Goal: Information Seeking & Learning: Learn about a topic

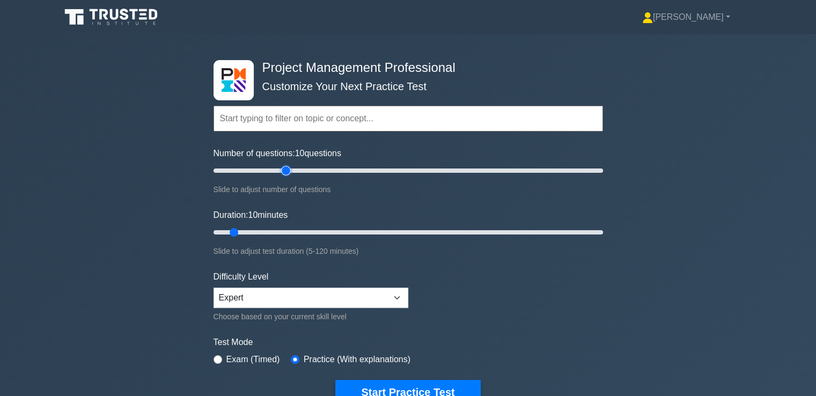
click at [284, 170] on input "Number of questions: 10 questions" at bounding box center [409, 170] width 390 height 13
click at [294, 170] on input "Number of questions: 45 questions" at bounding box center [409, 170] width 390 height 13
click at [299, 170] on input "Number of questions: 45 questions" at bounding box center [409, 170] width 390 height 13
type input "50"
click at [302, 171] on input "Number of questions: 45 questions" at bounding box center [409, 170] width 390 height 13
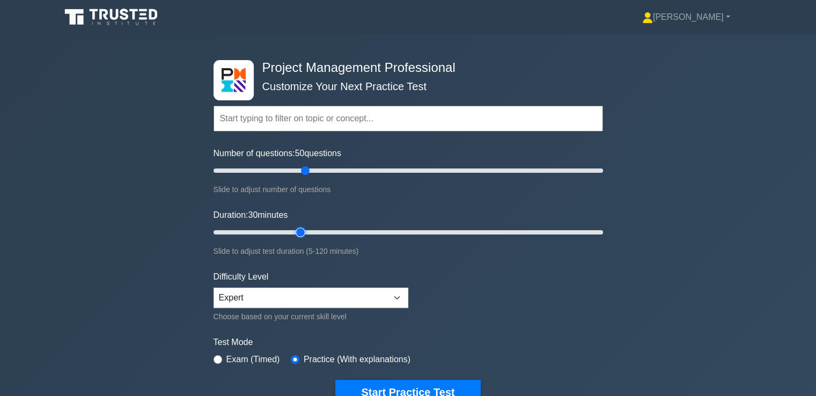
click at [302, 231] on input "Duration: 30 minutes" at bounding box center [409, 232] width 390 height 13
click at [305, 232] on input "Duration: 30 minutes" at bounding box center [409, 232] width 390 height 13
click at [310, 232] on input "Duration: 30 minutes" at bounding box center [409, 232] width 390 height 13
click at [330, 230] on input "Duration: 40 minutes" at bounding box center [409, 232] width 390 height 13
click at [350, 230] on input "Duration: 40 minutes" at bounding box center [409, 232] width 390 height 13
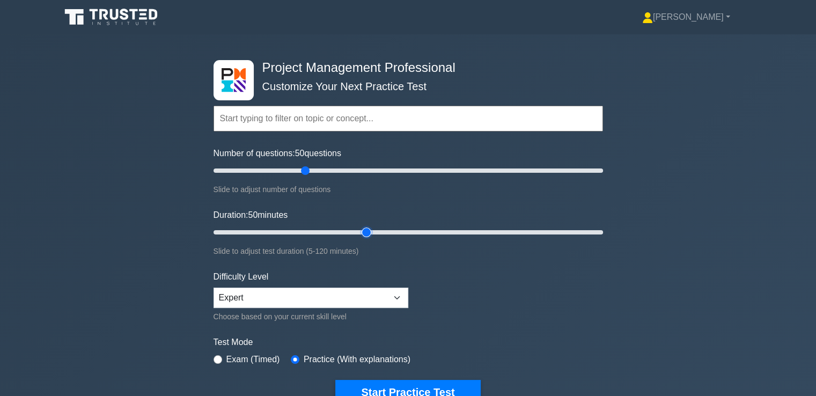
type input "50"
click at [362, 228] on input "Duration: 50 minutes" at bounding box center [409, 232] width 390 height 13
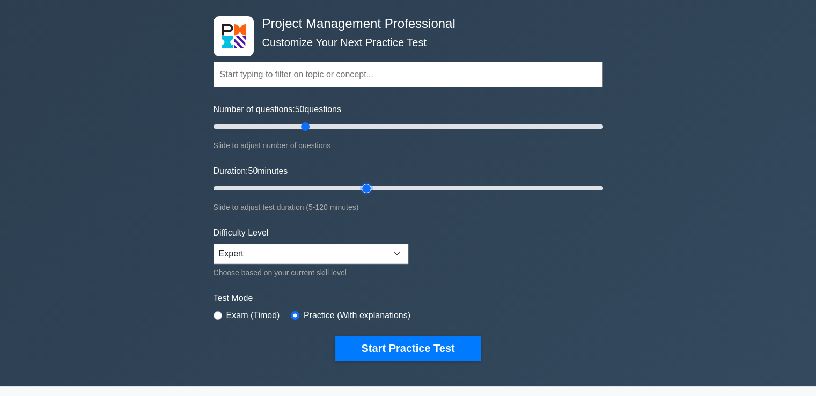
scroll to position [107, 0]
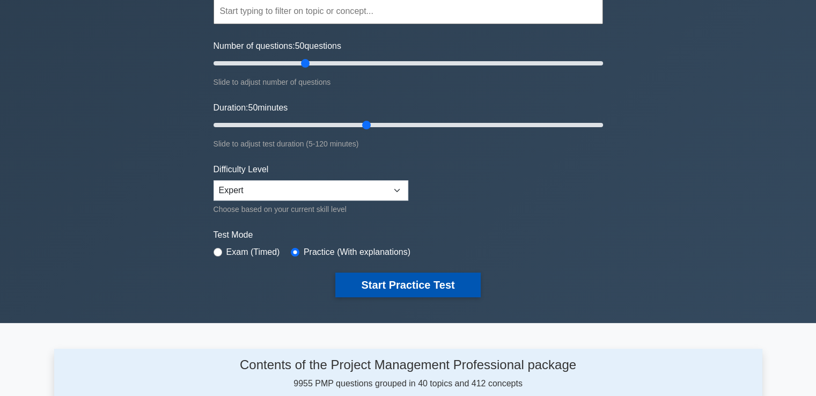
click at [397, 287] on button "Start Practice Test" at bounding box center [407, 285] width 145 height 25
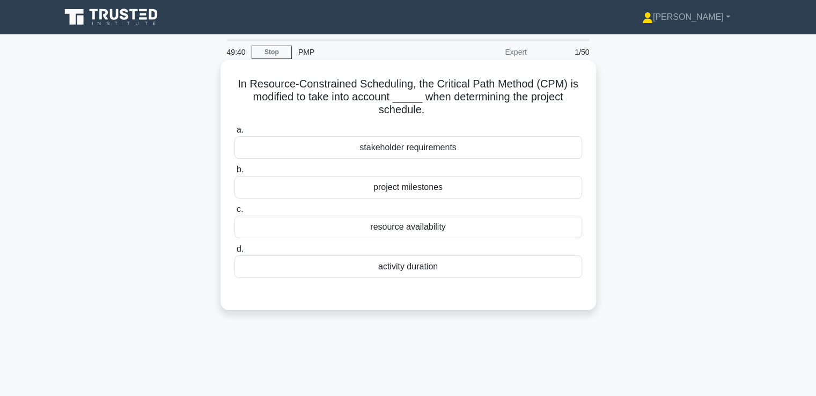
click at [445, 226] on div "resource availability" at bounding box center [409, 227] width 348 height 23
click at [235, 213] on input "c. resource availability" at bounding box center [235, 209] width 0 height 7
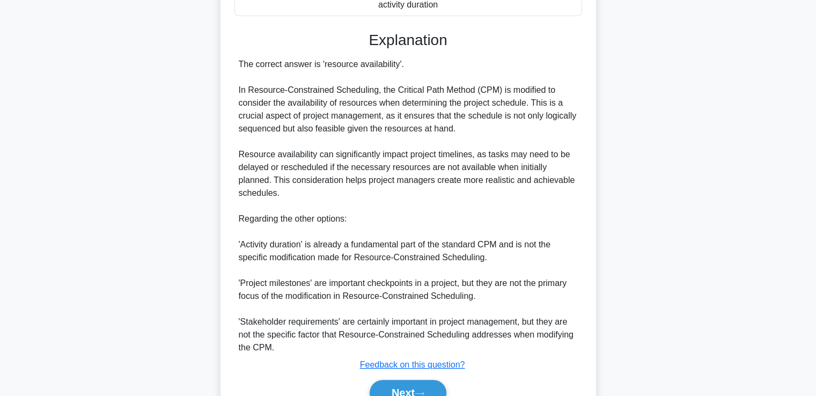
scroll to position [304, 0]
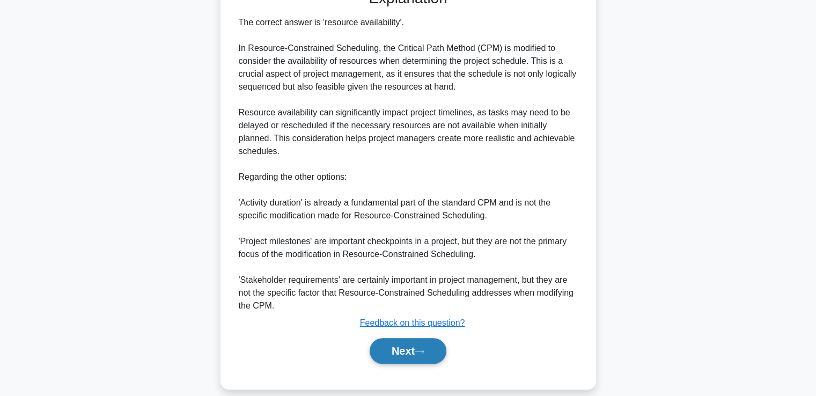
click at [420, 343] on button "Next" at bounding box center [408, 351] width 77 height 26
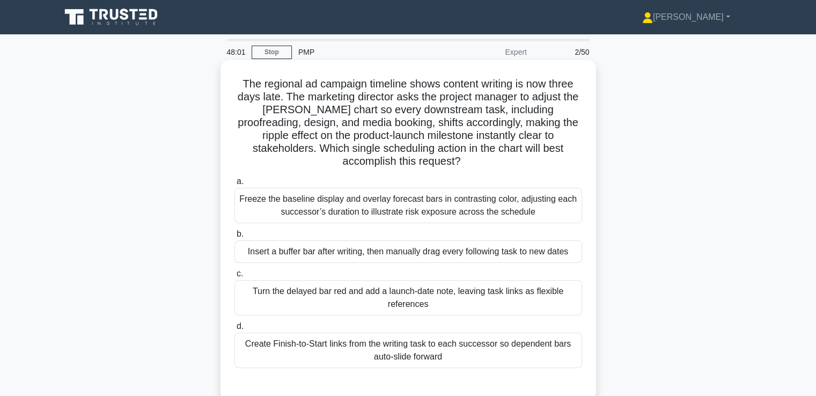
scroll to position [54, 0]
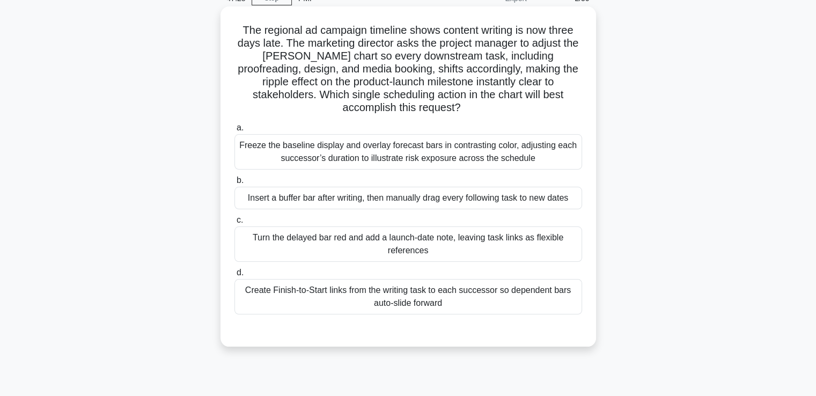
click at [451, 147] on div "Freeze the baseline display and overlay forecast bars in contrasting color, adj…" at bounding box center [409, 151] width 348 height 35
click at [235, 131] on input "a. Freeze the baseline display and overlay forecast bars in contrasting color, …" at bounding box center [235, 128] width 0 height 7
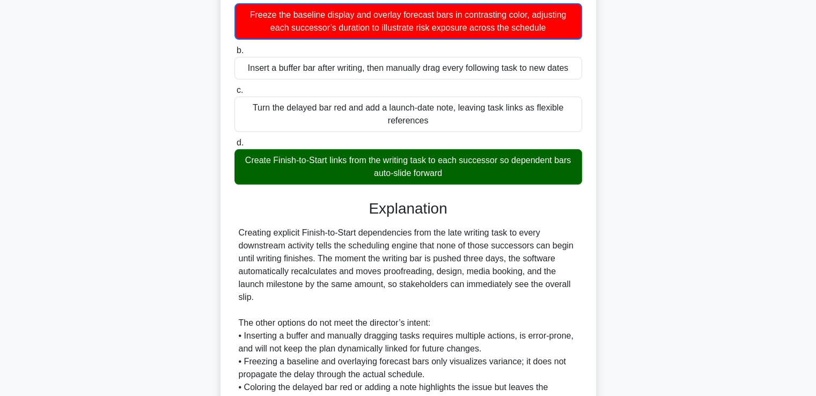
scroll to position [292, 0]
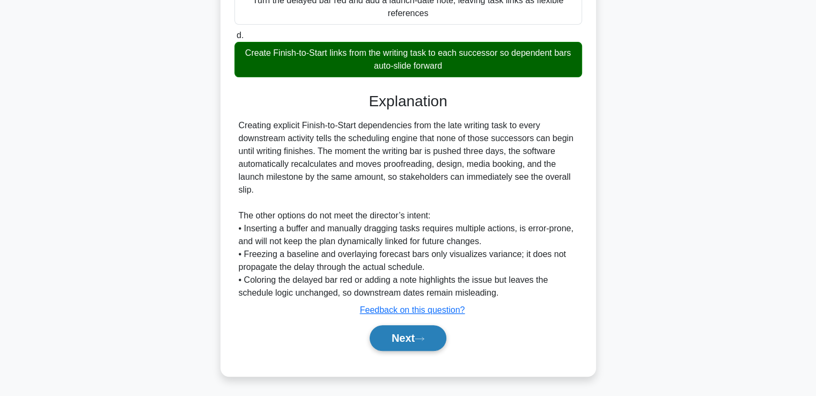
click at [418, 335] on button "Next" at bounding box center [408, 338] width 77 height 26
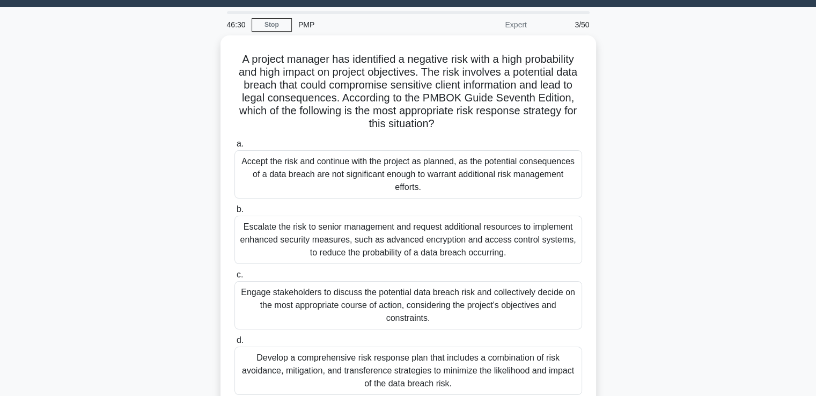
scroll to position [54, 0]
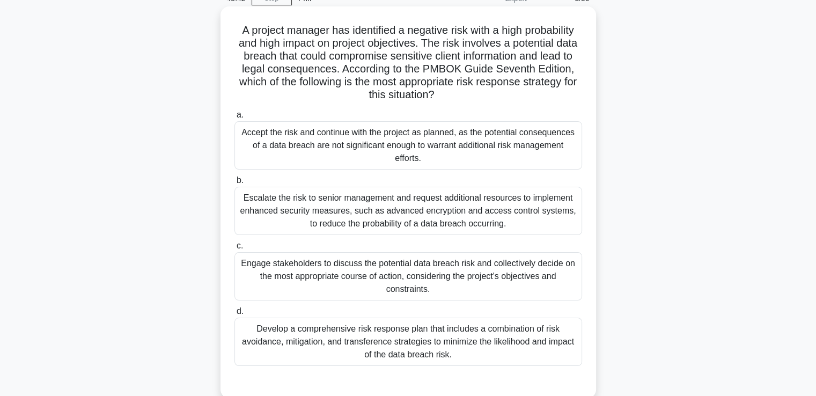
click at [492, 349] on div "Develop a comprehensive risk response plan that includes a combination of risk …" at bounding box center [409, 342] width 348 height 48
click at [235, 315] on input "d. Develop a comprehensive risk response plan that includes a combination of ri…" at bounding box center [235, 311] width 0 height 7
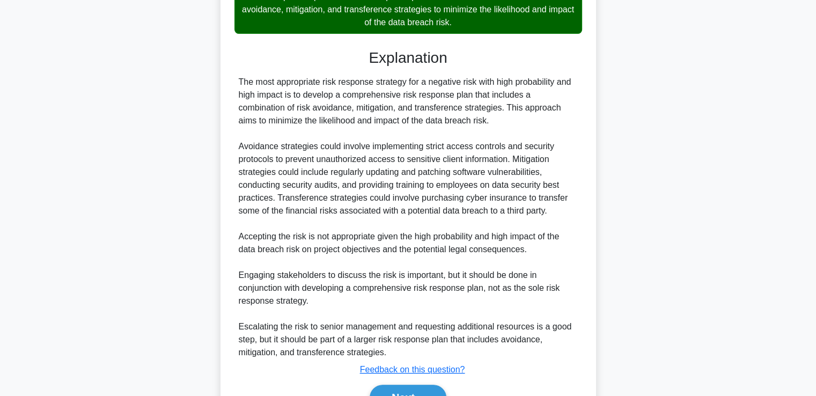
scroll to position [445, 0]
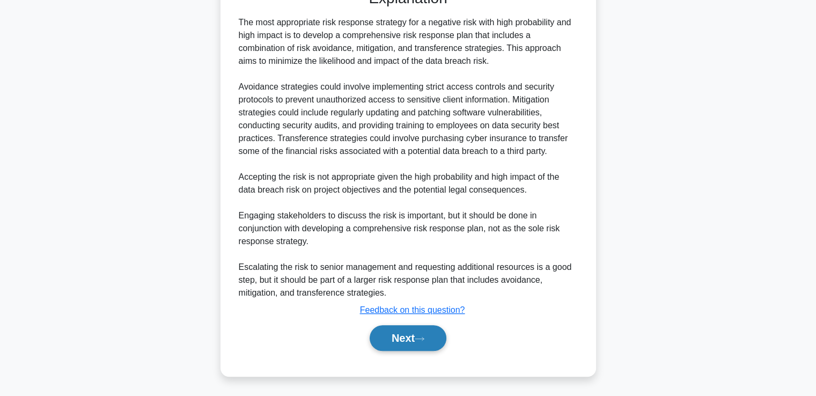
click at [419, 330] on button "Next" at bounding box center [408, 338] width 77 height 26
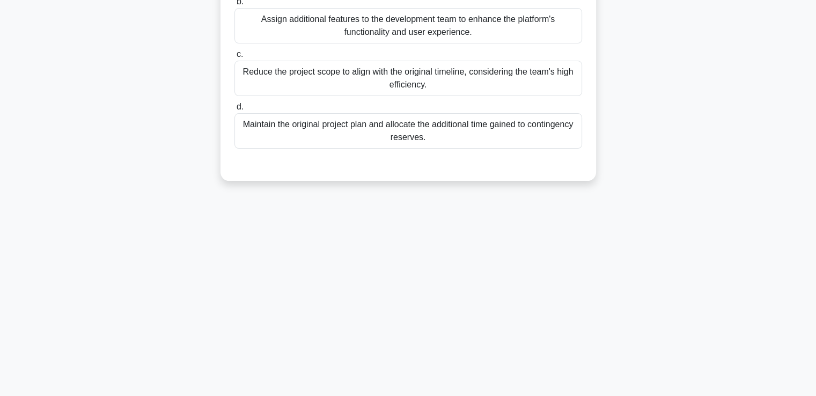
scroll to position [0, 0]
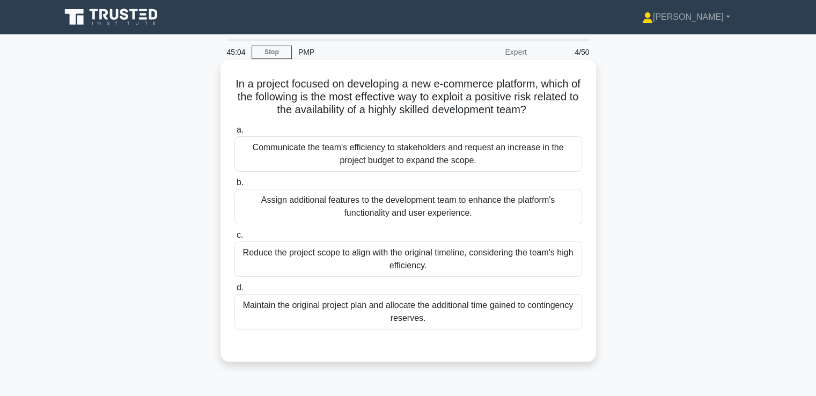
click at [498, 203] on div "Assign additional features to the development team to enhance the platform's fu…" at bounding box center [409, 206] width 348 height 35
click at [235, 186] on input "b. Assign additional features to the development team to enhance the platform's…" at bounding box center [235, 182] width 0 height 7
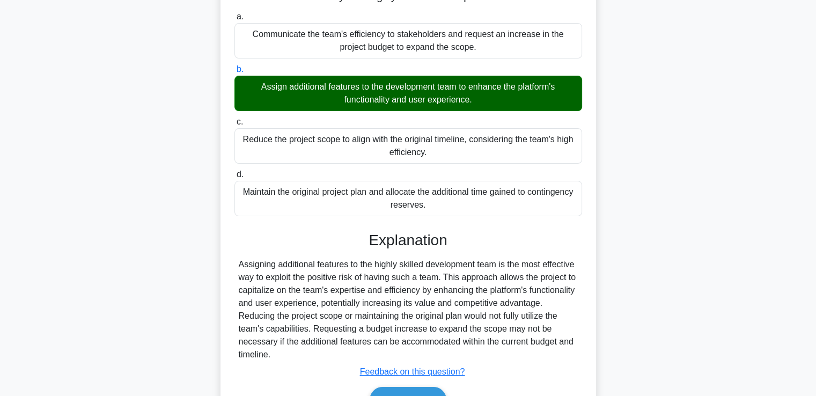
scroll to position [184, 0]
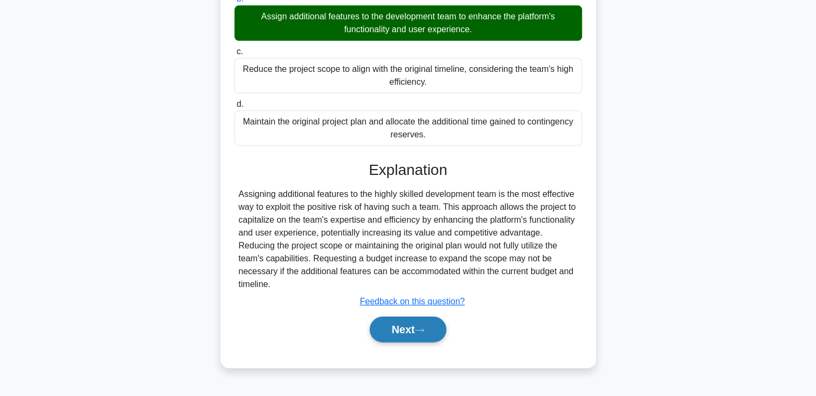
click at [440, 317] on button "Next" at bounding box center [408, 330] width 77 height 26
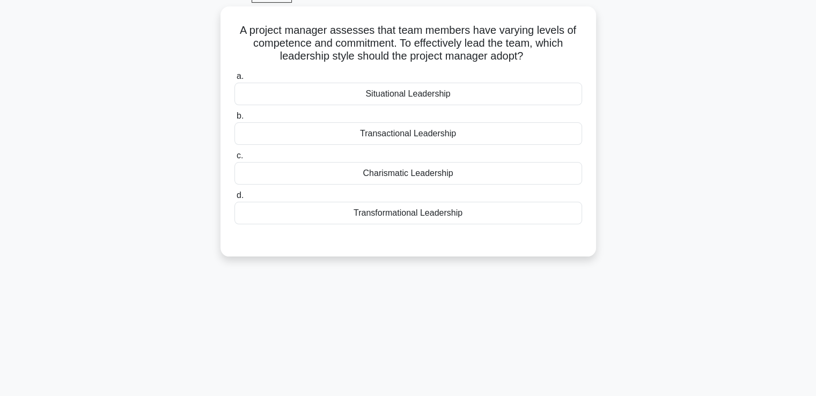
scroll to position [0, 0]
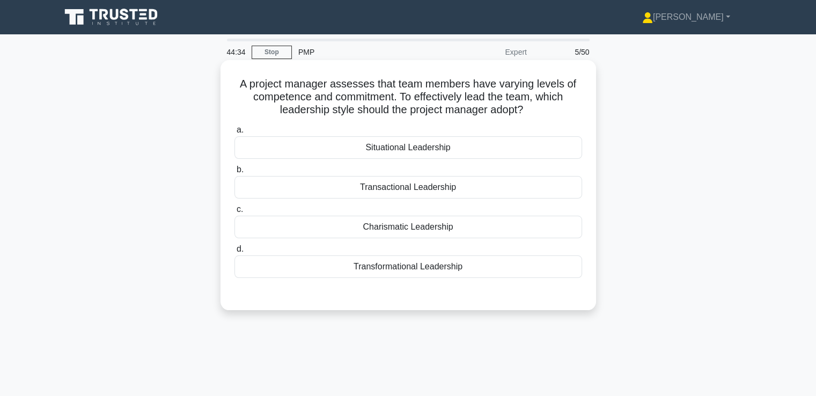
click at [507, 156] on div "Situational Leadership" at bounding box center [409, 147] width 348 height 23
click at [235, 134] on input "a. Situational Leadership" at bounding box center [235, 130] width 0 height 7
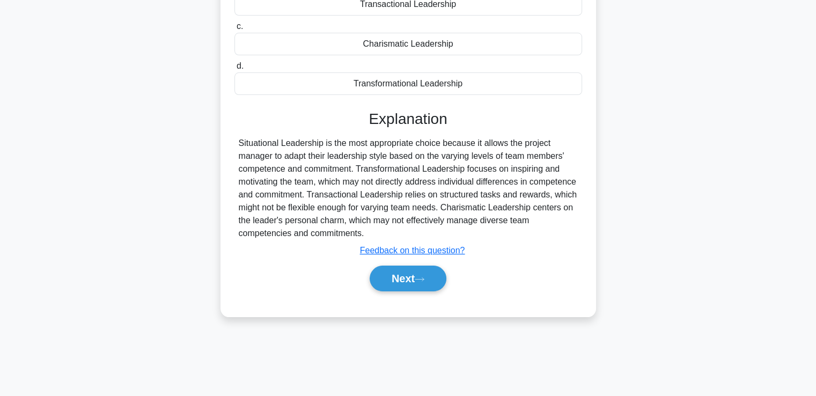
scroll to position [184, 0]
click at [424, 280] on icon at bounding box center [420, 279] width 10 height 6
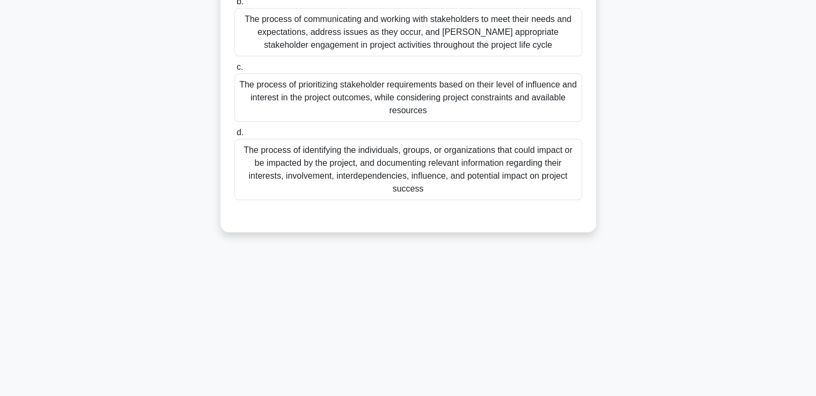
scroll to position [0, 0]
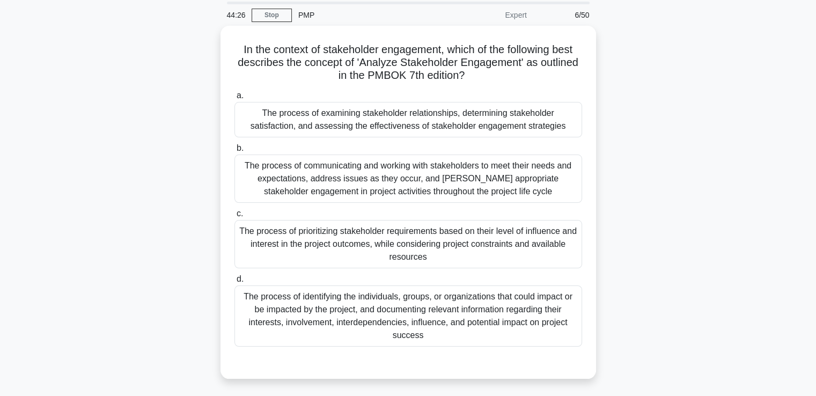
drag, startPoint x: 627, startPoint y: 226, endPoint x: 628, endPoint y: 208, distance: 18.3
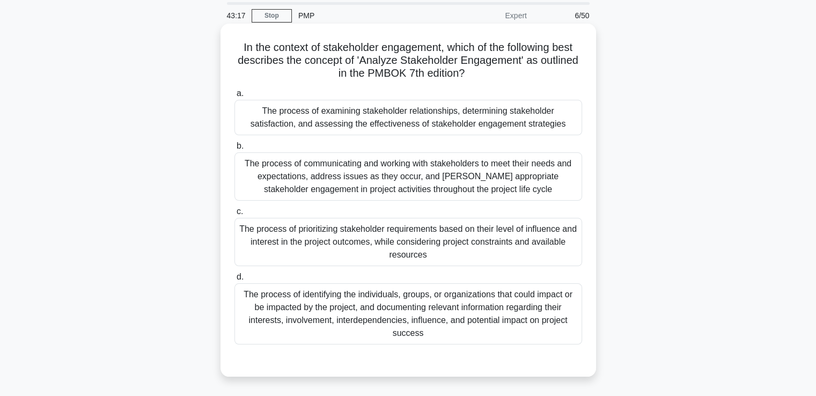
click at [528, 130] on div "The process of examining stakeholder relationships, determining stakeholder sat…" at bounding box center [409, 117] width 348 height 35
click at [235, 97] on input "a. The process of examining stakeholder relationships, determining stakeholder …" at bounding box center [235, 93] width 0 height 7
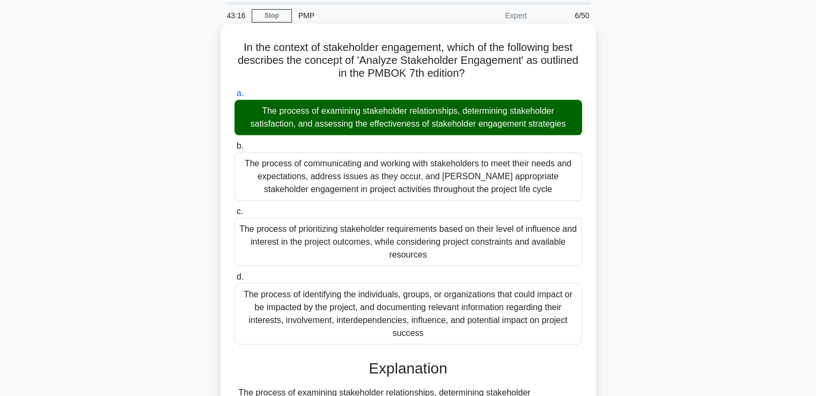
scroll to position [304, 0]
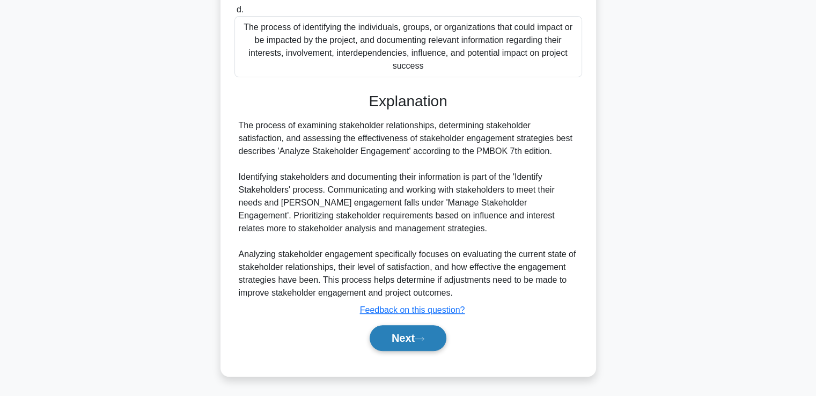
click at [418, 333] on button "Next" at bounding box center [408, 338] width 77 height 26
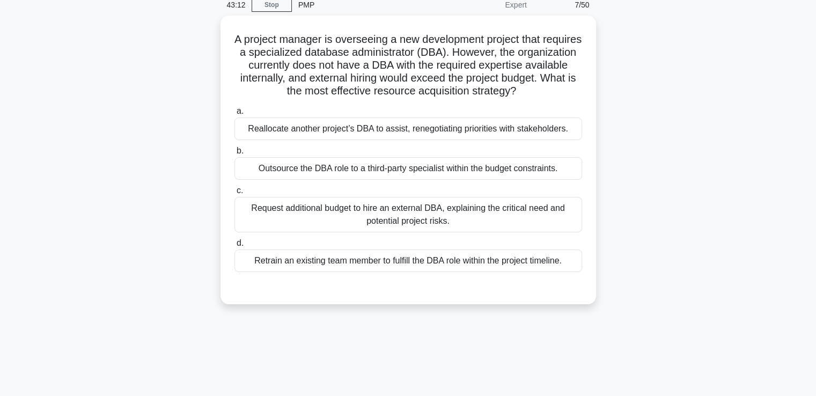
scroll to position [0, 0]
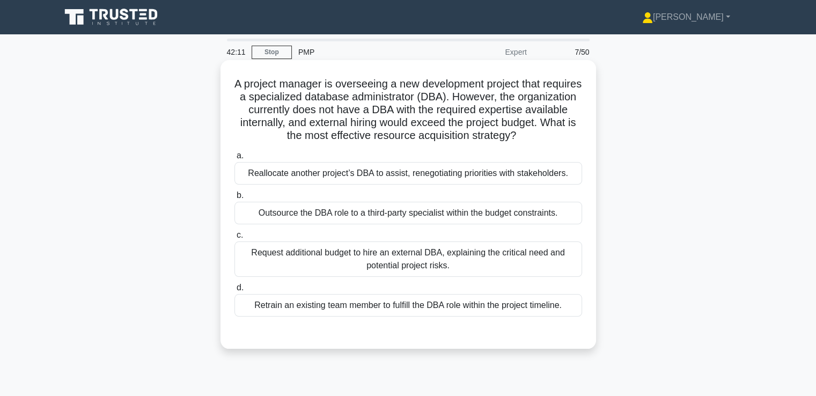
click at [540, 212] on div "Outsource the DBA role to a third-party specialist within the budget constraint…" at bounding box center [409, 213] width 348 height 23
click at [235, 199] on input "b. Outsource the DBA role to a third-party specialist within the budget constra…" at bounding box center [235, 195] width 0 height 7
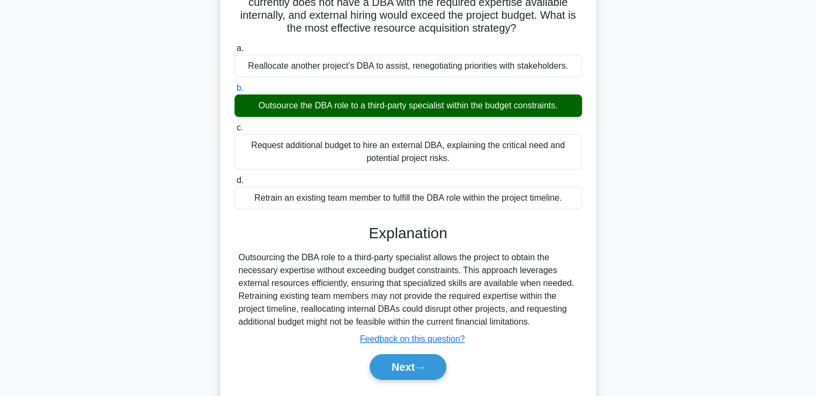
scroll to position [184, 0]
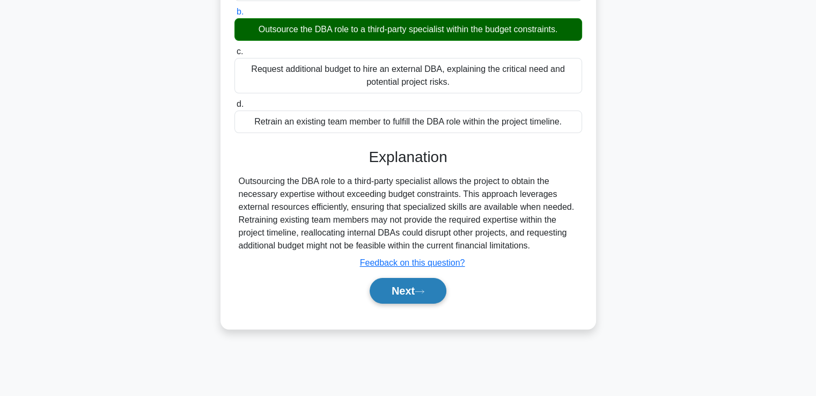
click at [431, 290] on button "Next" at bounding box center [408, 291] width 77 height 26
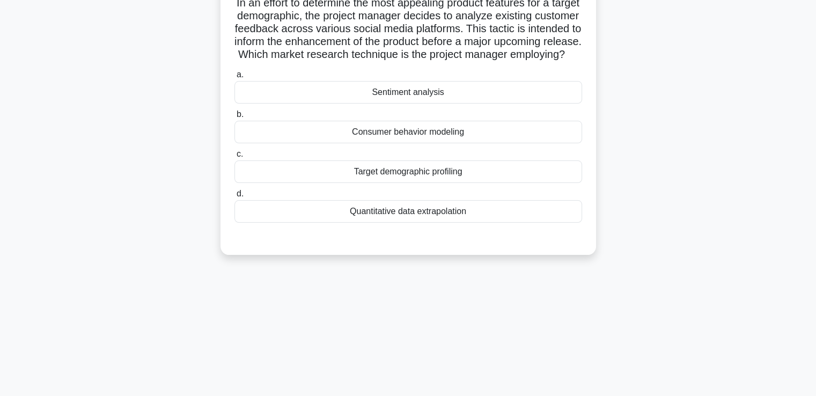
scroll to position [0, 0]
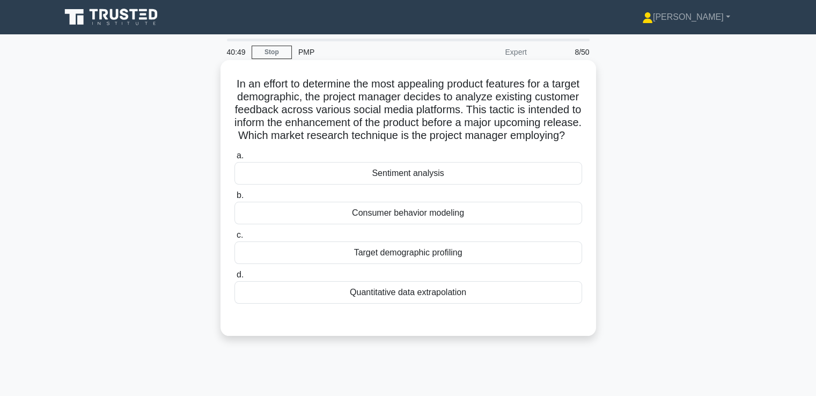
click at [536, 185] on div "Sentiment analysis" at bounding box center [409, 173] width 348 height 23
click at [235, 159] on input "a. Sentiment analysis" at bounding box center [235, 155] width 0 height 7
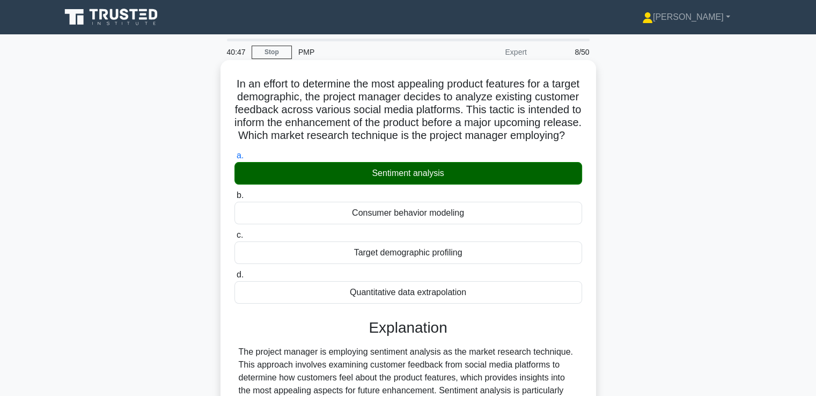
scroll to position [265, 0]
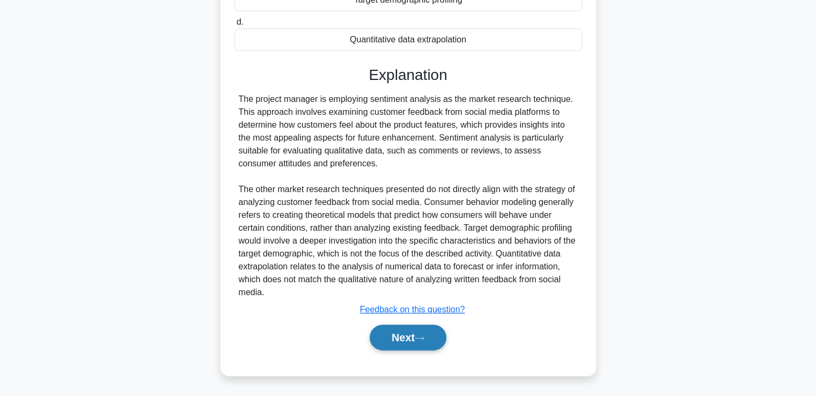
click at [424, 340] on icon at bounding box center [420, 338] width 10 height 6
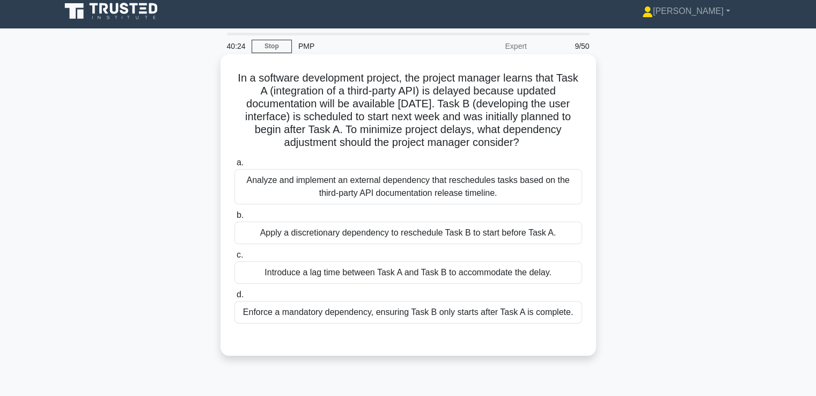
scroll to position [0, 0]
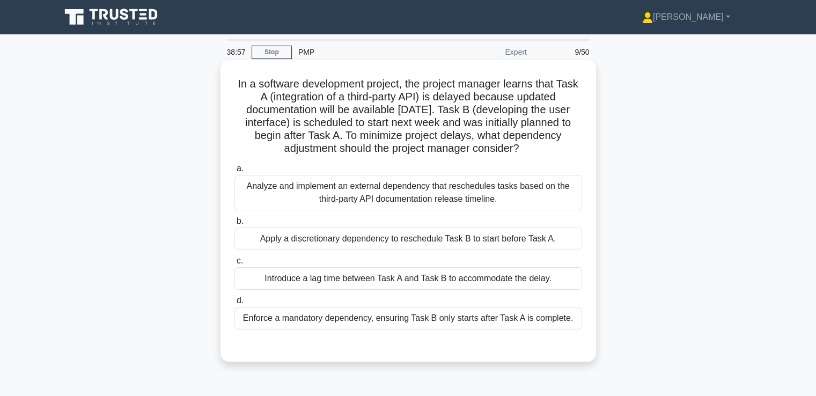
click at [558, 196] on div "Analyze and implement an external dependency that reschedules tasks based on th…" at bounding box center [409, 192] width 348 height 35
click at [235, 172] on input "a. Analyze and implement an external dependency that reschedules tasks based on…" at bounding box center [235, 168] width 0 height 7
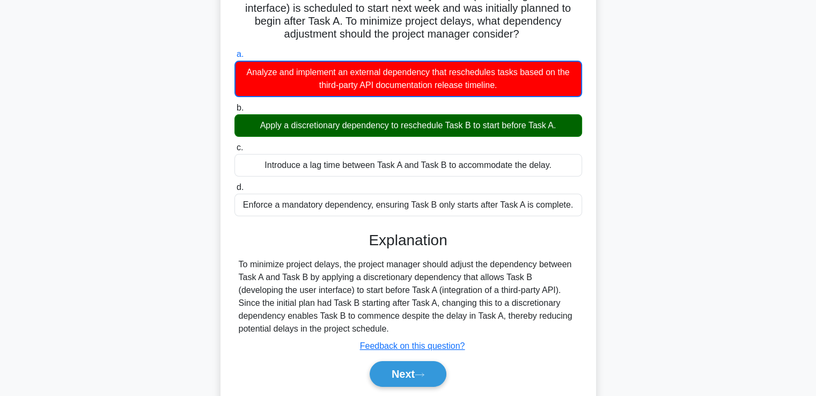
scroll to position [184, 0]
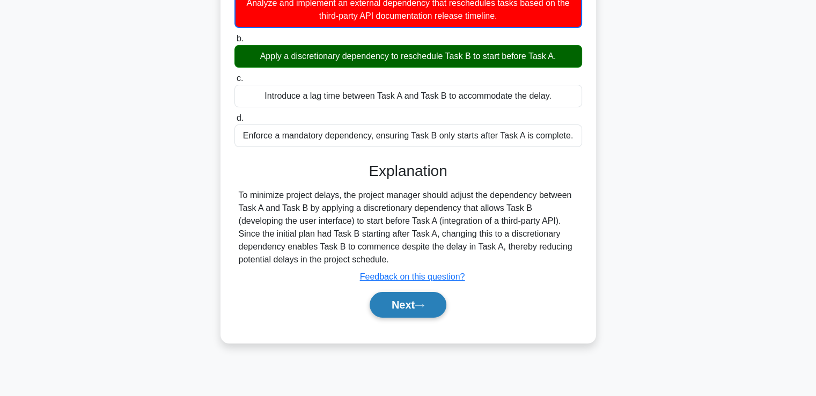
click at [438, 300] on button "Next" at bounding box center [408, 305] width 77 height 26
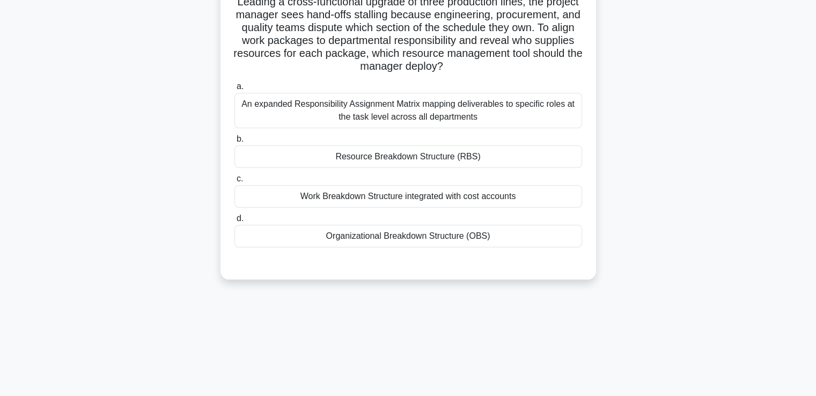
scroll to position [0, 0]
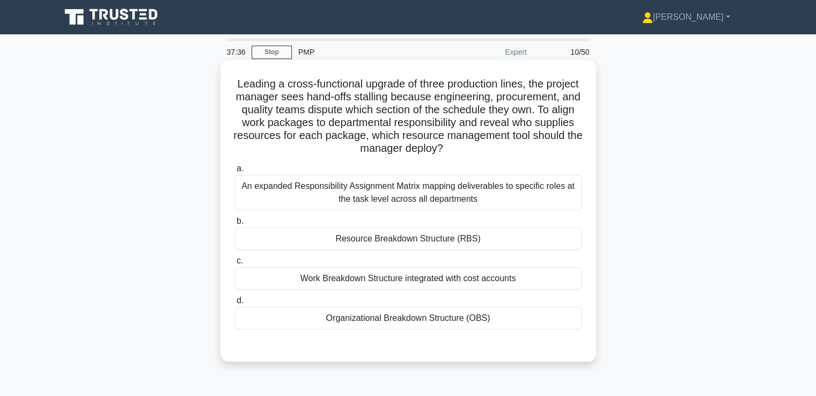
click at [470, 277] on div "Work Breakdown Structure integrated with cost accounts" at bounding box center [409, 278] width 348 height 23
click at [235, 265] on input "c. Work Breakdown Structure integrated with cost accounts" at bounding box center [235, 261] width 0 height 7
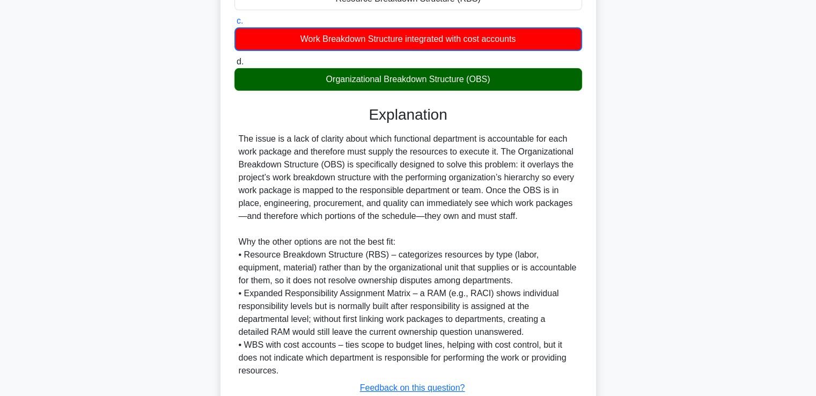
scroll to position [318, 0]
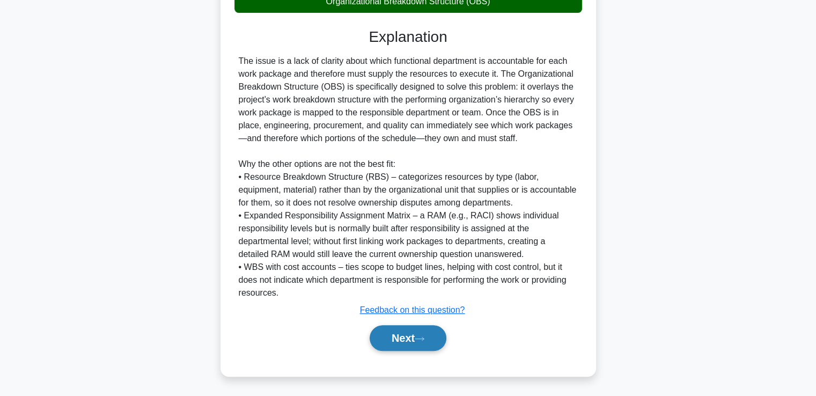
click at [424, 340] on icon at bounding box center [420, 339] width 10 height 6
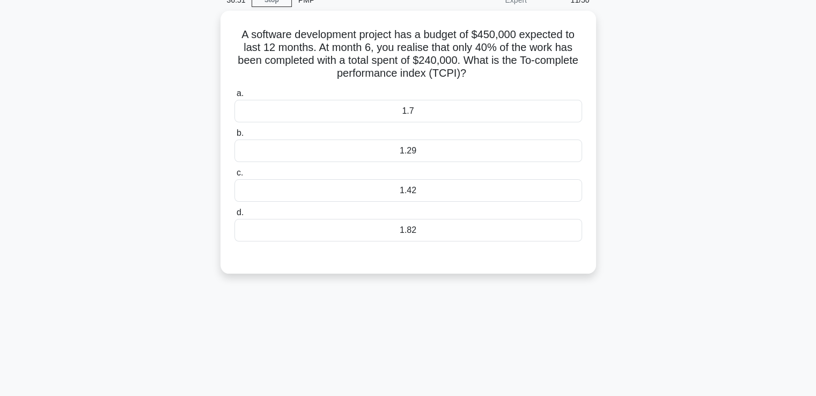
scroll to position [0, 0]
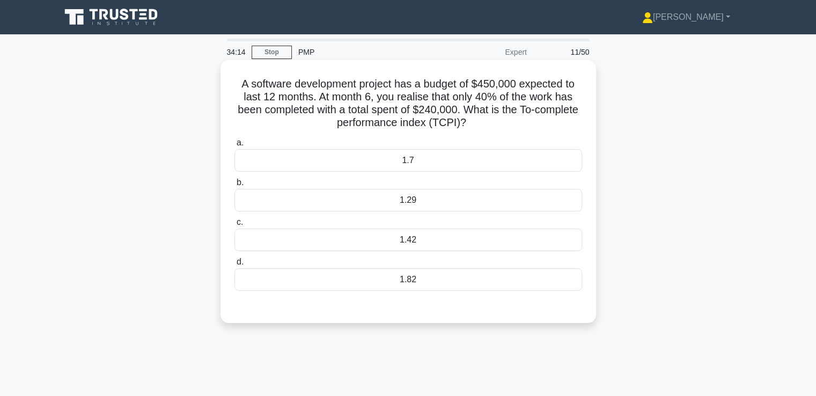
click at [454, 158] on div "1.7" at bounding box center [409, 160] width 348 height 23
click at [235, 147] on input "a. 1.7" at bounding box center [235, 143] width 0 height 7
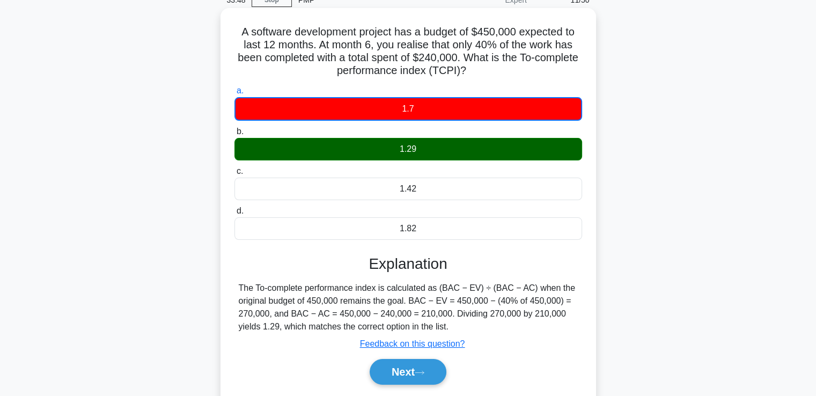
scroll to position [107, 0]
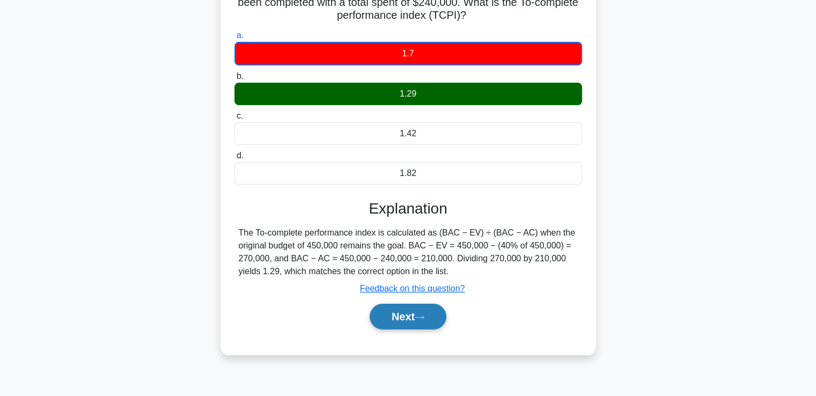
click at [424, 312] on button "Next" at bounding box center [408, 317] width 77 height 26
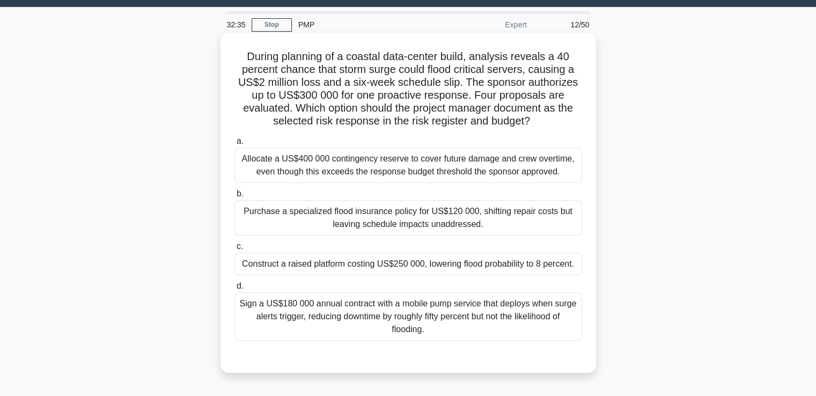
scroll to position [54, 0]
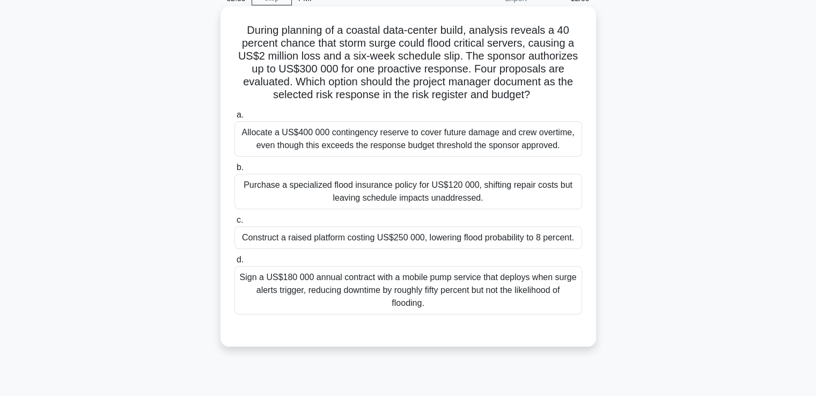
click at [448, 235] on div "Construct a raised platform costing US$250 000, lowering flood probability to 8…" at bounding box center [409, 237] width 348 height 23
click at [235, 224] on input "c. Construct a raised platform costing US$250 000, lowering flood probability t…" at bounding box center [235, 220] width 0 height 7
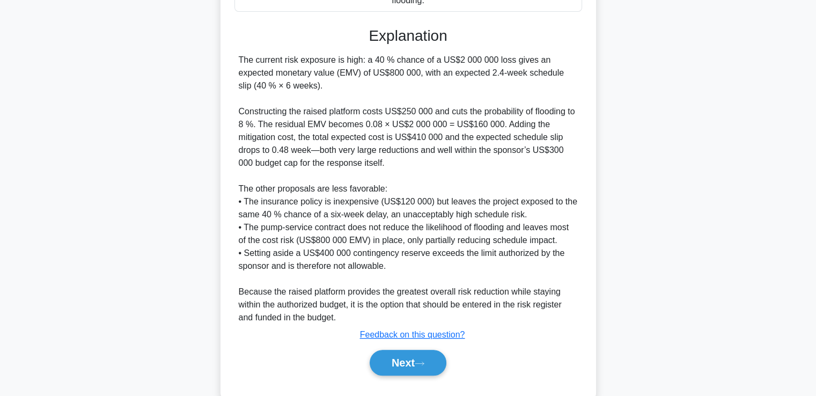
scroll to position [376, 0]
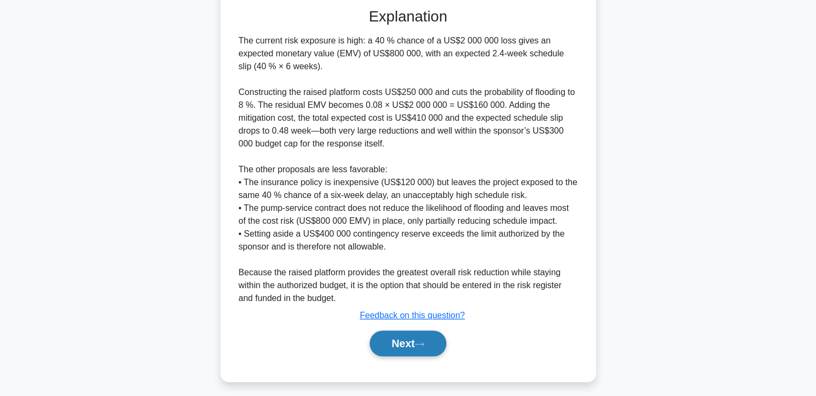
click at [423, 347] on icon at bounding box center [420, 344] width 10 height 6
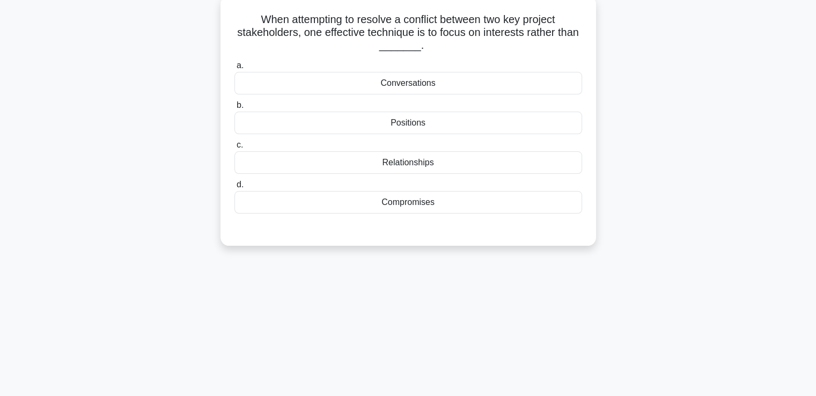
scroll to position [0, 0]
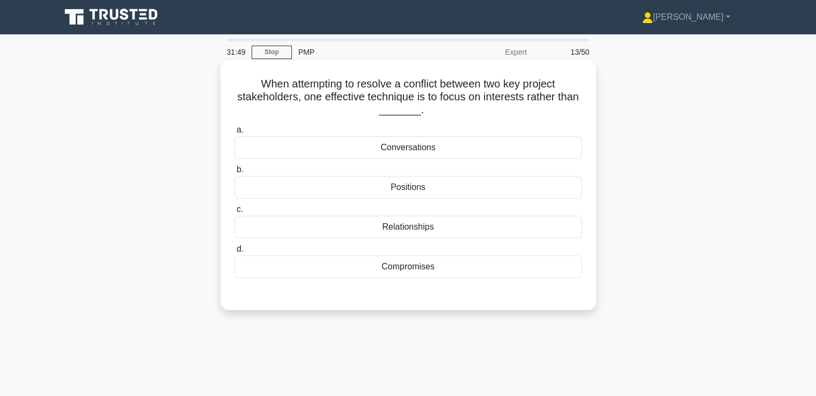
click at [479, 265] on div "Compromises" at bounding box center [409, 266] width 348 height 23
click at [235, 253] on input "d. Compromises" at bounding box center [235, 249] width 0 height 7
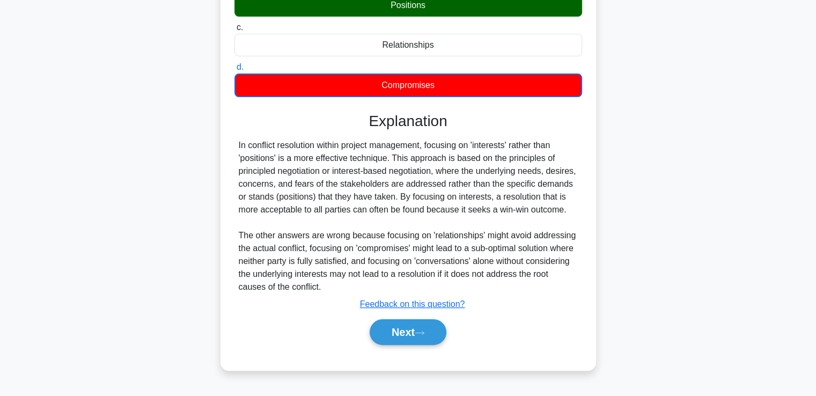
scroll to position [184, 0]
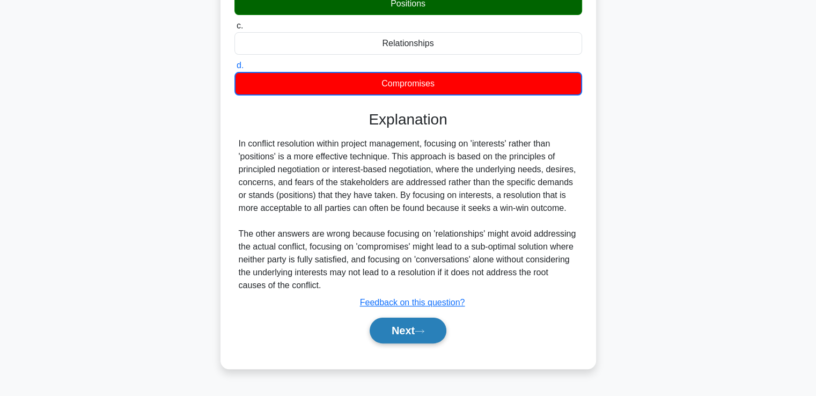
click at [424, 331] on icon at bounding box center [420, 331] width 10 height 6
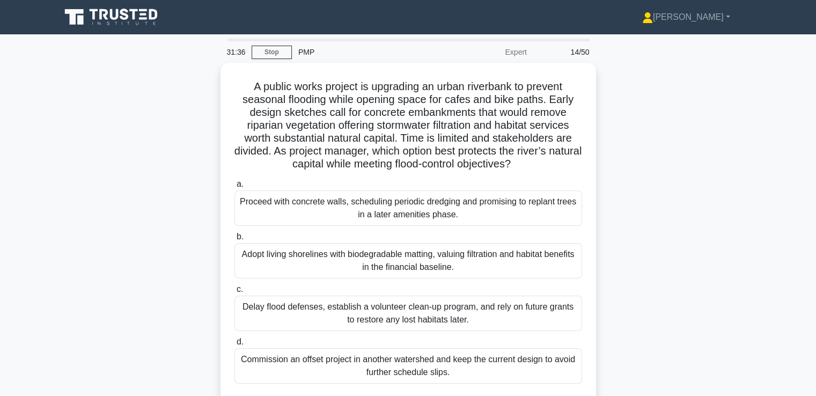
scroll to position [54, 0]
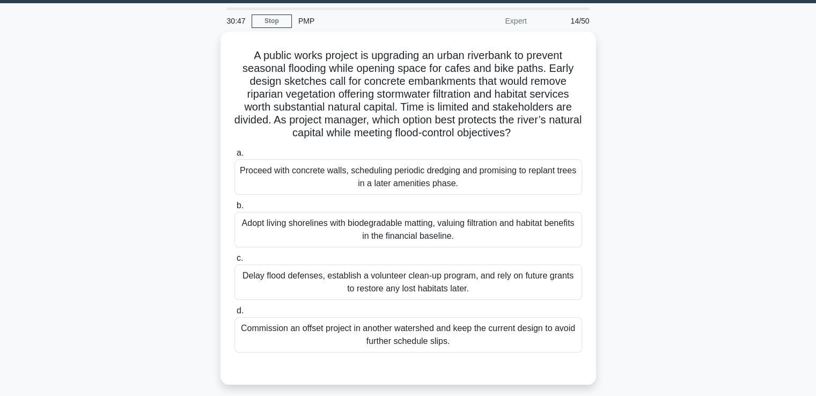
drag, startPoint x: 645, startPoint y: 240, endPoint x: 645, endPoint y: 226, distance: 13.4
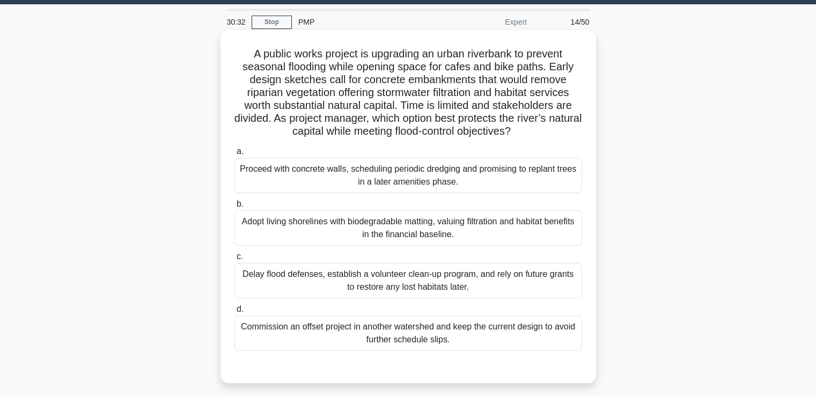
click at [544, 221] on div "Adopt living shorelines with biodegradable matting, valuing filtration and habi…" at bounding box center [409, 227] width 348 height 35
click at [235, 208] on input "b. Adopt living shorelines with biodegradable matting, valuing filtration and h…" at bounding box center [235, 204] width 0 height 7
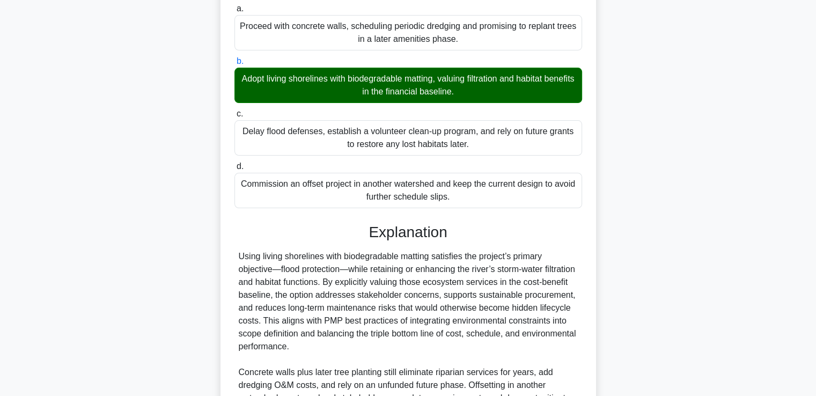
scroll to position [304, 0]
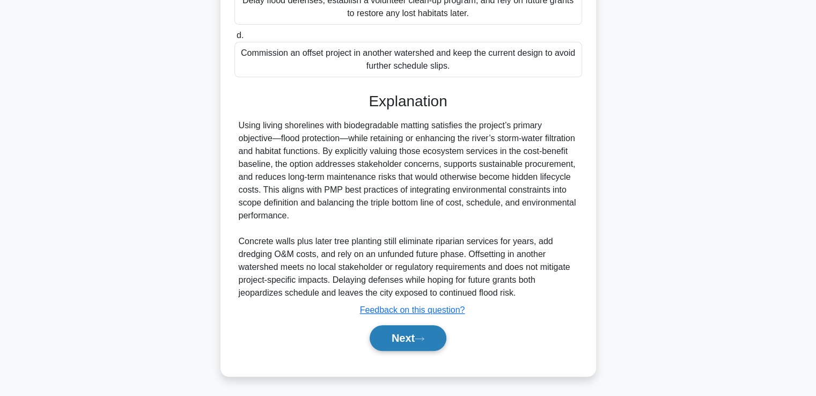
click at [415, 345] on button "Next" at bounding box center [408, 338] width 77 height 26
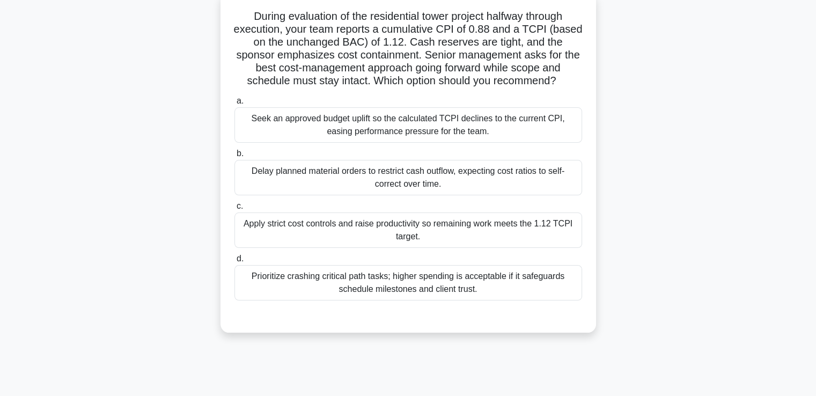
scroll to position [0, 0]
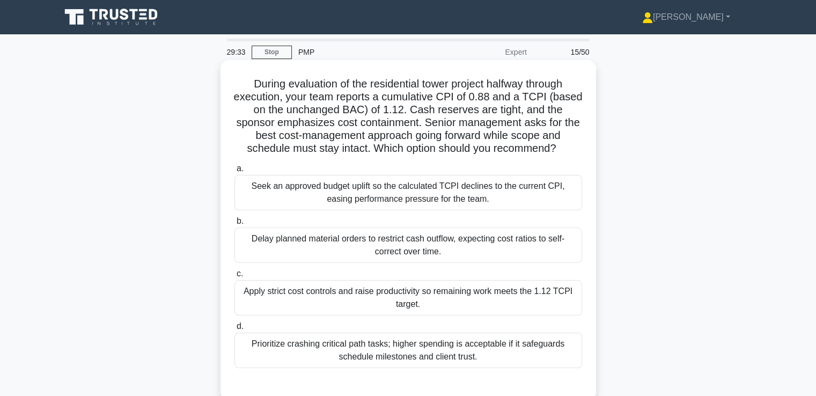
click at [527, 303] on div "Apply strict cost controls and raise productivity so remaining work meets the 1…" at bounding box center [409, 297] width 348 height 35
click at [235, 277] on input "c. Apply strict cost controls and raise productivity so remaining work meets th…" at bounding box center [235, 273] width 0 height 7
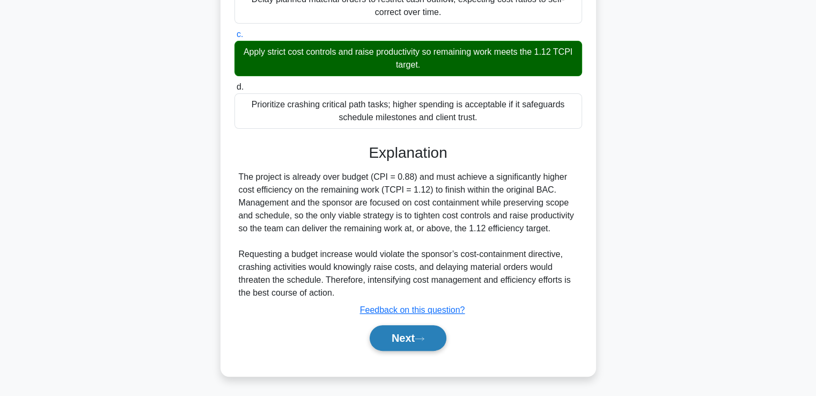
click at [434, 338] on button "Next" at bounding box center [408, 338] width 77 height 26
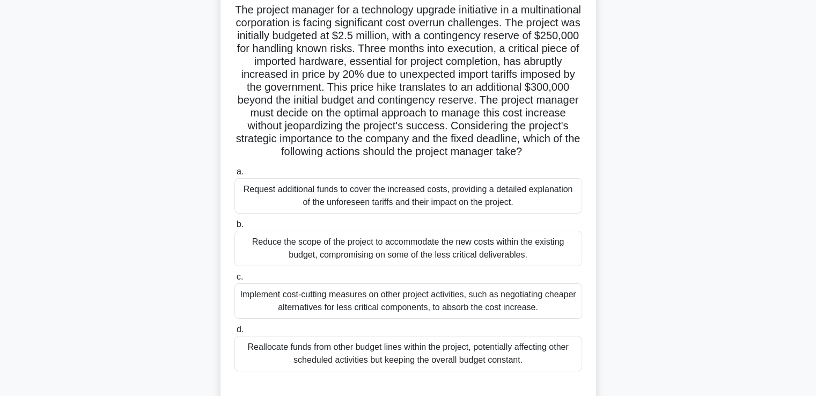
scroll to position [130, 0]
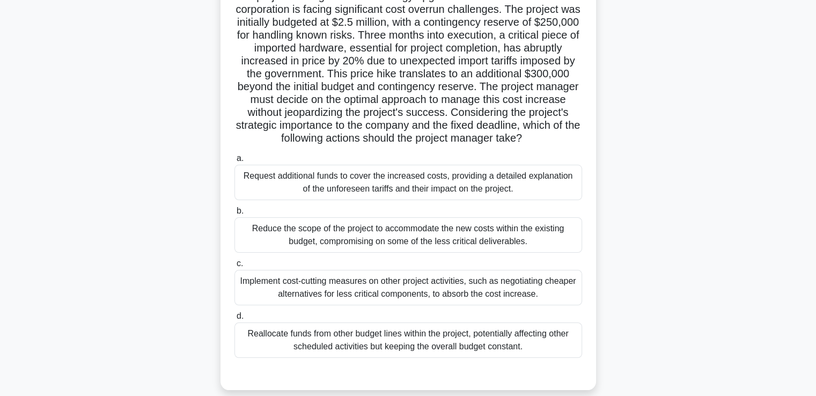
drag, startPoint x: 618, startPoint y: 239, endPoint x: 617, endPoint y: 220, distance: 18.8
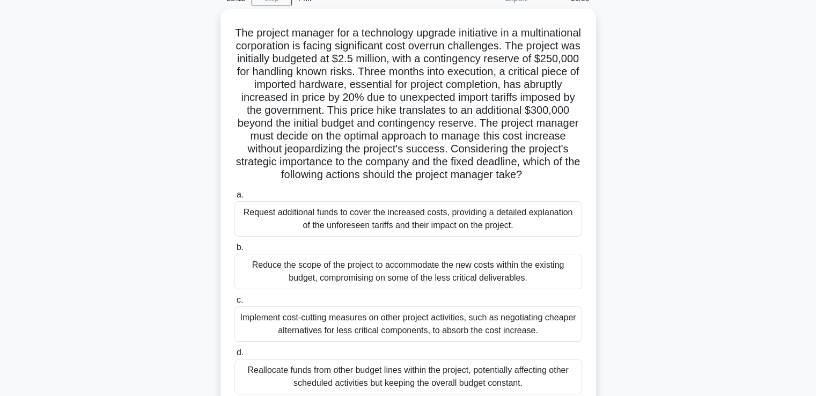
scroll to position [35, 0]
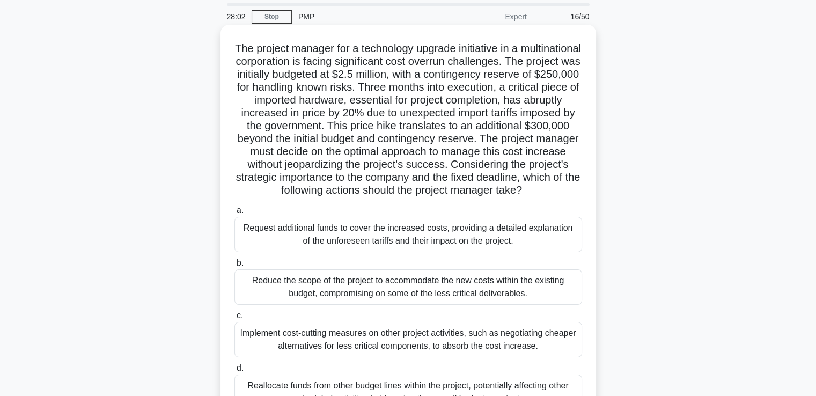
click at [526, 348] on div "Implement cost-cutting measures on other project activities, such as negotiatin…" at bounding box center [409, 339] width 348 height 35
click at [235, 319] on input "c. Implement cost-cutting measures on other project activities, such as negotia…" at bounding box center [235, 315] width 0 height 7
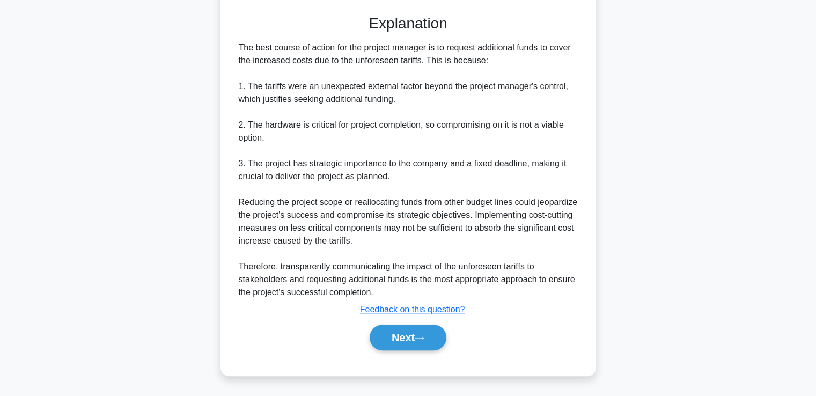
scroll to position [459, 0]
click at [422, 339] on icon at bounding box center [420, 338] width 10 height 6
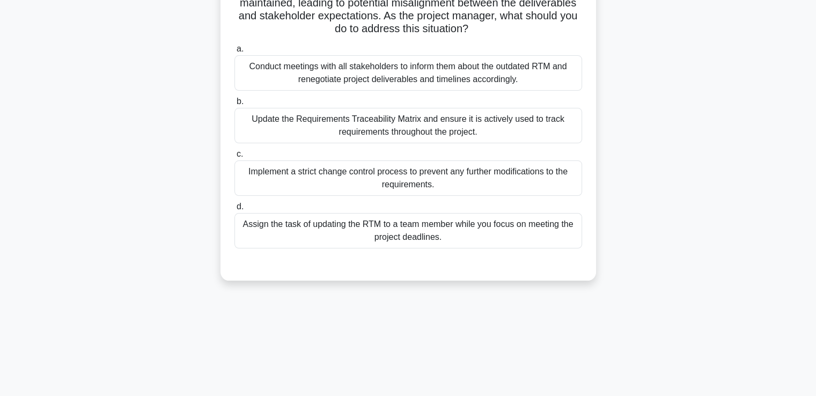
scroll to position [0, 0]
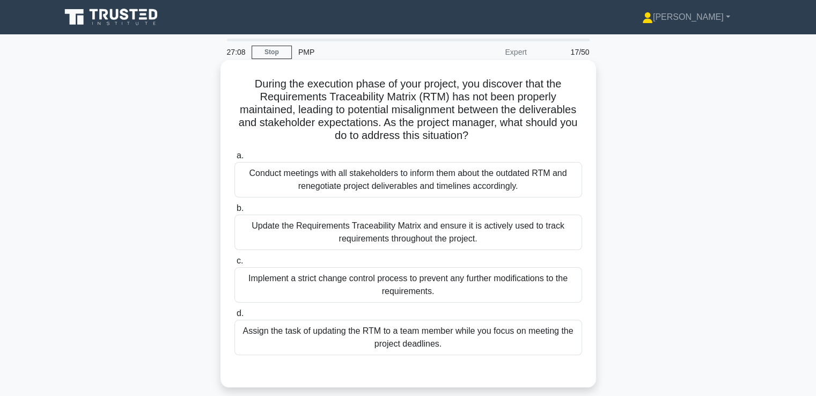
click at [493, 180] on div "Conduct meetings with all stakeholders to inform them about the outdated RTM an…" at bounding box center [409, 179] width 348 height 35
click at [235, 159] on input "a. Conduct meetings with all stakeholders to inform them about the outdated RTM…" at bounding box center [235, 155] width 0 height 7
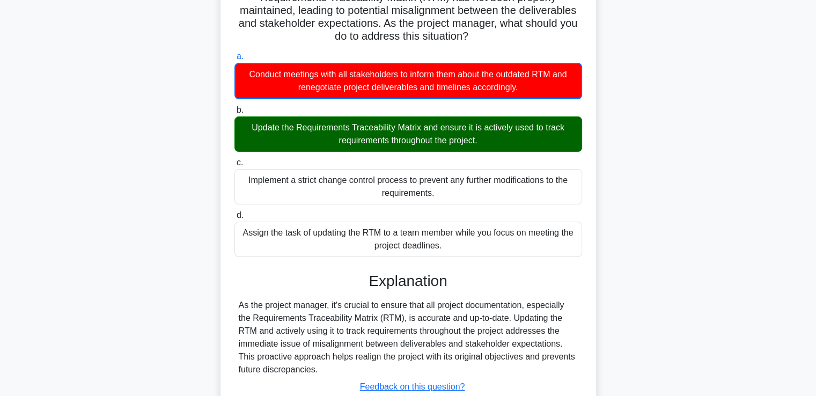
scroll to position [184, 0]
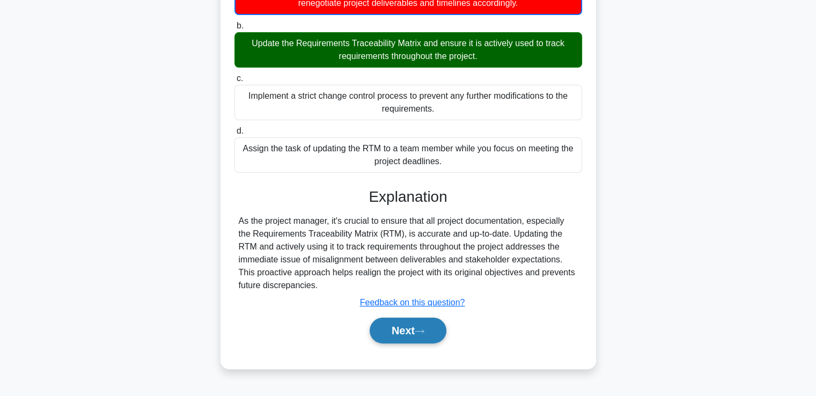
click at [429, 335] on button "Next" at bounding box center [408, 331] width 77 height 26
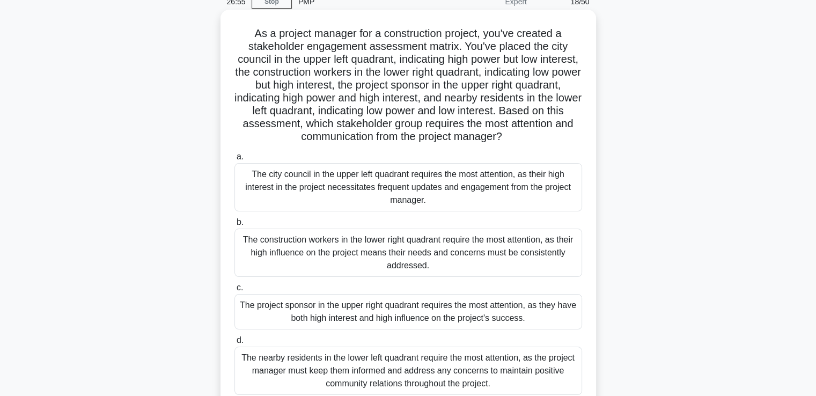
scroll to position [77, 0]
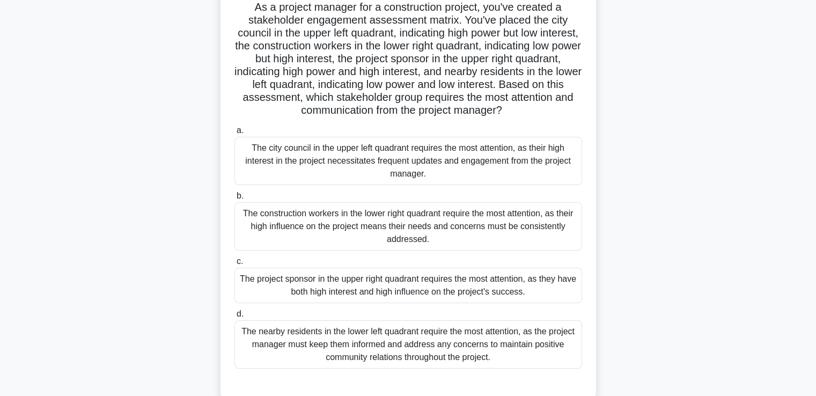
click at [498, 289] on div "The project sponsor in the upper right quadrant requires the most attention, as…" at bounding box center [409, 285] width 348 height 35
click at [235, 265] on input "c. The project sponsor in the upper right quadrant requires the most attention,…" at bounding box center [235, 261] width 0 height 7
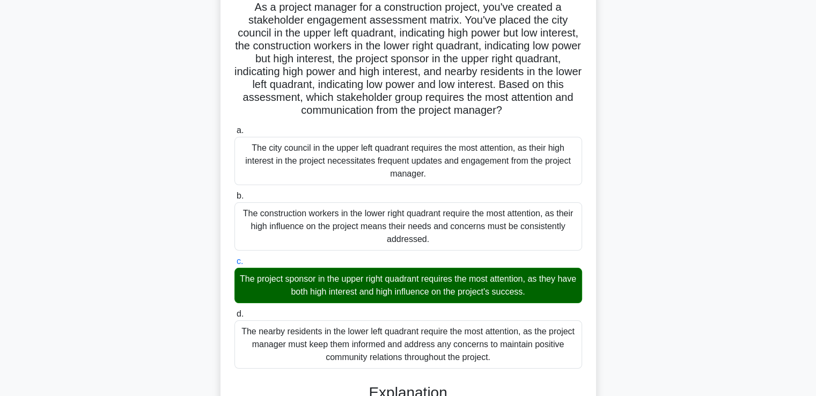
scroll to position [252, 0]
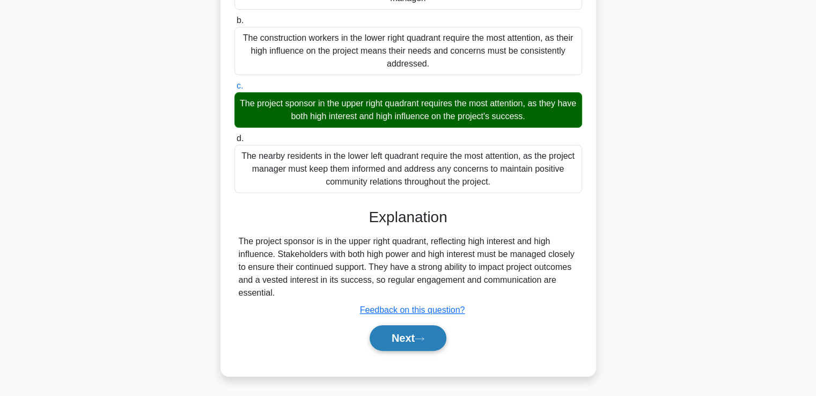
click at [439, 342] on button "Next" at bounding box center [408, 338] width 77 height 26
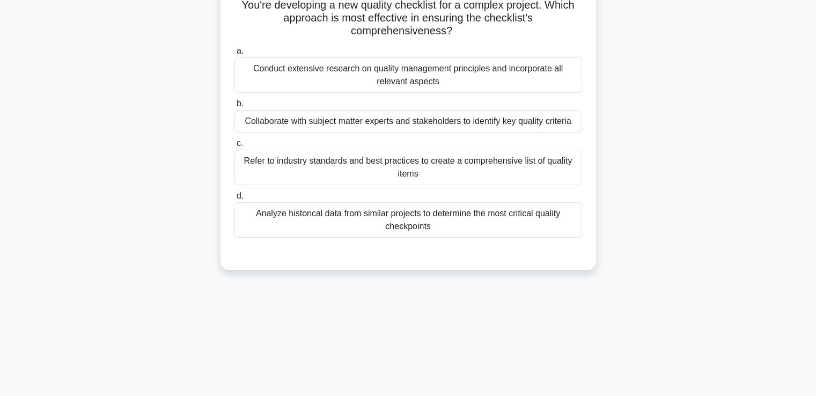
scroll to position [0, 0]
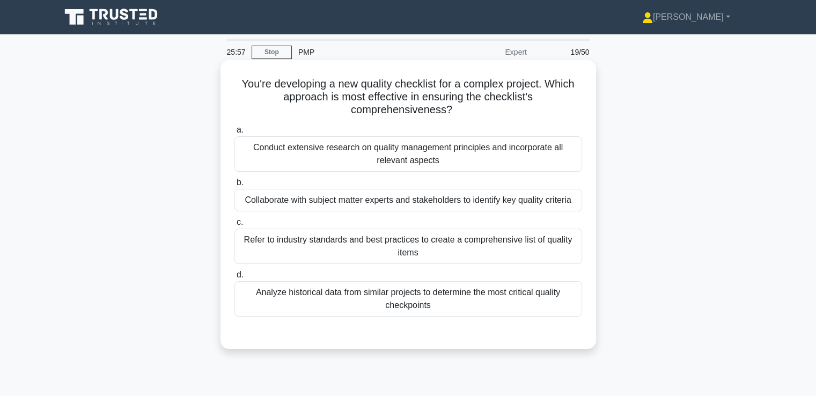
click at [560, 196] on div "Collaborate with subject matter experts and stakeholders to identify key qualit…" at bounding box center [409, 200] width 348 height 23
click at [235, 186] on input "b. Collaborate with subject matter experts and stakeholders to identify key qua…" at bounding box center [235, 182] width 0 height 7
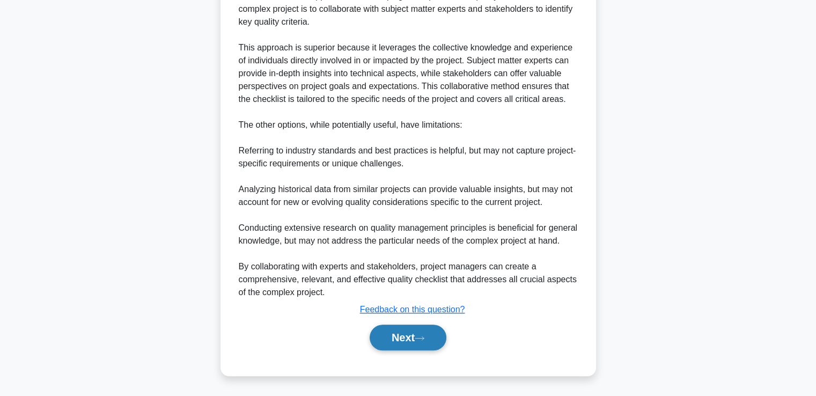
click at [430, 347] on button "Next" at bounding box center [408, 338] width 77 height 26
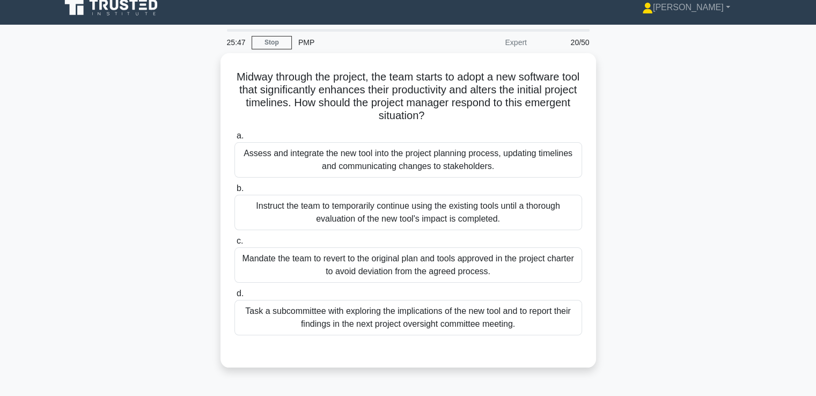
drag, startPoint x: 650, startPoint y: 166, endPoint x: 650, endPoint y: 184, distance: 17.7
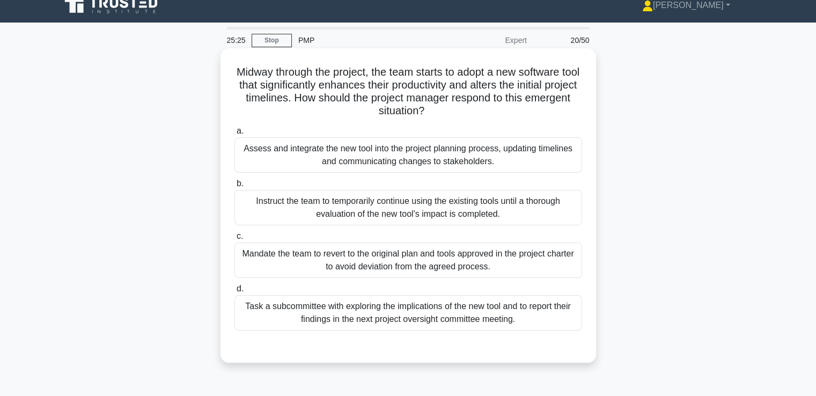
click at [536, 150] on div "Assess and integrate the new tool into the project planning process, updating t…" at bounding box center [409, 154] width 348 height 35
click at [235, 135] on input "a. Assess and integrate the new tool into the project planning process, updatin…" at bounding box center [235, 131] width 0 height 7
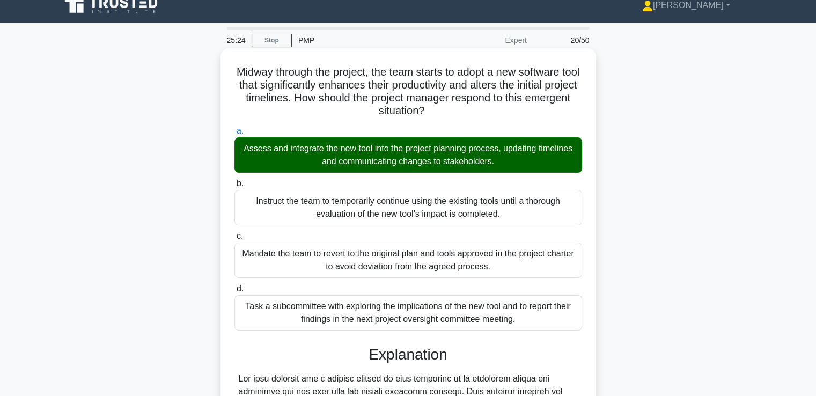
scroll to position [278, 0]
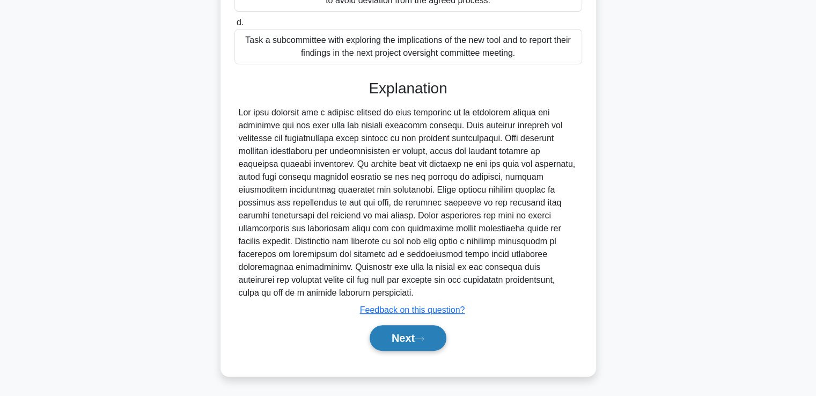
click at [435, 342] on button "Next" at bounding box center [408, 338] width 77 height 26
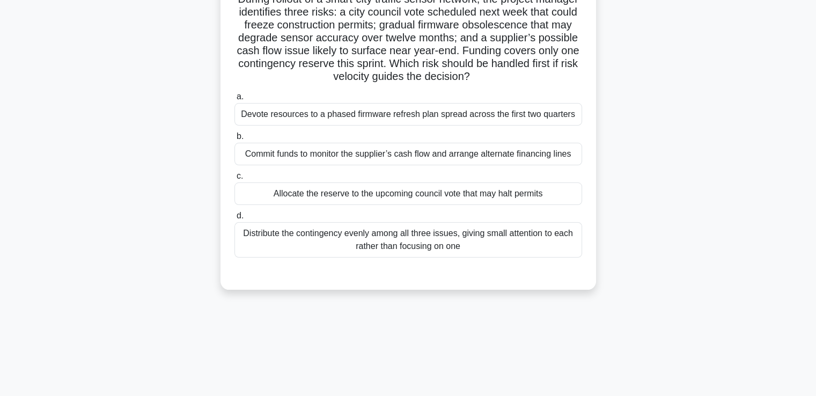
scroll to position [0, 0]
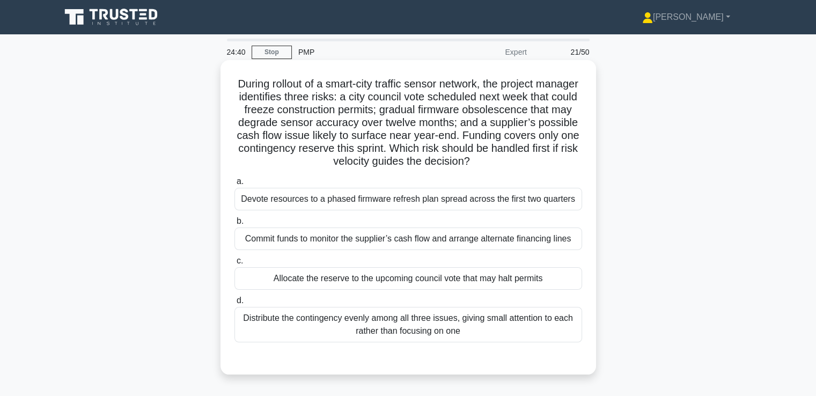
click at [538, 284] on div "Allocate the reserve to the upcoming council vote that may halt permits" at bounding box center [409, 278] width 348 height 23
click at [235, 265] on input "c. Allocate the reserve to the upcoming council vote that may halt permits" at bounding box center [235, 261] width 0 height 7
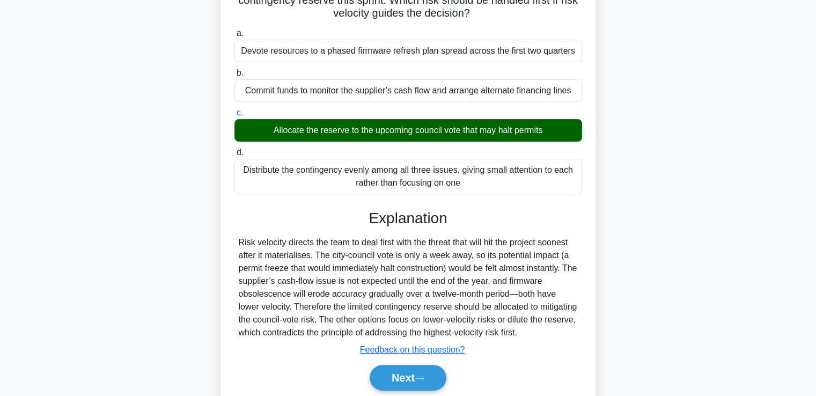
scroll to position [188, 0]
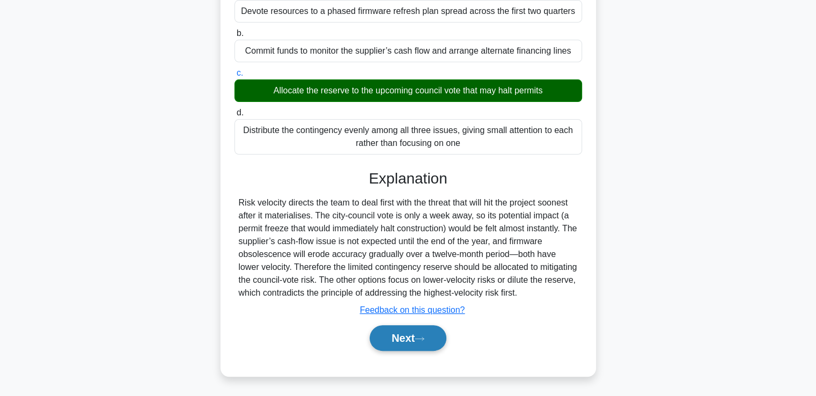
click at [440, 332] on button "Next" at bounding box center [408, 338] width 77 height 26
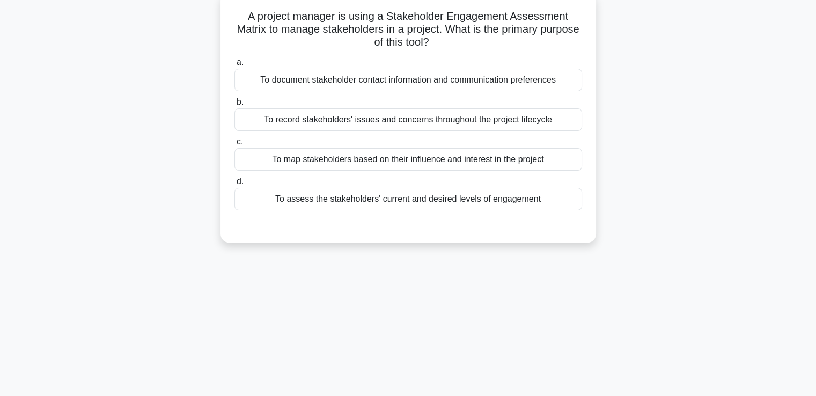
scroll to position [0, 0]
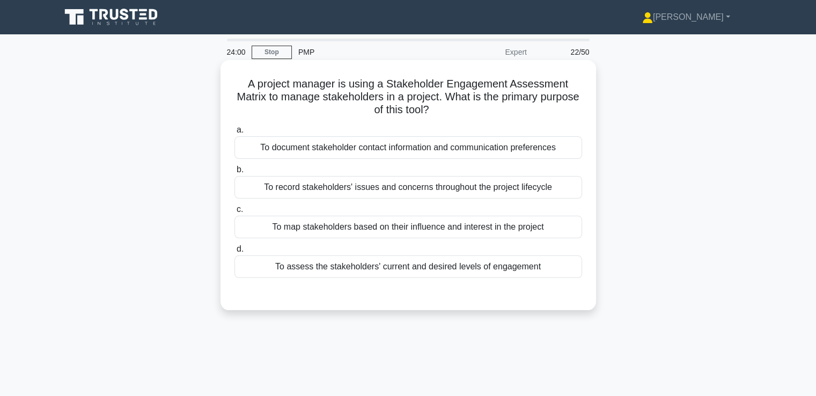
click at [562, 270] on div "To assess the stakeholders' current and desired levels of engagement" at bounding box center [409, 266] width 348 height 23
click at [235, 253] on input "d. To assess the stakeholders' current and desired levels of engagement" at bounding box center [235, 249] width 0 height 7
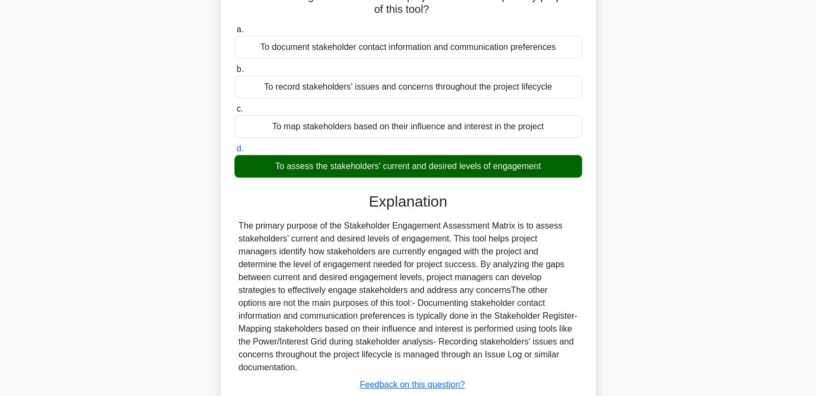
scroll to position [161, 0]
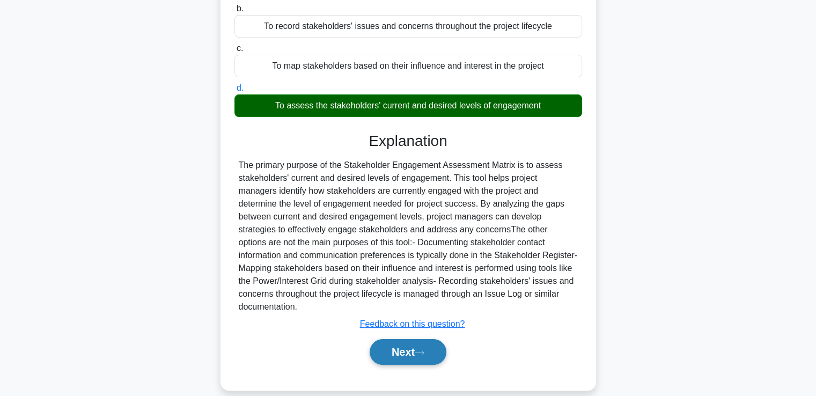
click at [445, 339] on button "Next" at bounding box center [408, 352] width 77 height 26
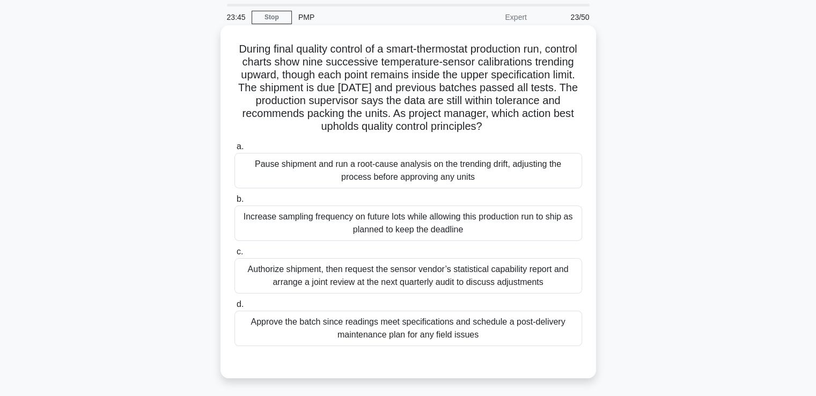
scroll to position [54, 0]
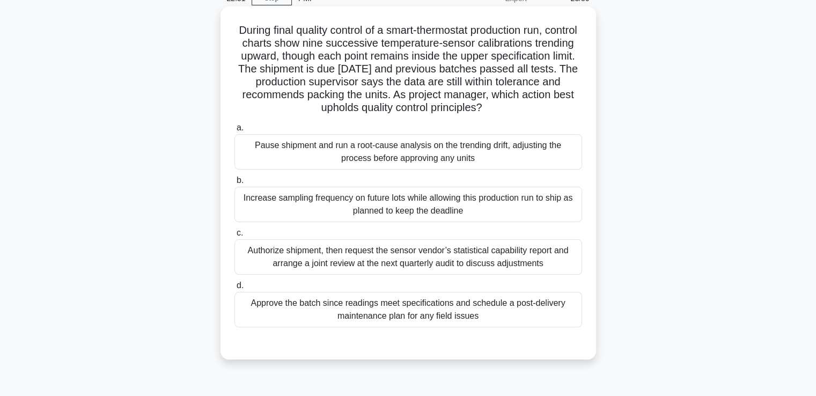
click at [538, 162] on div "Pause shipment and run a root-cause analysis on the trending drift, adjusting t…" at bounding box center [409, 151] width 348 height 35
click at [235, 131] on input "a. Pause shipment and run a root-cause analysis on the trending drift, adjustin…" at bounding box center [235, 128] width 0 height 7
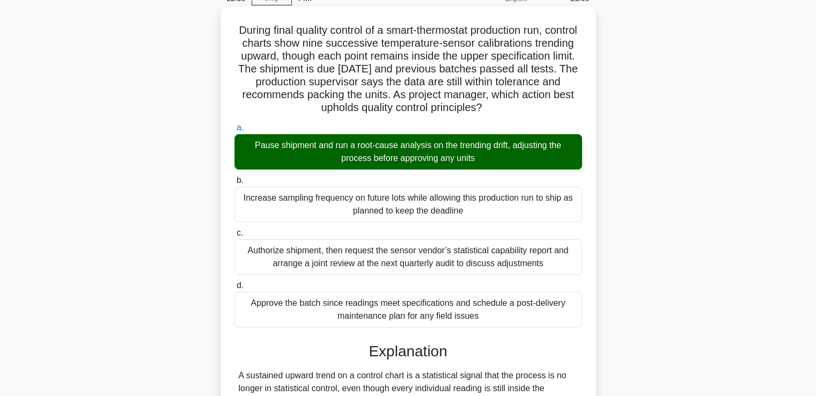
scroll to position [368, 0]
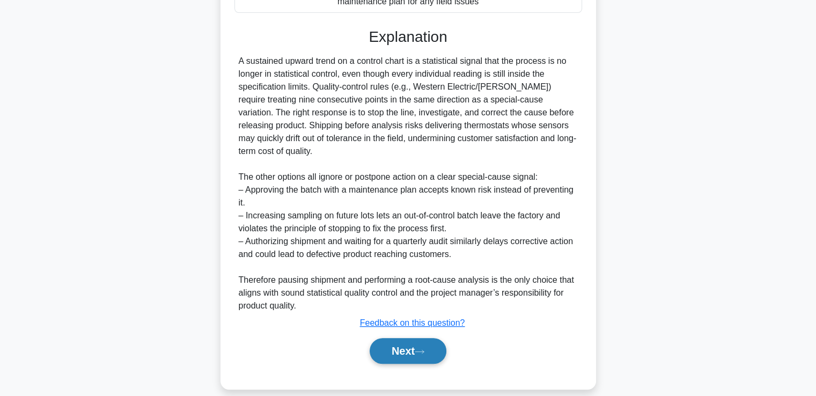
click at [416, 338] on button "Next" at bounding box center [408, 351] width 77 height 26
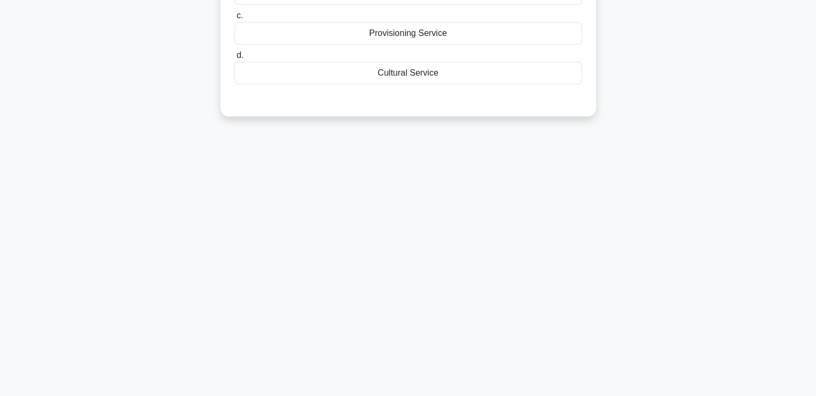
scroll to position [0, 0]
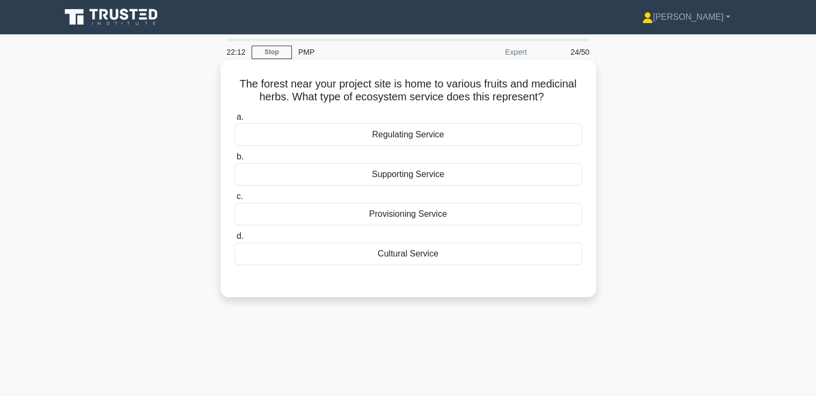
click at [551, 140] on div "Regulating Service" at bounding box center [409, 134] width 348 height 23
click at [235, 121] on input "a. Regulating Service" at bounding box center [235, 117] width 0 height 7
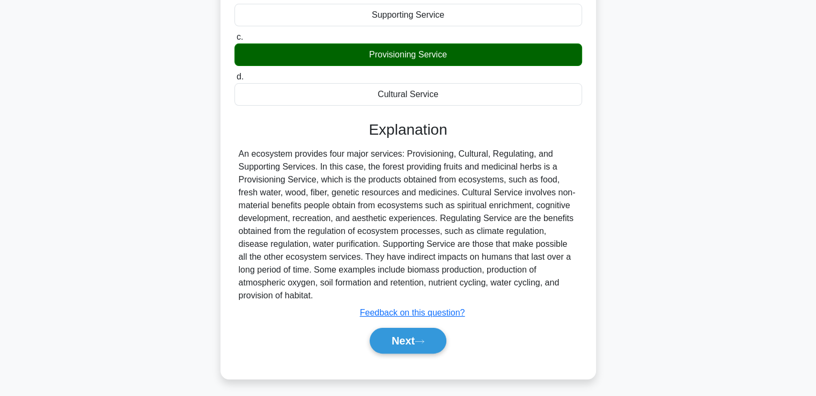
scroll to position [161, 0]
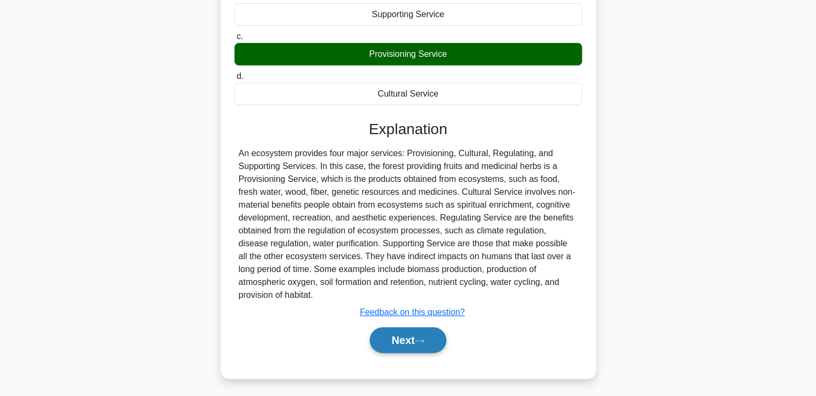
click at [438, 331] on button "Next" at bounding box center [408, 340] width 77 height 26
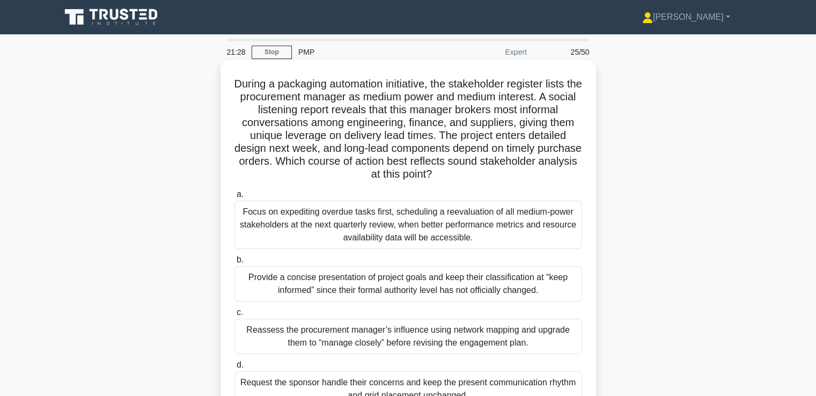
scroll to position [54, 0]
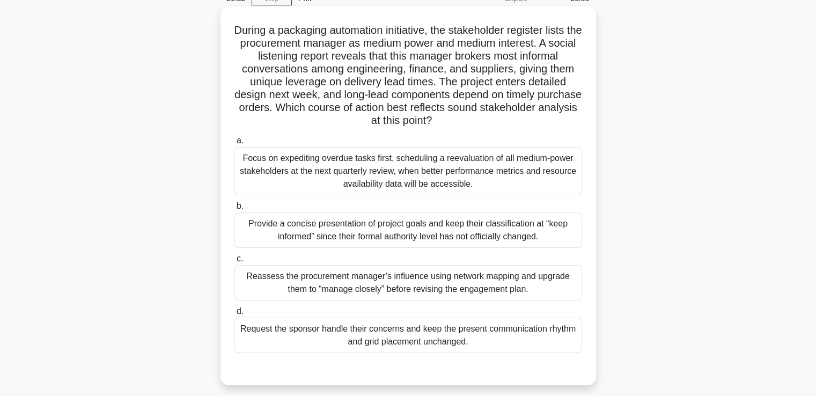
click at [517, 277] on div "Reassess the procurement manager’s influence using network mapping and upgrade …" at bounding box center [409, 282] width 348 height 35
click at [235, 262] on input "c. Reassess the procurement manager’s influence using network mapping and upgra…" at bounding box center [235, 258] width 0 height 7
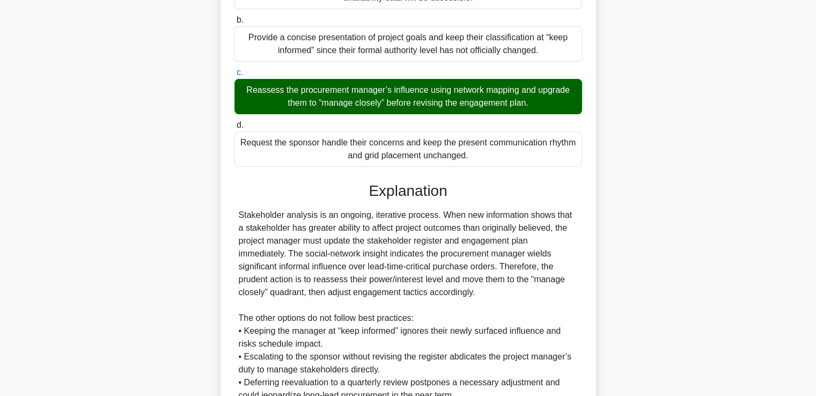
scroll to position [342, 0]
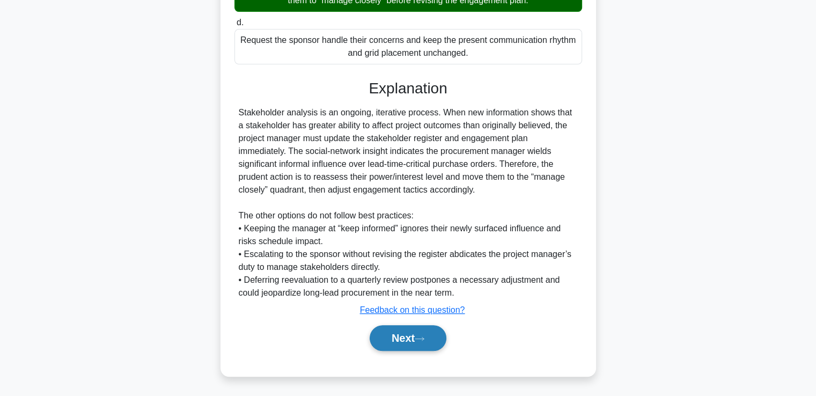
click at [434, 333] on button "Next" at bounding box center [408, 338] width 77 height 26
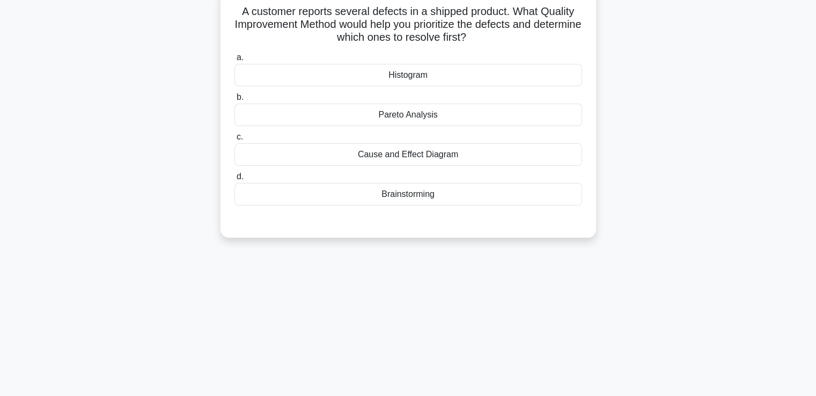
scroll to position [0, 0]
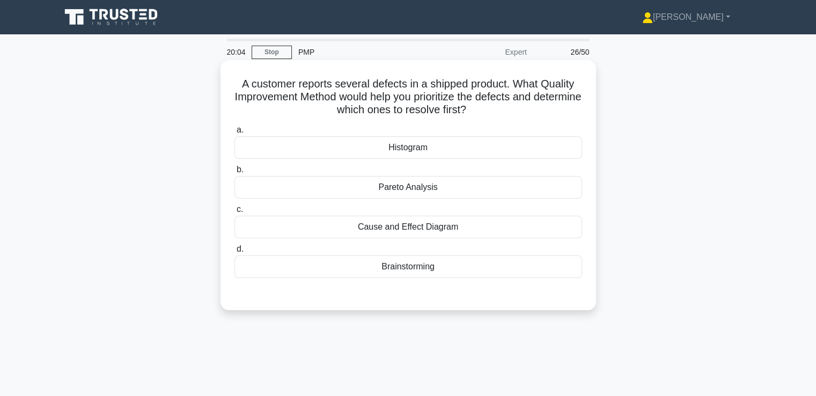
click at [543, 232] on div "Cause and Effect Diagram" at bounding box center [409, 227] width 348 height 23
click at [235, 213] on input "c. Cause and Effect Diagram" at bounding box center [235, 209] width 0 height 7
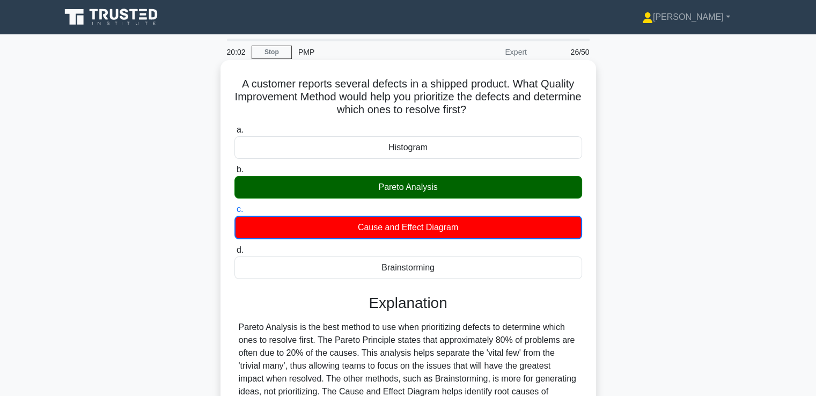
scroll to position [107, 0]
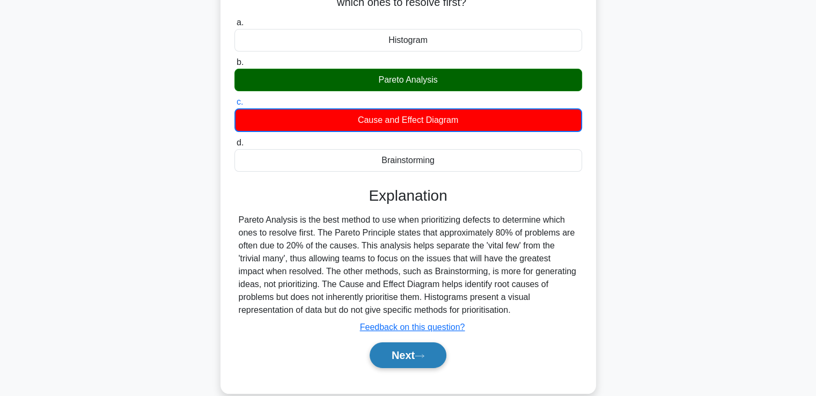
click at [430, 358] on button "Next" at bounding box center [408, 355] width 77 height 26
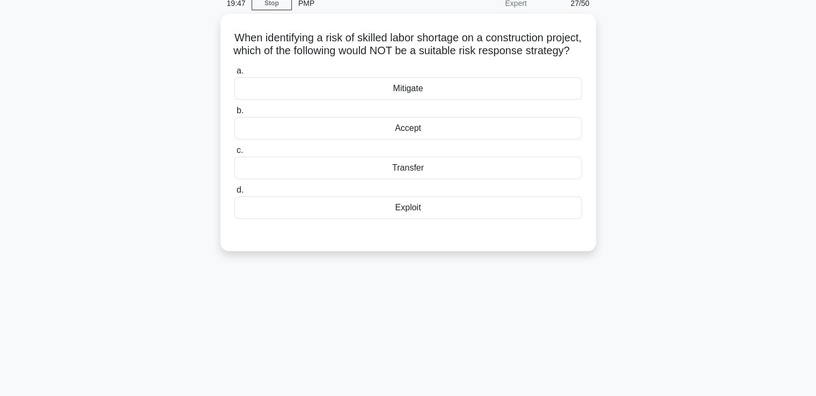
scroll to position [0, 0]
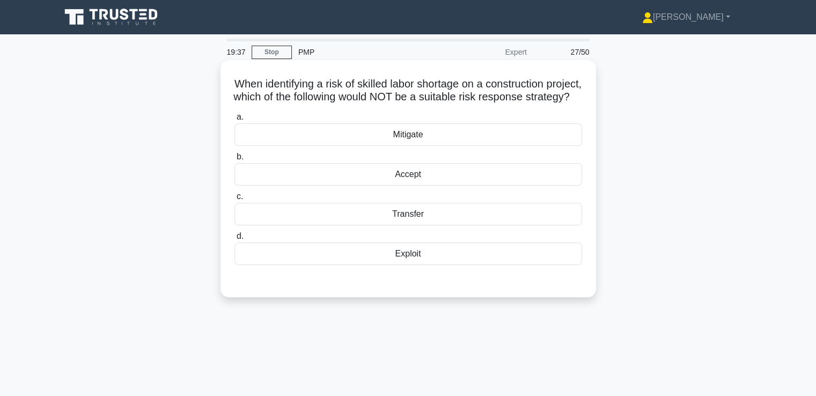
click at [461, 183] on div "Accept" at bounding box center [409, 174] width 348 height 23
click at [235, 160] on input "b. Accept" at bounding box center [235, 156] width 0 height 7
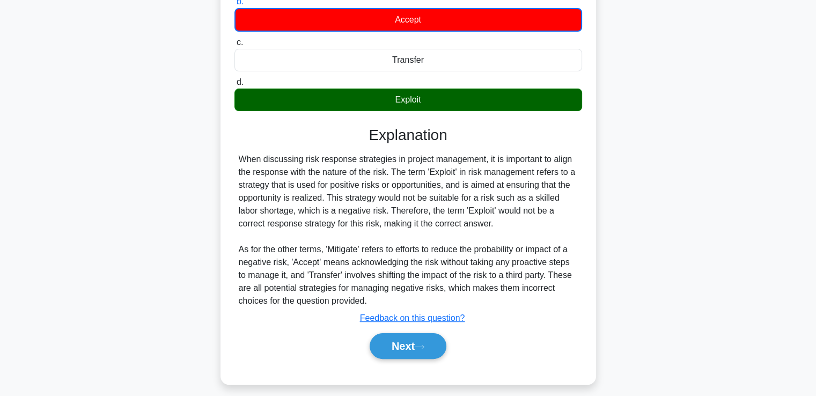
scroll to position [184, 0]
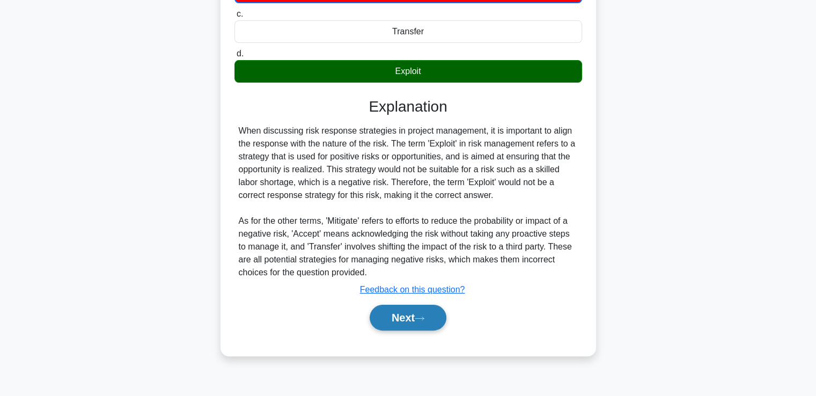
click at [424, 321] on icon at bounding box center [420, 319] width 10 height 6
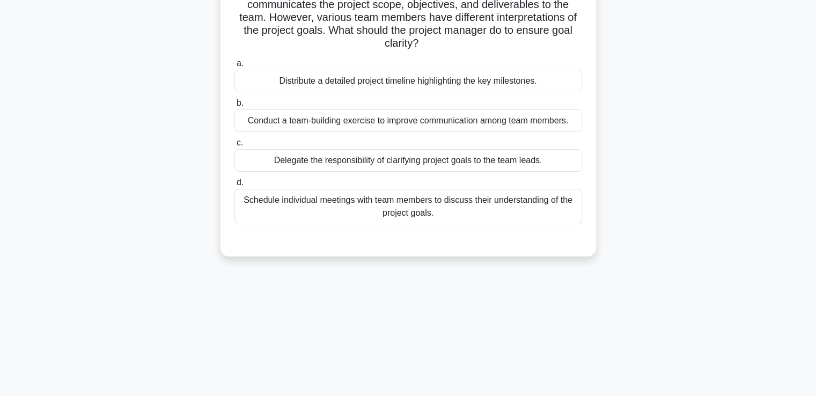
scroll to position [0, 0]
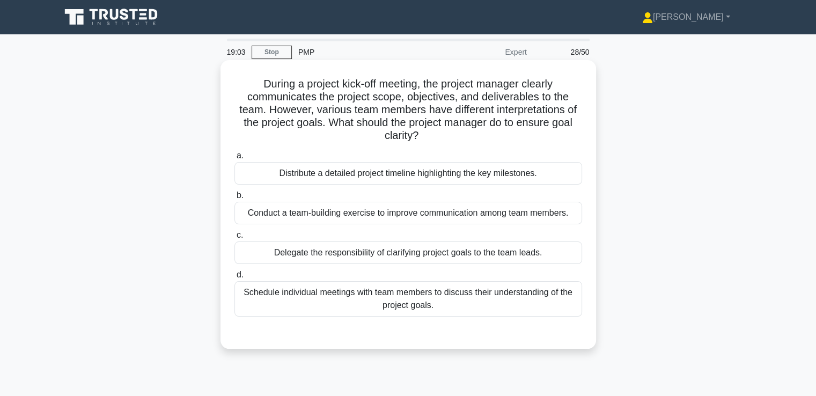
click at [511, 299] on div "Schedule individual meetings with team members to discuss their understanding o…" at bounding box center [409, 298] width 348 height 35
click at [235, 279] on input "d. Schedule individual meetings with team members to discuss their understandin…" at bounding box center [235, 275] width 0 height 7
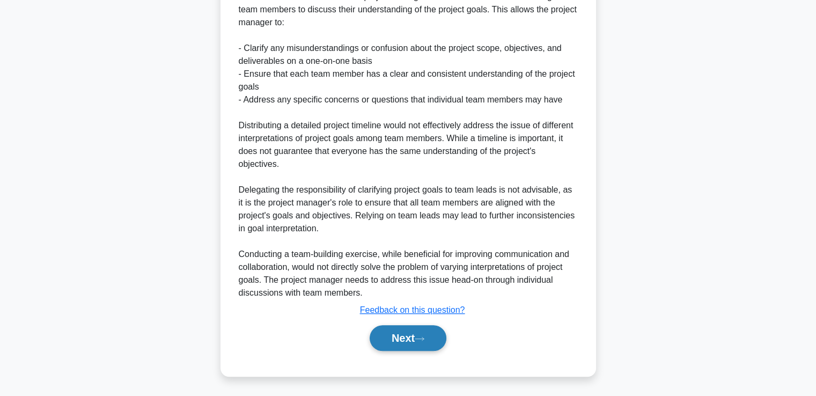
click at [418, 345] on button "Next" at bounding box center [408, 338] width 77 height 26
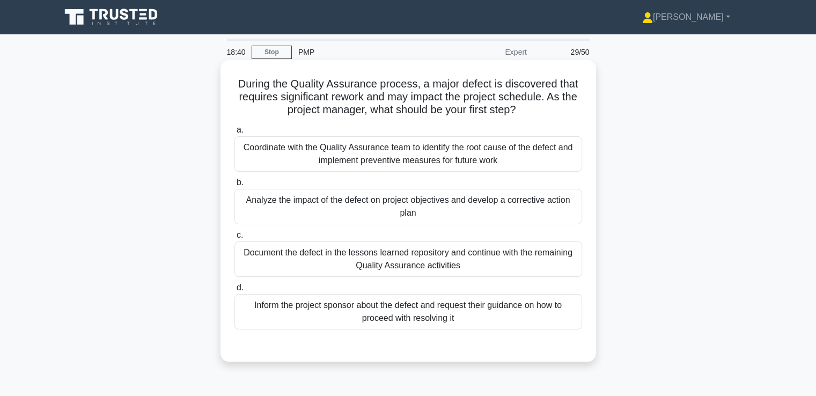
click at [581, 201] on div "Analyze the impact of the defect on project objectives and develop a corrective…" at bounding box center [409, 206] width 348 height 35
click at [235, 186] on input "b. Analyze the impact of the defect on project objectives and develop a correct…" at bounding box center [235, 182] width 0 height 7
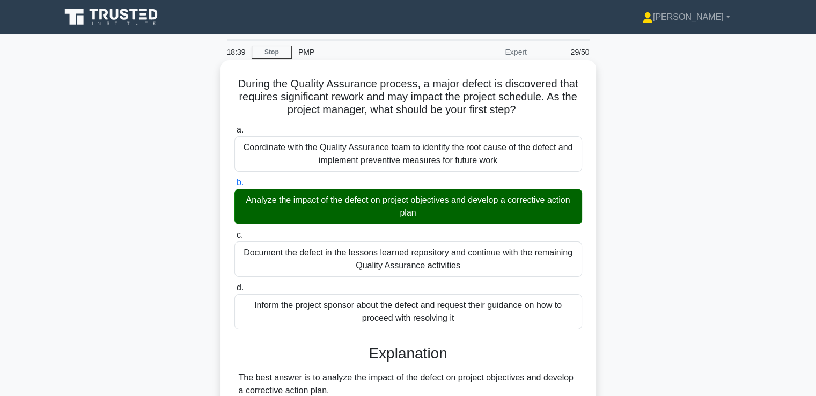
scroll to position [322, 0]
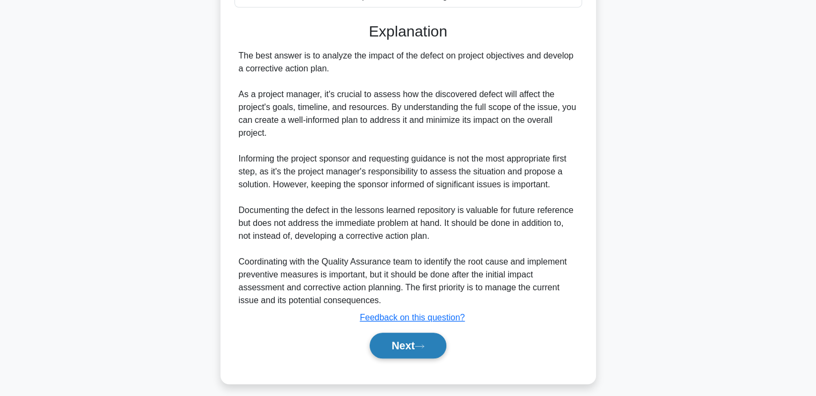
click at [404, 348] on button "Next" at bounding box center [408, 346] width 77 height 26
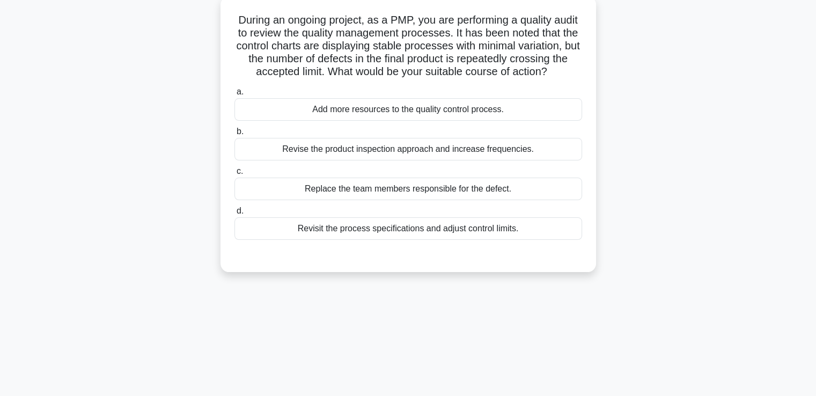
scroll to position [0, 0]
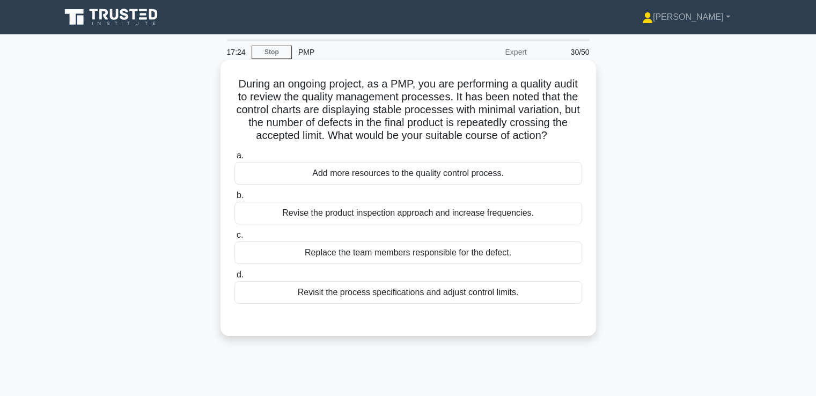
click at [516, 303] on div "Revisit the process specifications and adjust control limits." at bounding box center [409, 292] width 348 height 23
click at [235, 279] on input "d. Revisit the process specifications and adjust control limits." at bounding box center [235, 275] width 0 height 7
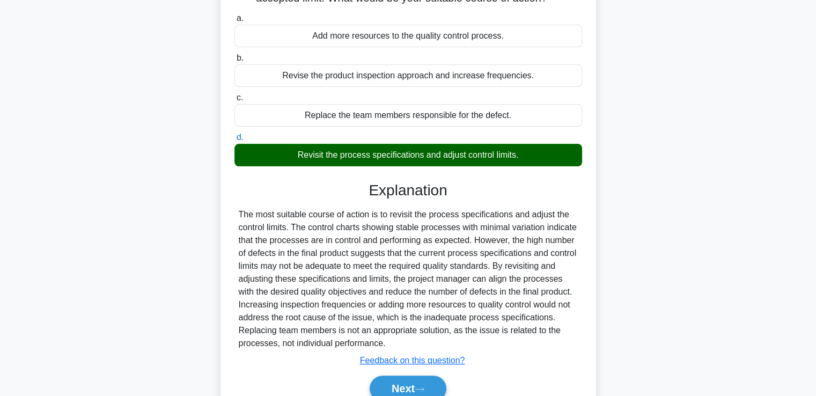
scroll to position [201, 0]
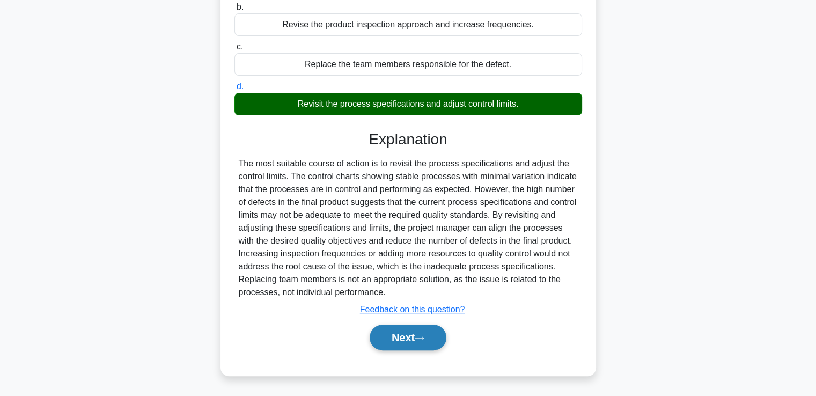
click at [414, 340] on button "Next" at bounding box center [408, 338] width 77 height 26
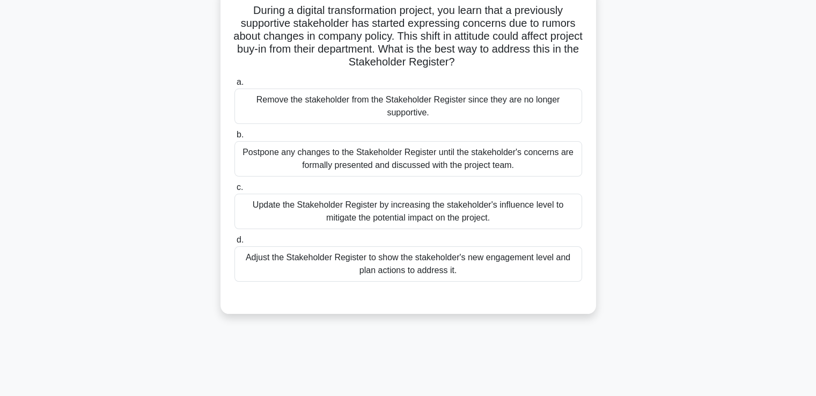
scroll to position [0, 0]
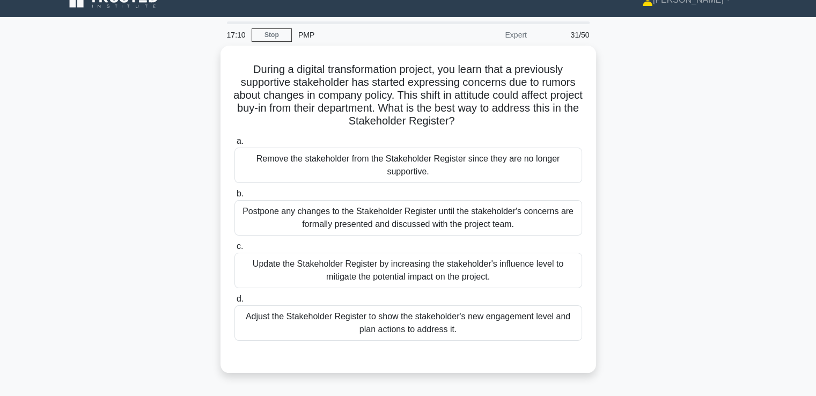
drag, startPoint x: 642, startPoint y: 228, endPoint x: 638, endPoint y: 245, distance: 17.6
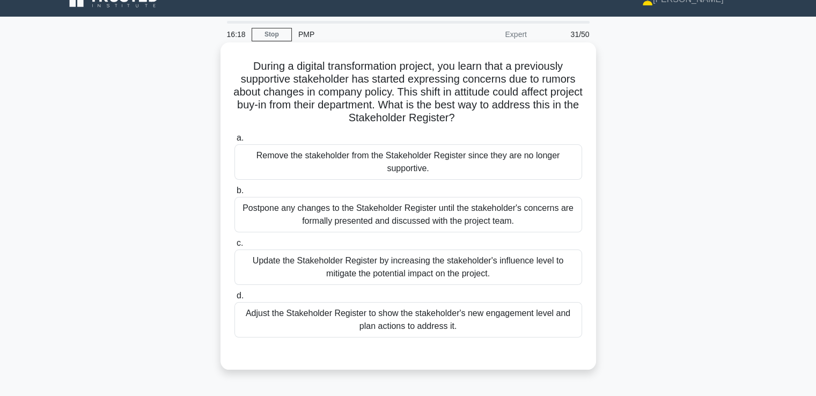
click at [514, 325] on div "Adjust the Stakeholder Register to show the stakeholder's new engagement level …" at bounding box center [409, 319] width 348 height 35
click at [235, 299] on input "d. Adjust the Stakeholder Register to show the stakeholder's new engagement lev…" at bounding box center [235, 295] width 0 height 7
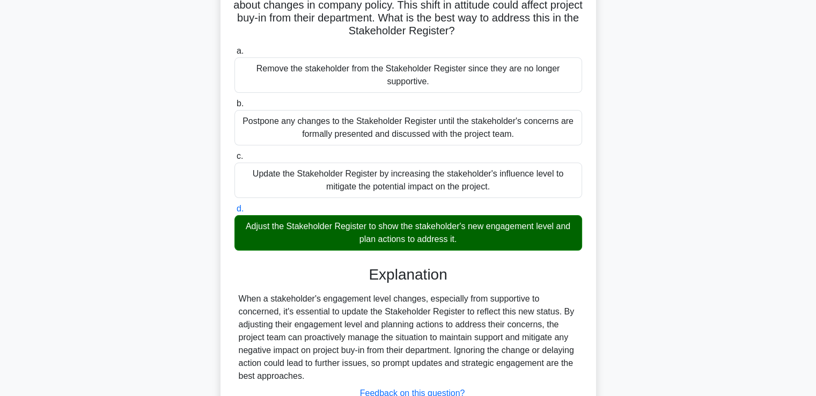
scroll to position [188, 0]
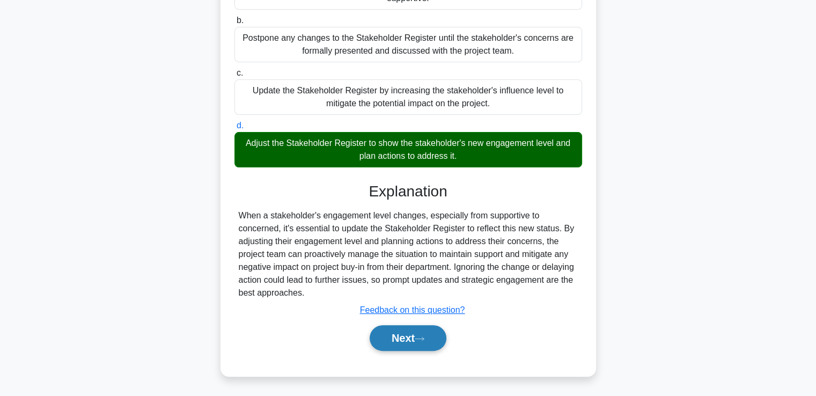
click at [433, 334] on button "Next" at bounding box center [408, 338] width 77 height 26
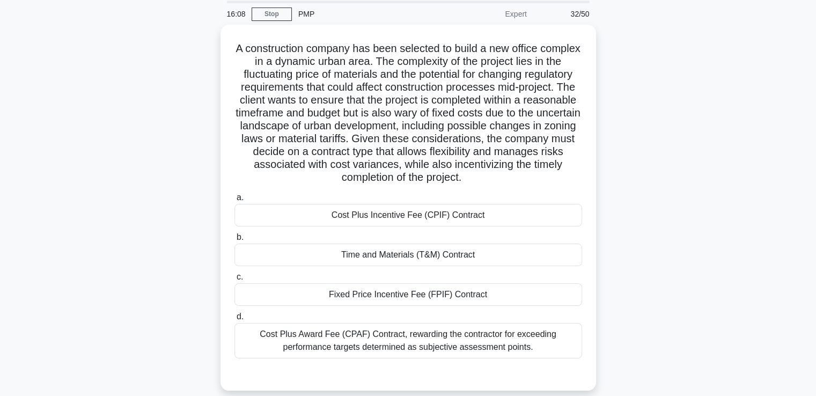
scroll to position [50, 0]
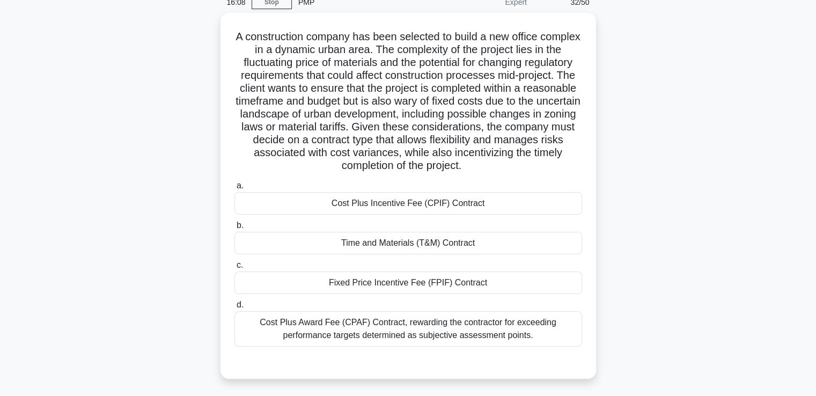
drag, startPoint x: 672, startPoint y: 211, endPoint x: 670, endPoint y: 234, distance: 23.2
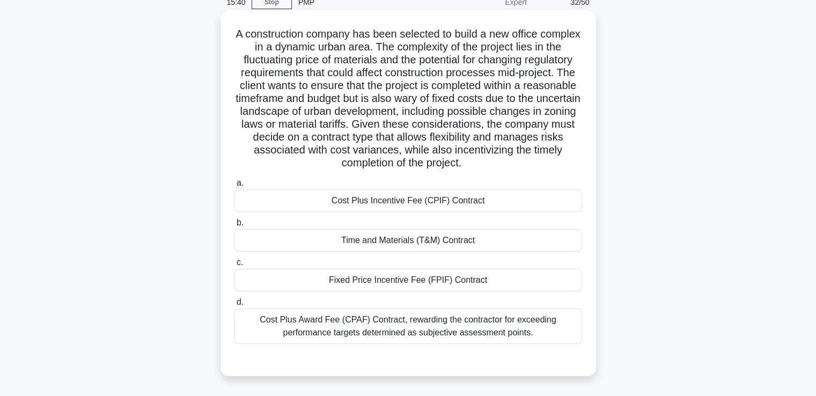
click at [539, 325] on div "Cost Plus Award Fee (CPAF) Contract, rewarding the contractor for exceeding per…" at bounding box center [409, 326] width 348 height 35
click at [235, 306] on input "d. Cost Plus Award Fee (CPAF) Contract, rewarding the contractor for exceeding …" at bounding box center [235, 302] width 0 height 7
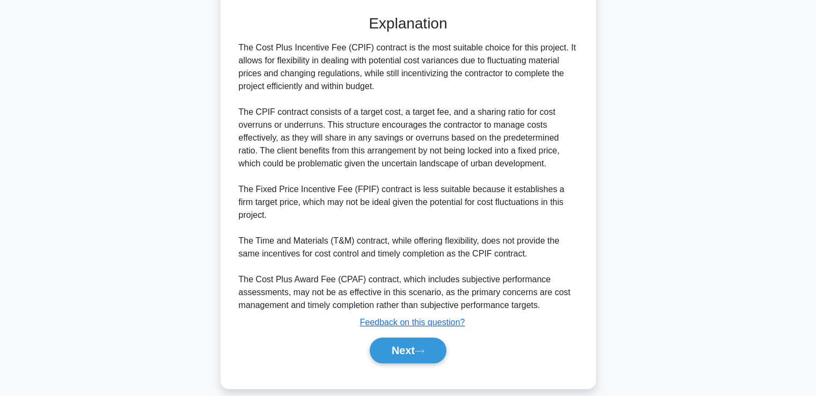
scroll to position [408, 0]
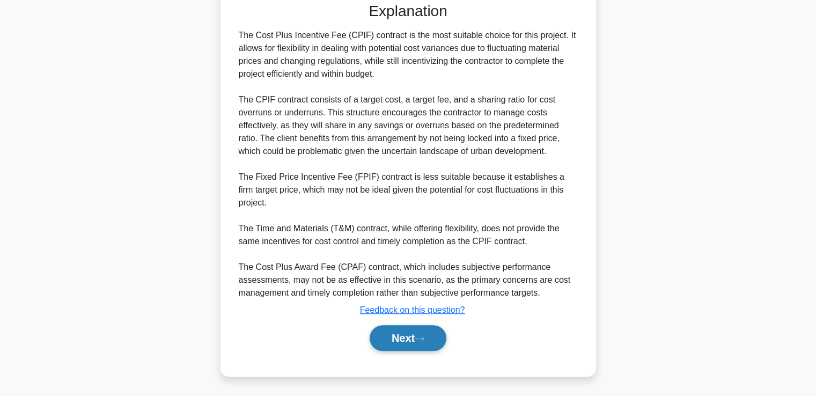
click at [431, 338] on button "Next" at bounding box center [408, 338] width 77 height 26
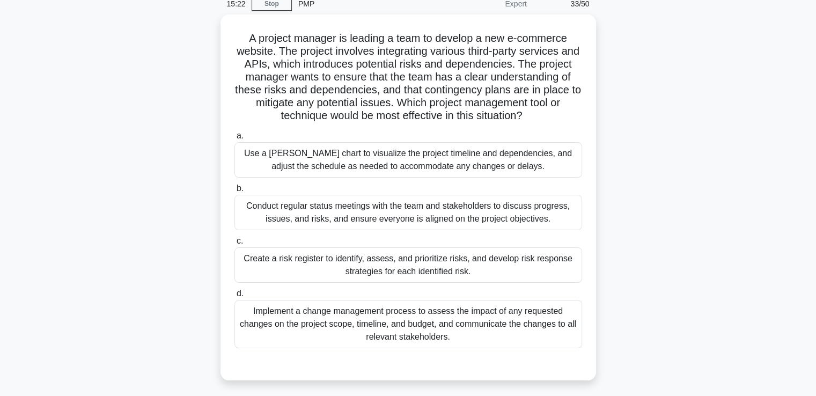
scroll to position [53, 0]
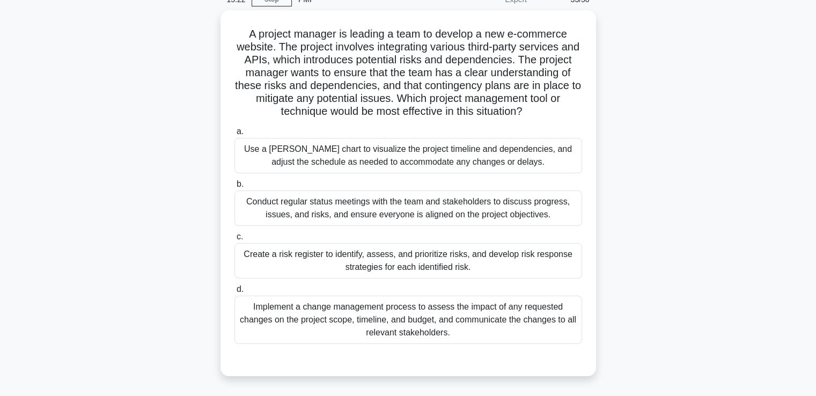
drag, startPoint x: 617, startPoint y: 181, endPoint x: 618, endPoint y: 200, distance: 19.3
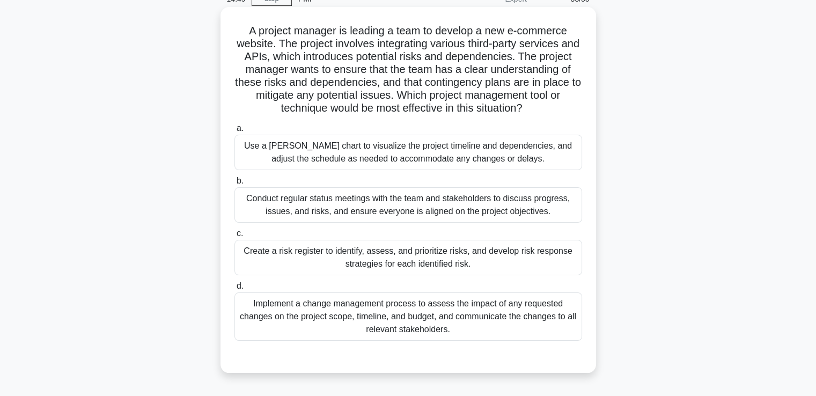
click at [572, 263] on div "Create a risk register to identify, assess, and prioritize risks, and develop r…" at bounding box center [409, 257] width 348 height 35
click at [235, 237] on input "c. Create a risk register to identify, assess, and prioritize risks, and develo…" at bounding box center [235, 233] width 0 height 7
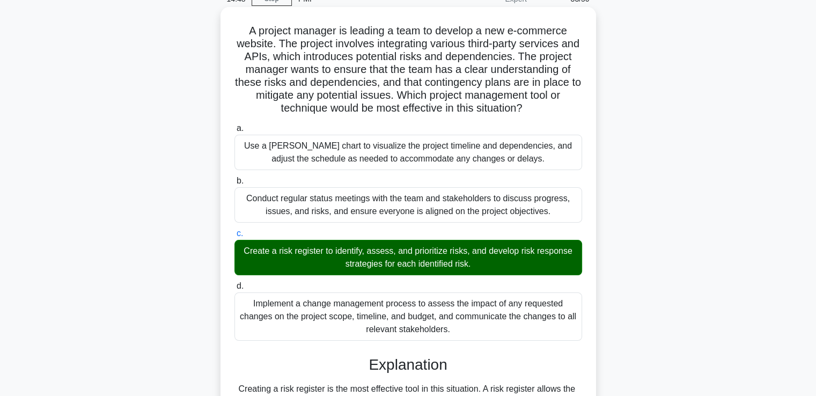
scroll to position [330, 0]
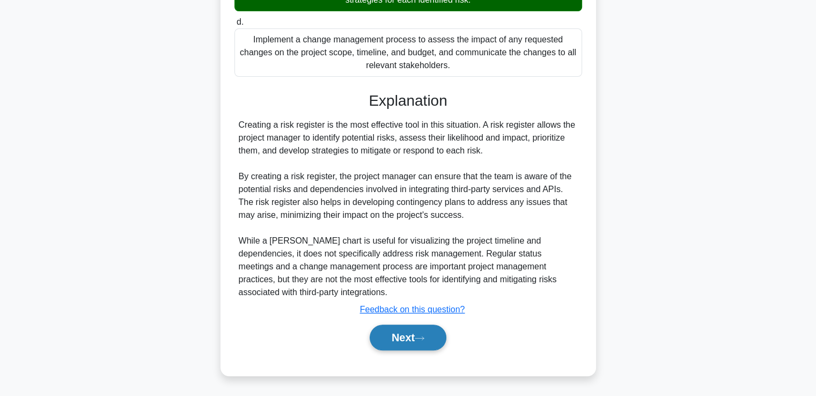
click at [441, 333] on button "Next" at bounding box center [408, 338] width 77 height 26
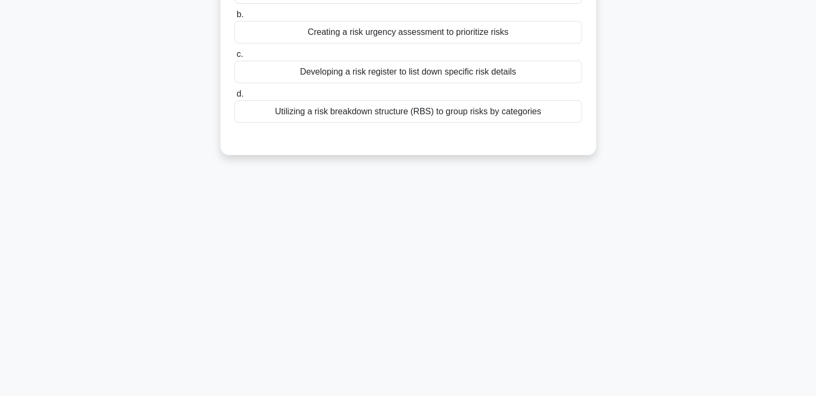
scroll to position [0, 0]
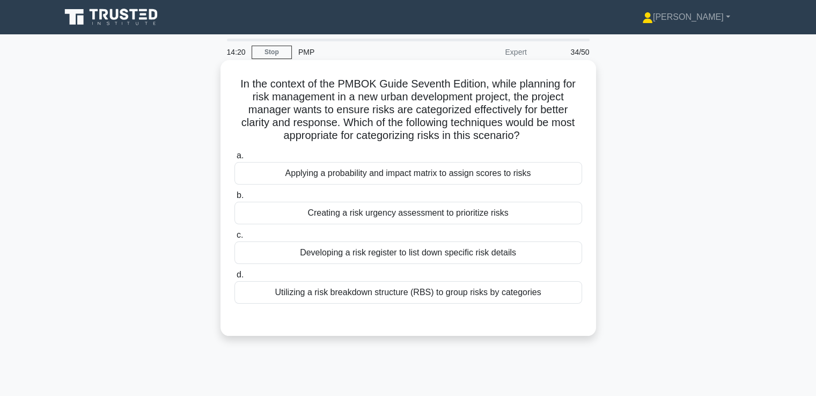
click at [525, 295] on div "Utilizing a risk breakdown structure (RBS) to group risks by categories" at bounding box center [409, 292] width 348 height 23
click at [235, 279] on input "d. Utilizing a risk breakdown structure (RBS) to group risks by categories" at bounding box center [235, 275] width 0 height 7
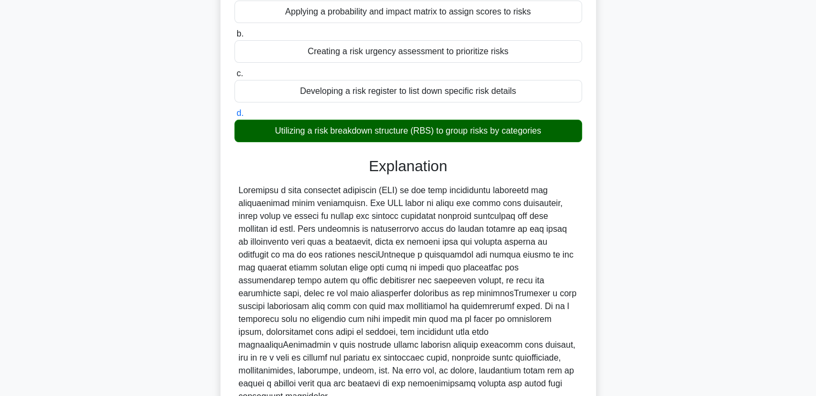
scroll to position [239, 0]
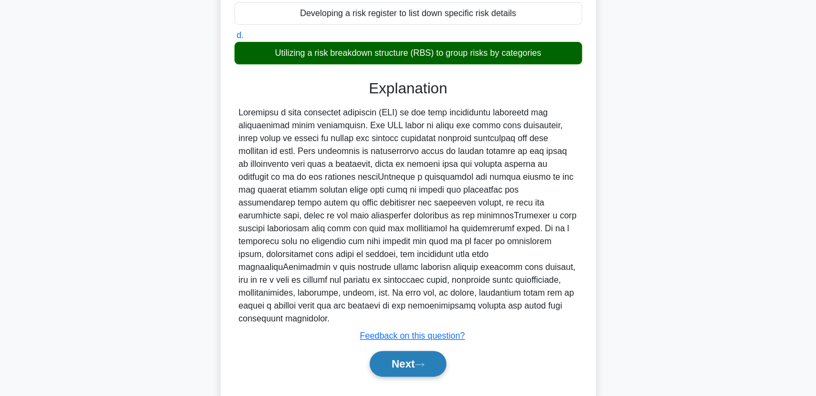
click at [414, 351] on button "Next" at bounding box center [408, 364] width 77 height 26
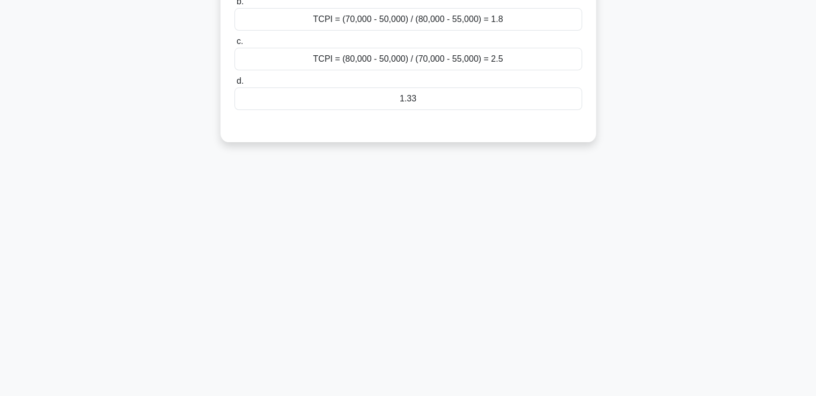
scroll to position [0, 0]
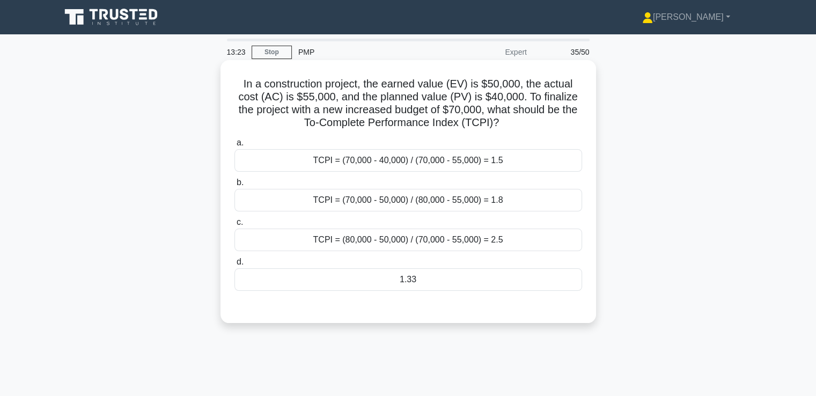
click at [510, 286] on div "1.33" at bounding box center [409, 279] width 348 height 23
click at [235, 266] on input "d. 1.33" at bounding box center [235, 262] width 0 height 7
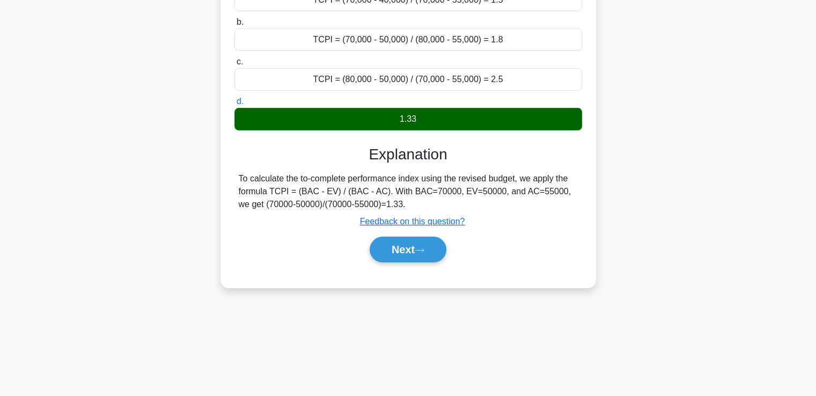
scroll to position [161, 0]
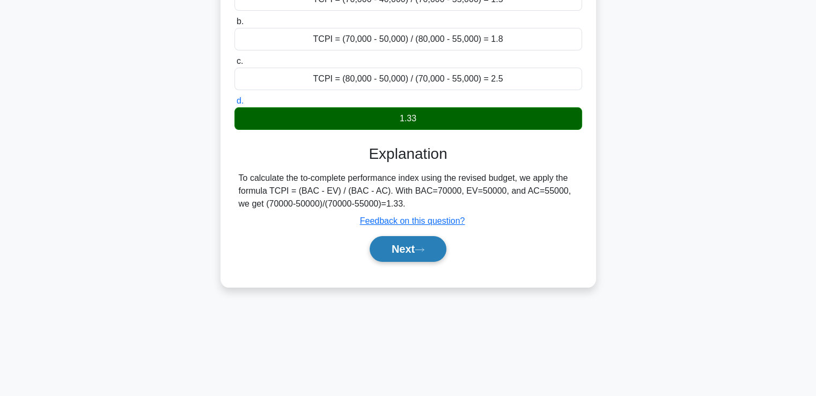
click at [431, 255] on button "Next" at bounding box center [408, 249] width 77 height 26
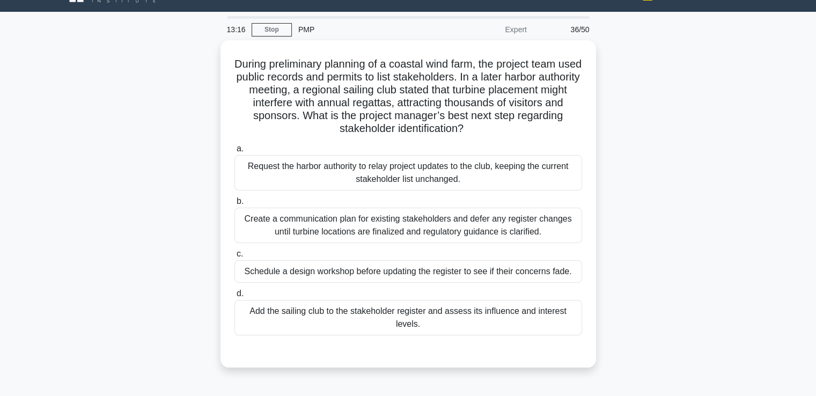
scroll to position [26, 0]
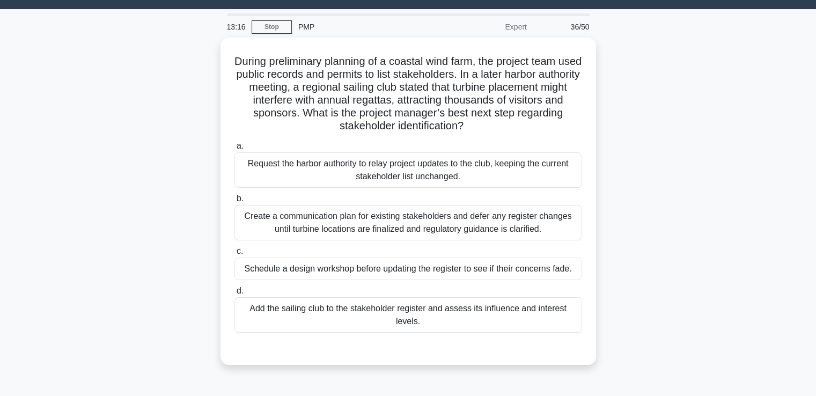
drag, startPoint x: 605, startPoint y: 222, endPoint x: 606, endPoint y: 240, distance: 18.3
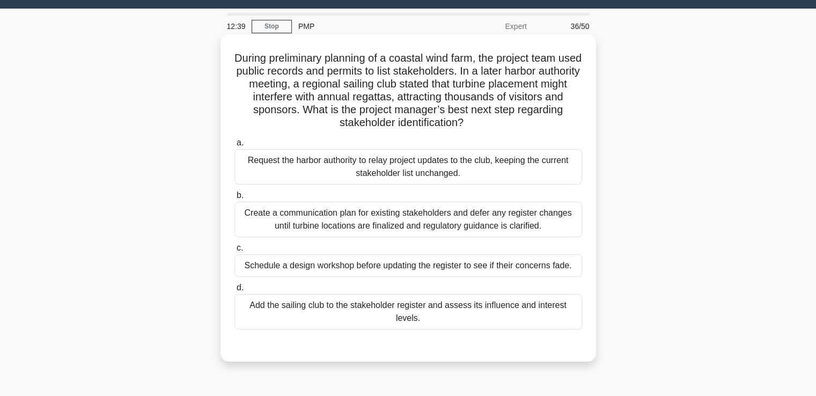
click at [517, 302] on div "Add the sailing club to the stakeholder register and assess its influence and i…" at bounding box center [409, 311] width 348 height 35
click at [235, 291] on input "d. Add the sailing club to the stakeholder register and assess its influence an…" at bounding box center [235, 287] width 0 height 7
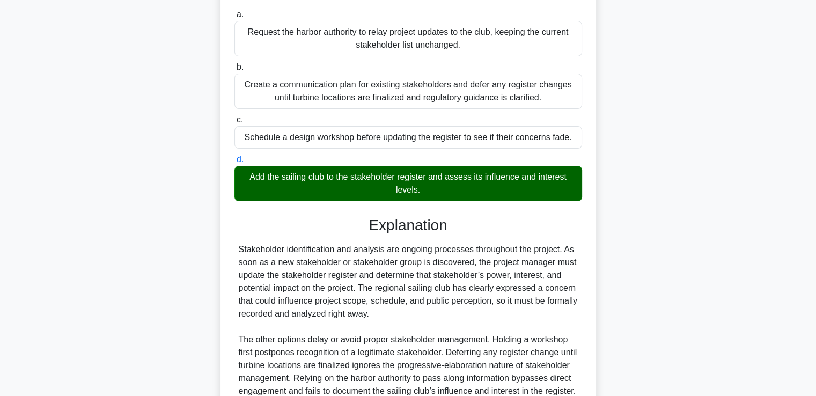
scroll to position [265, 0]
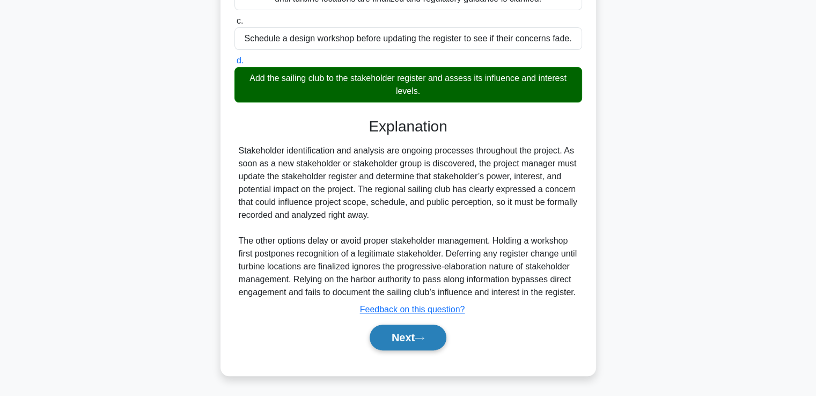
click at [424, 337] on icon at bounding box center [420, 338] width 10 height 6
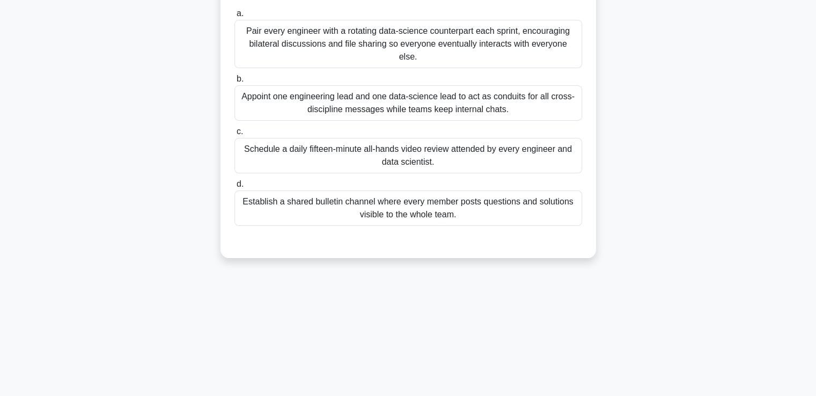
scroll to position [23, 0]
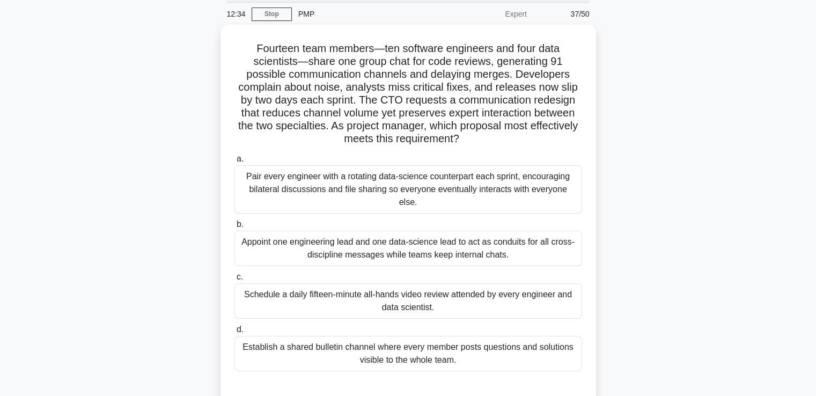
drag, startPoint x: 615, startPoint y: 254, endPoint x: 616, endPoint y: 267, distance: 12.9
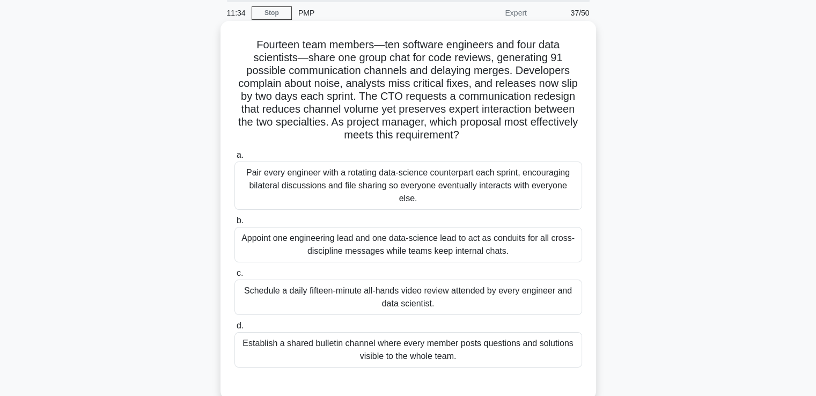
click at [561, 194] on div "Pair every engineer with a rotating data-science counterpart each sprint, encou…" at bounding box center [409, 186] width 348 height 48
click at [235, 159] on input "a. Pair every engineer with a rotating data-science counterpart each sprint, en…" at bounding box center [235, 155] width 0 height 7
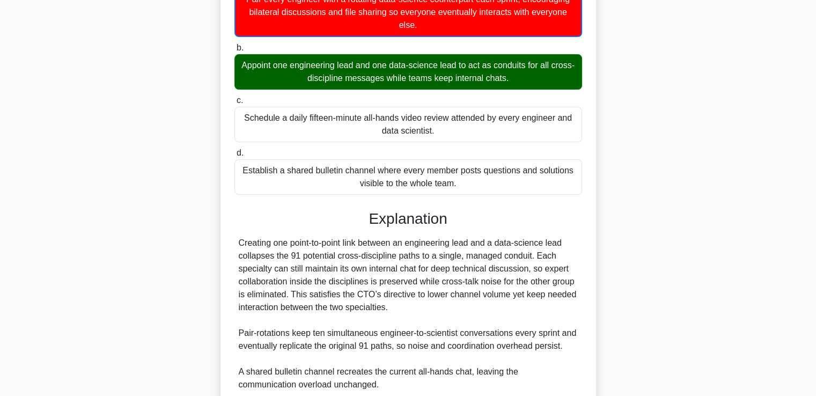
scroll to position [356, 0]
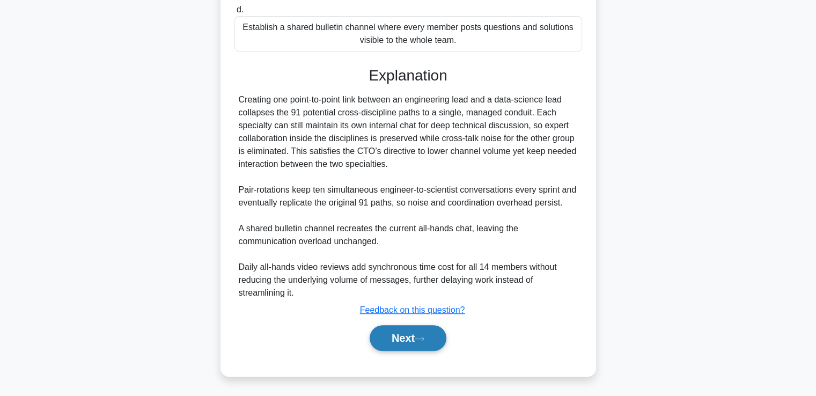
click at [434, 332] on button "Next" at bounding box center [408, 338] width 77 height 26
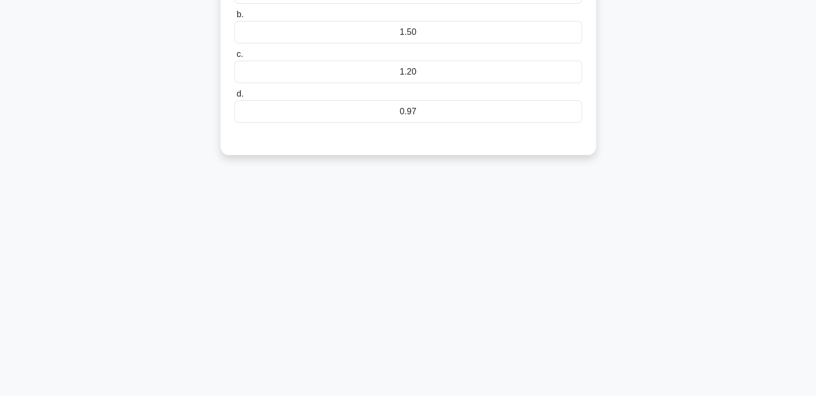
scroll to position [0, 0]
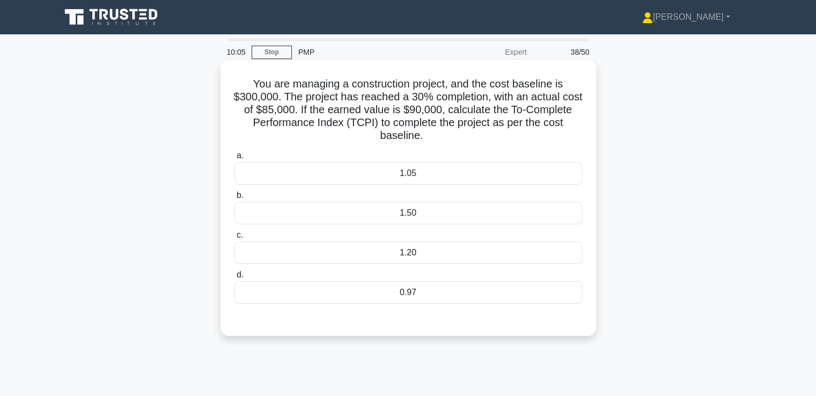
click at [413, 293] on div "0.97" at bounding box center [409, 292] width 348 height 23
click at [235, 279] on input "d. 0.97" at bounding box center [235, 275] width 0 height 7
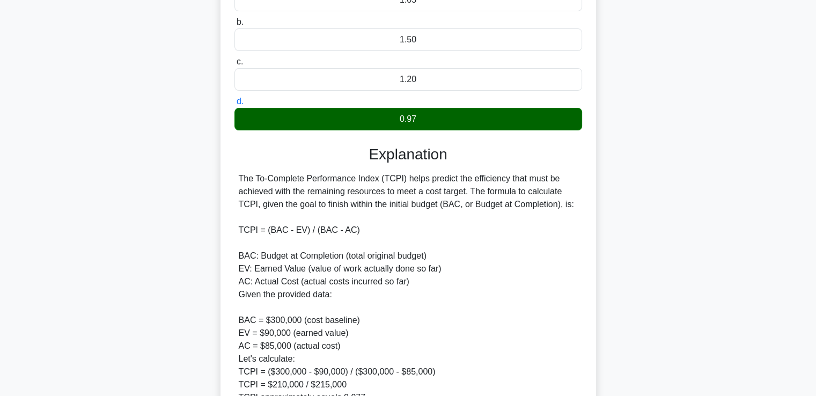
scroll to position [322, 0]
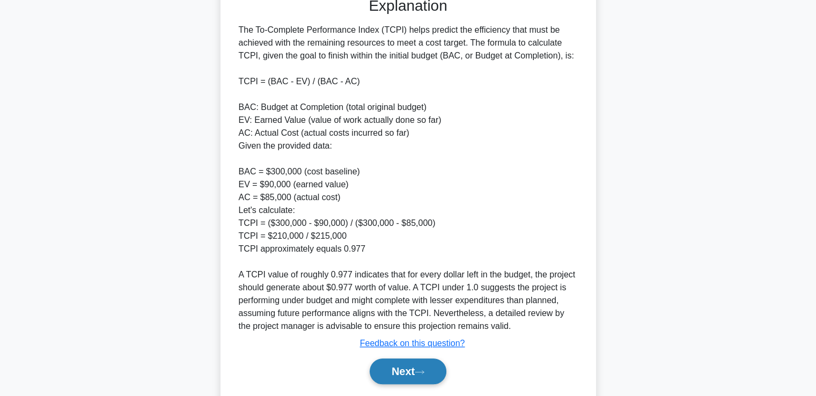
click at [416, 374] on button "Next" at bounding box center [408, 371] width 77 height 26
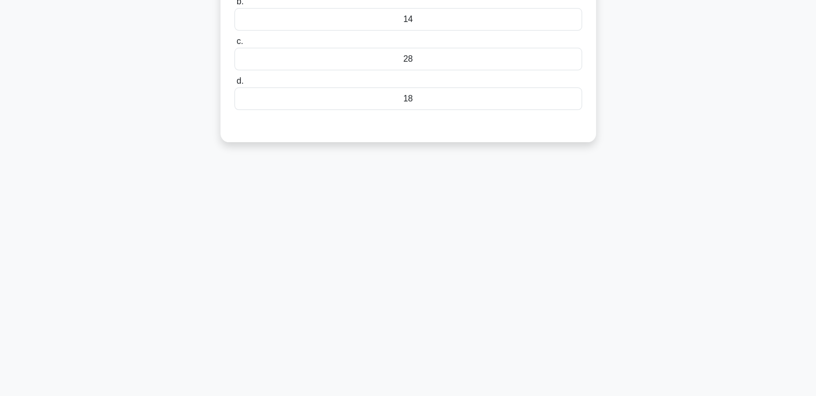
scroll to position [0, 0]
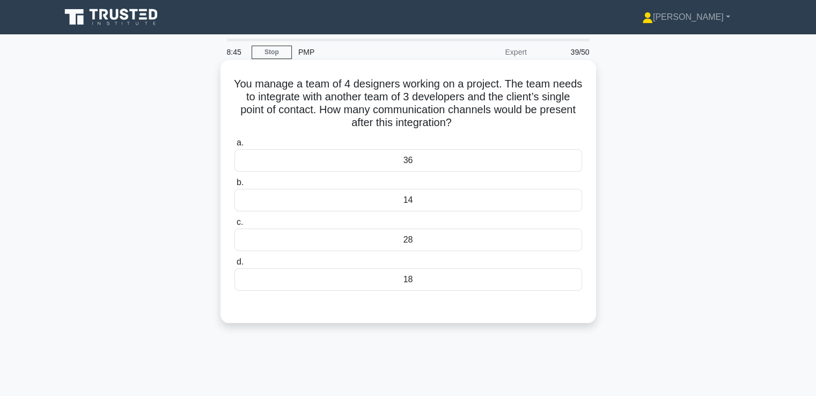
click at [449, 236] on div "28" at bounding box center [409, 240] width 348 height 23
click at [235, 226] on input "c. 28" at bounding box center [235, 222] width 0 height 7
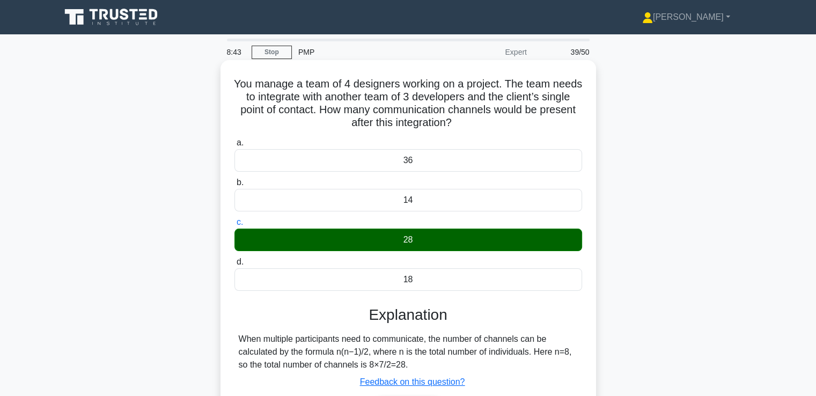
scroll to position [161, 0]
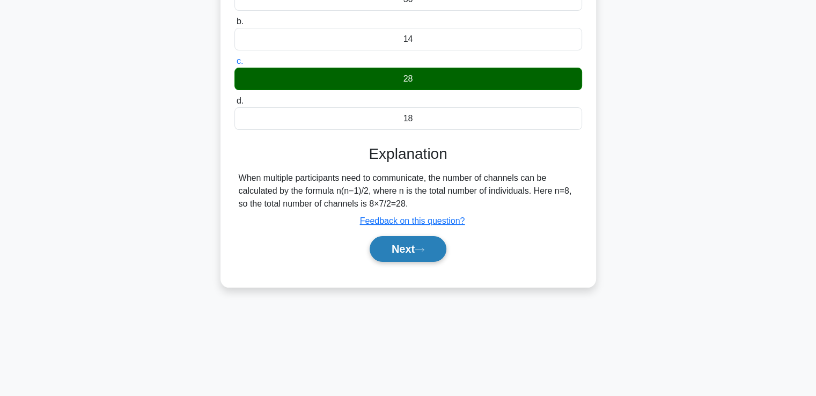
click at [427, 258] on button "Next" at bounding box center [408, 249] width 77 height 26
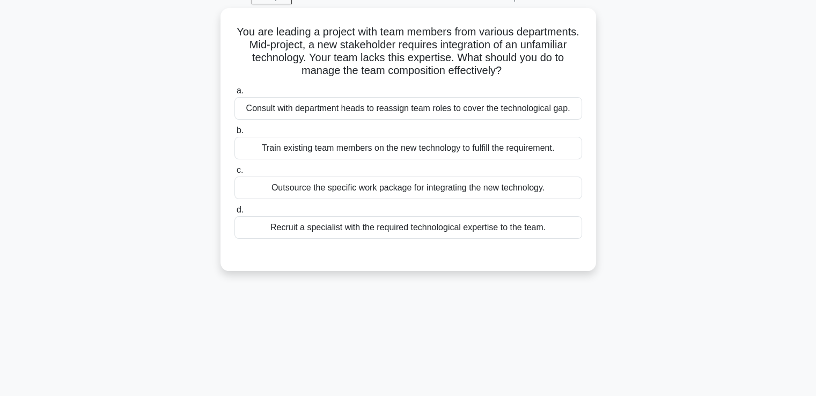
scroll to position [0, 0]
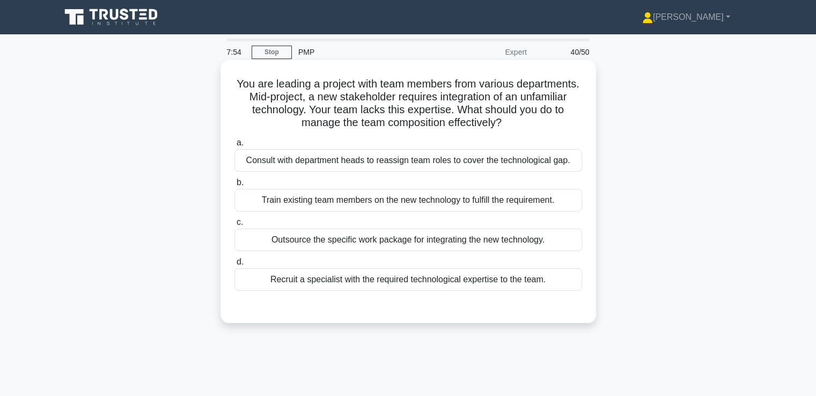
click at [528, 275] on div "Recruit a specialist with the required technological expertise to the team." at bounding box center [409, 279] width 348 height 23
click at [235, 266] on input "d. Recruit a specialist with the required technological expertise to the team." at bounding box center [235, 262] width 0 height 7
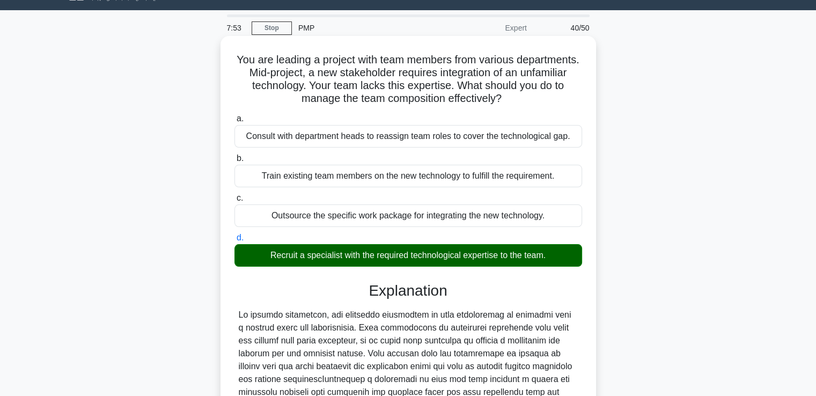
scroll to position [226, 0]
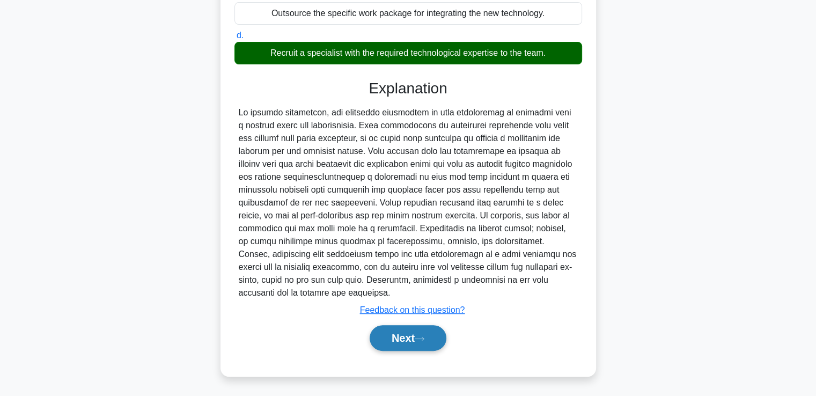
click at [433, 332] on button "Next" at bounding box center [408, 338] width 77 height 26
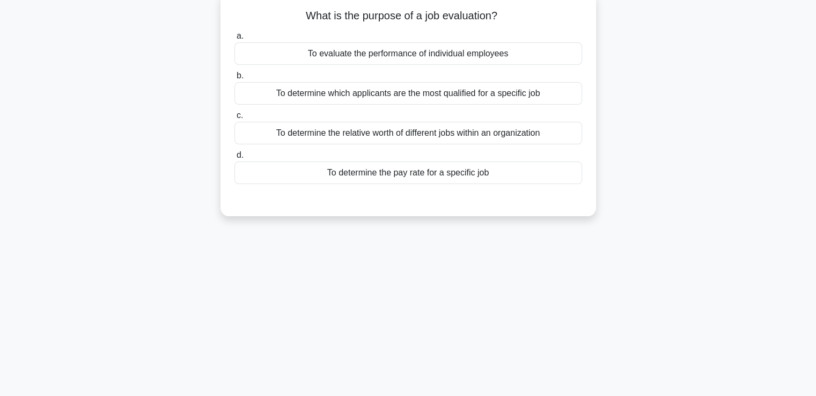
scroll to position [0, 0]
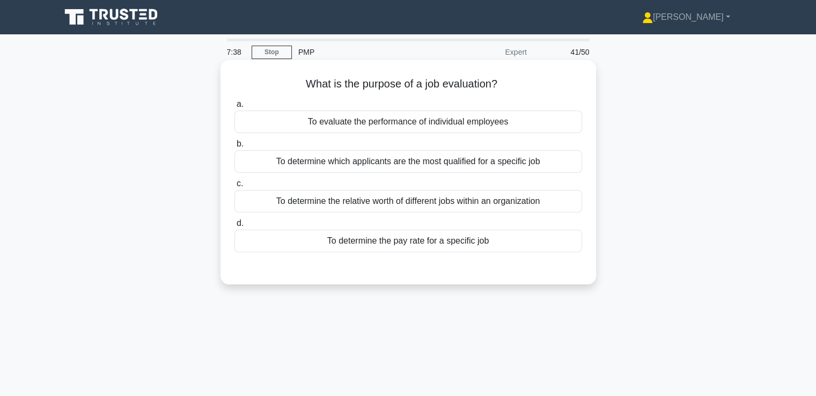
click at [554, 206] on div "To determine the relative worth of different jobs within an organization" at bounding box center [409, 201] width 348 height 23
click at [235, 187] on input "c. To determine the relative worth of different jobs within an organization" at bounding box center [235, 183] width 0 height 7
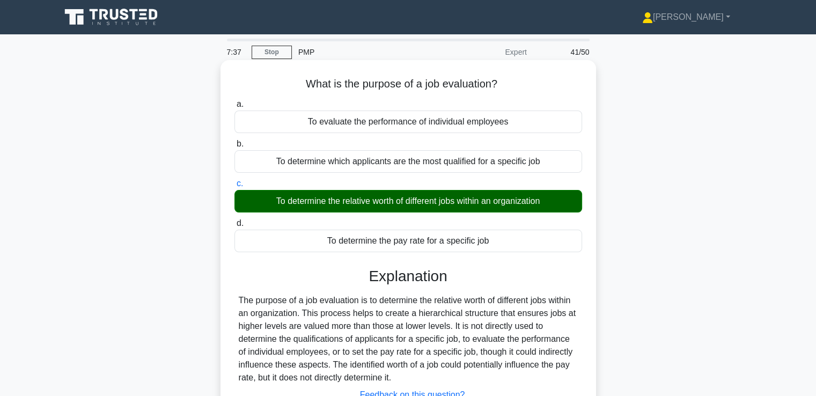
scroll to position [161, 0]
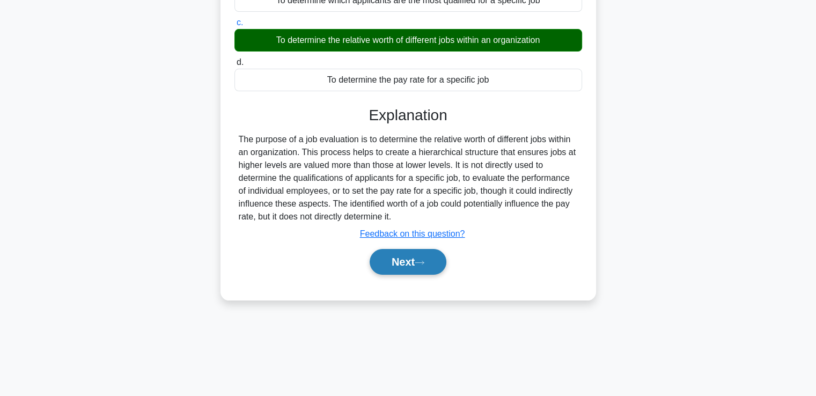
click at [428, 265] on button "Next" at bounding box center [408, 262] width 77 height 26
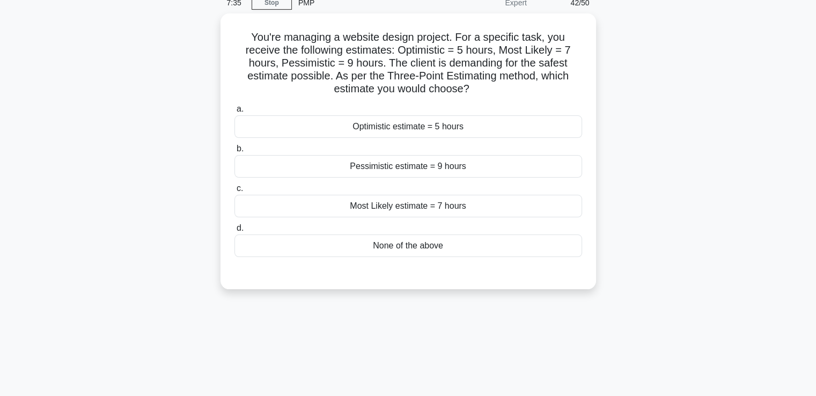
scroll to position [0, 0]
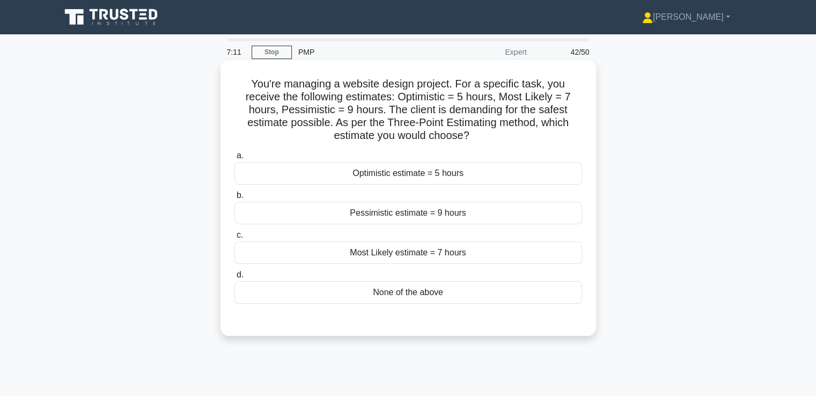
click at [496, 291] on div "None of the above" at bounding box center [409, 292] width 348 height 23
click at [235, 279] on input "d. None of the above" at bounding box center [235, 275] width 0 height 7
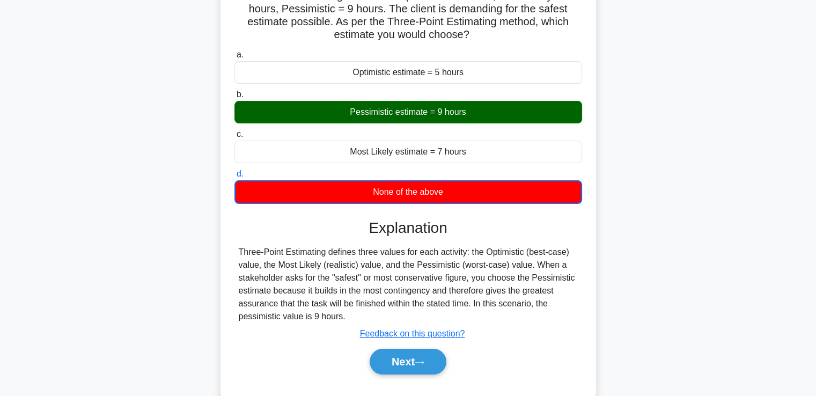
scroll to position [161, 0]
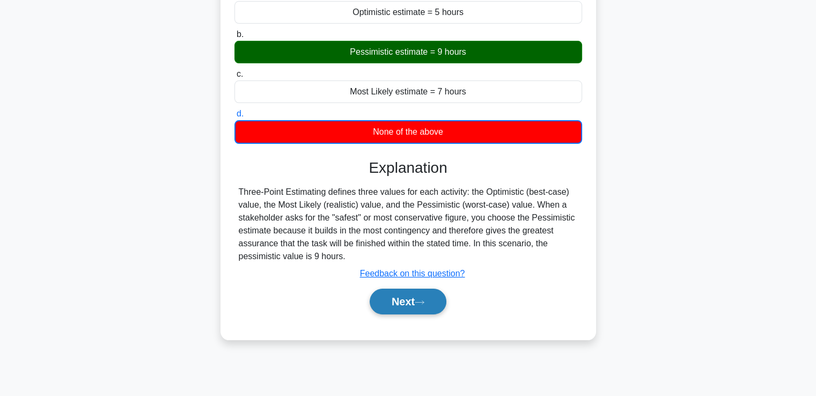
click at [443, 301] on button "Next" at bounding box center [408, 302] width 77 height 26
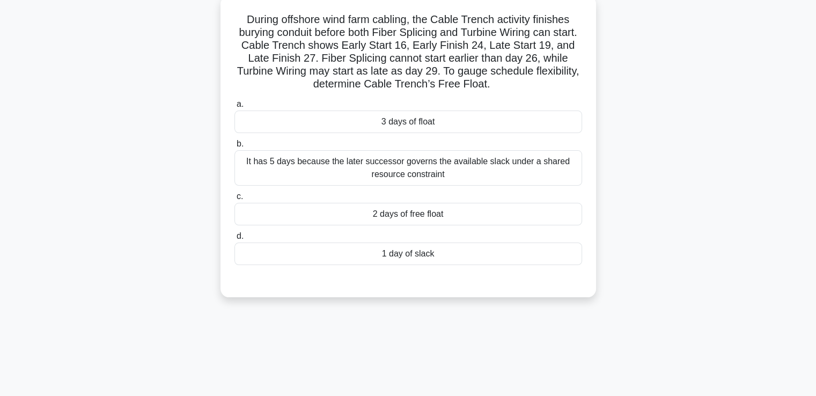
scroll to position [0, 0]
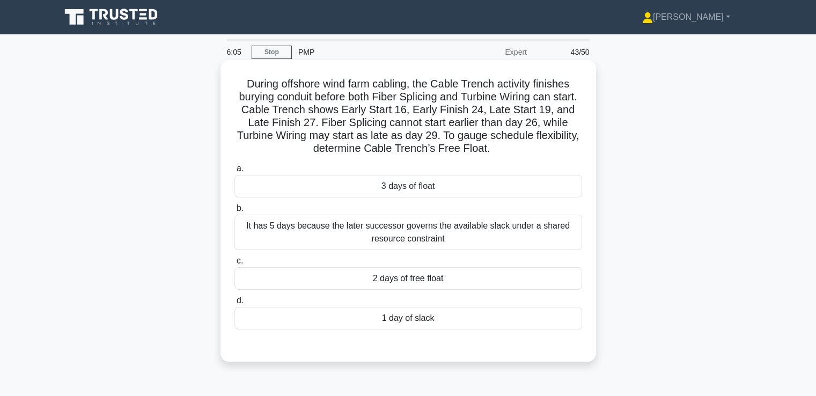
click at [484, 196] on div "3 days of float" at bounding box center [409, 186] width 348 height 23
click at [235, 172] on input "a. 3 days of float" at bounding box center [235, 168] width 0 height 7
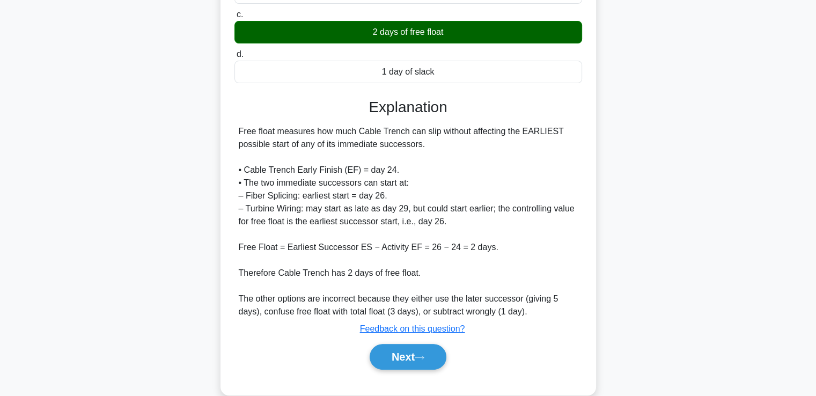
scroll to position [266, 0]
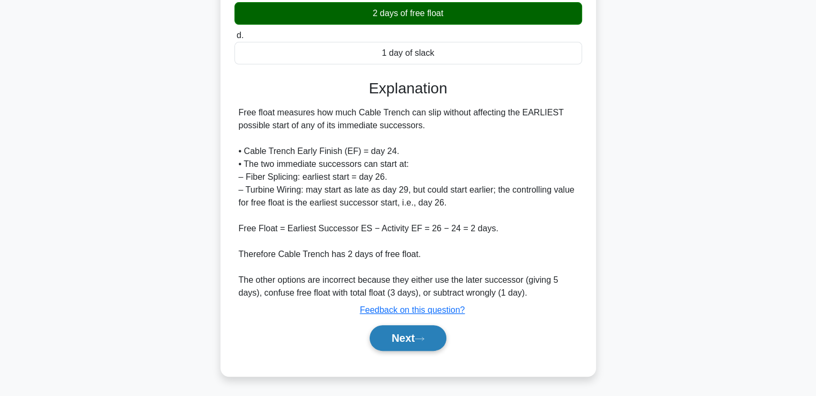
click at [441, 340] on button "Next" at bounding box center [408, 338] width 77 height 26
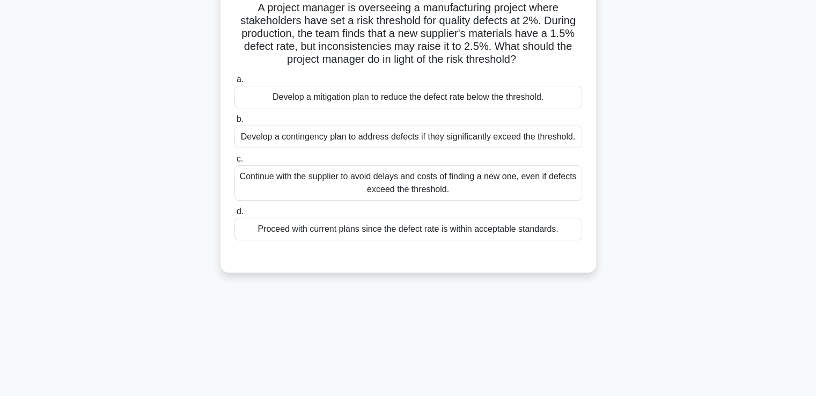
scroll to position [0, 0]
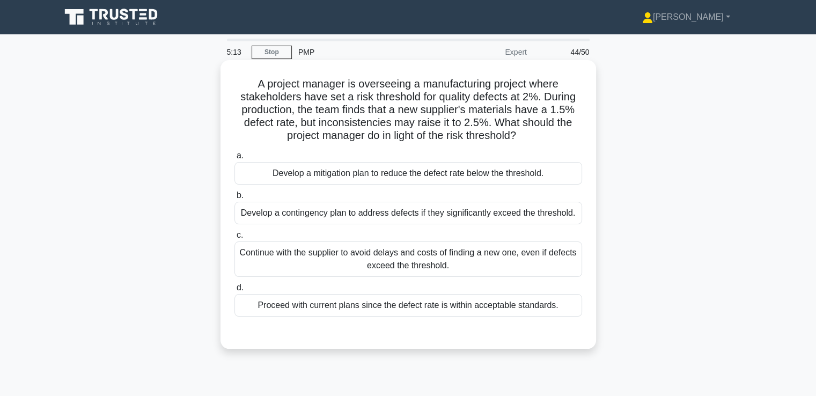
click at [567, 224] on div "Develop a contingency plan to address defects if they significantly exceed the …" at bounding box center [409, 213] width 348 height 23
click at [235, 199] on input "b. Develop a contingency plan to address defects if they significantly exceed t…" at bounding box center [235, 195] width 0 height 7
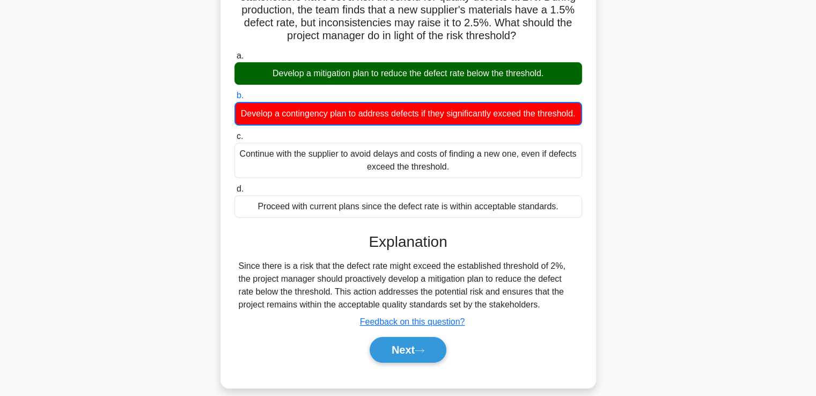
scroll to position [184, 0]
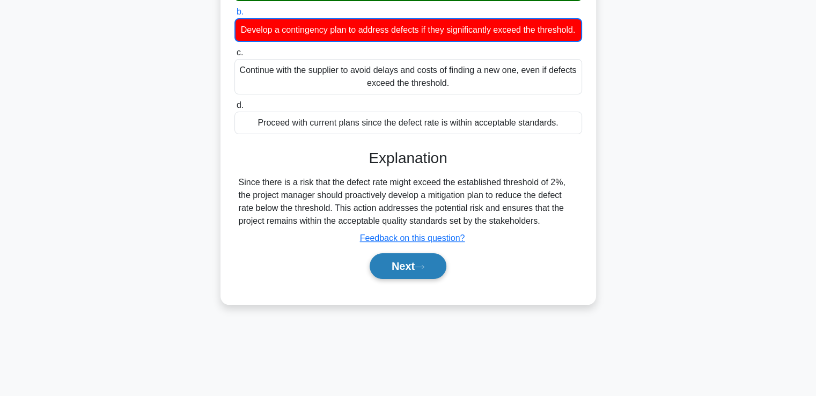
click at [418, 271] on button "Next" at bounding box center [408, 266] width 77 height 26
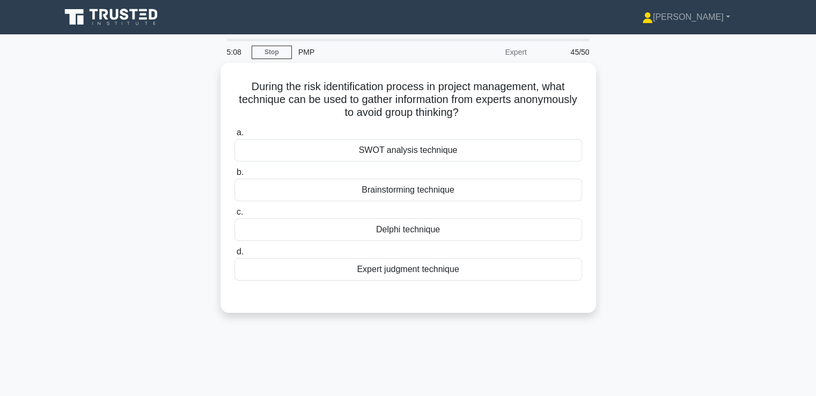
scroll to position [0, 0]
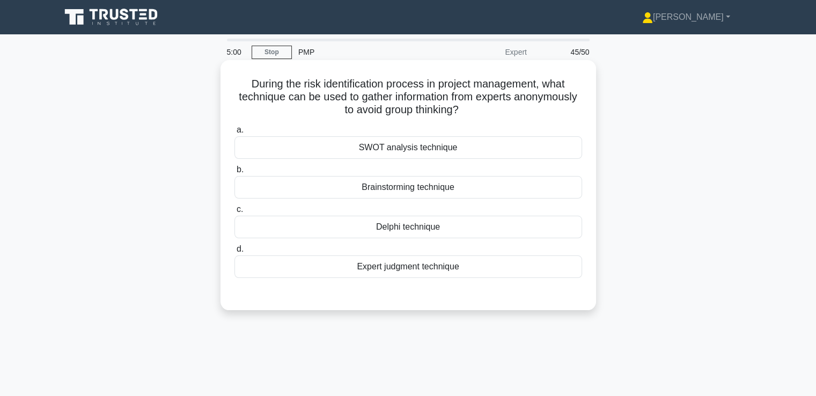
click at [466, 261] on div "Expert judgment technique" at bounding box center [409, 266] width 348 height 23
click at [235, 253] on input "d. Expert judgment technique" at bounding box center [235, 249] width 0 height 7
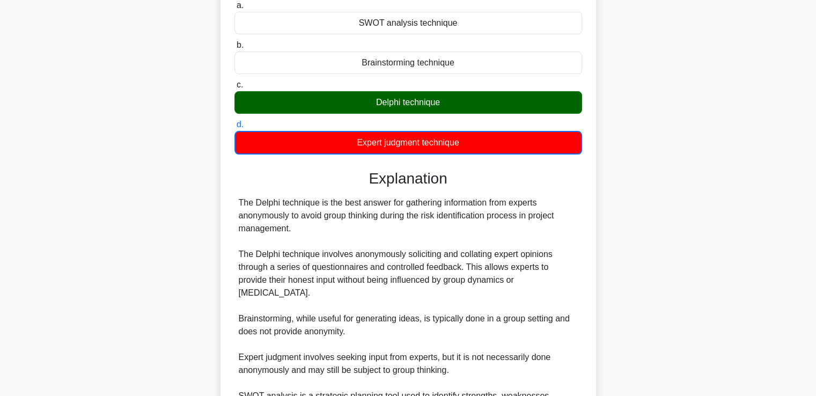
scroll to position [215, 0]
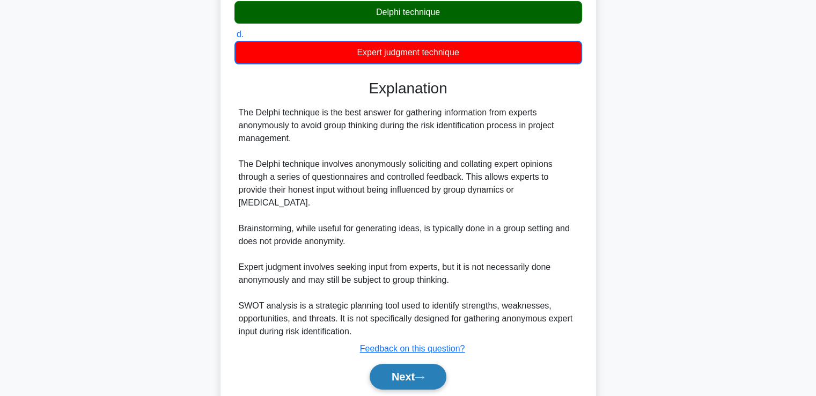
click at [413, 366] on button "Next" at bounding box center [408, 377] width 77 height 26
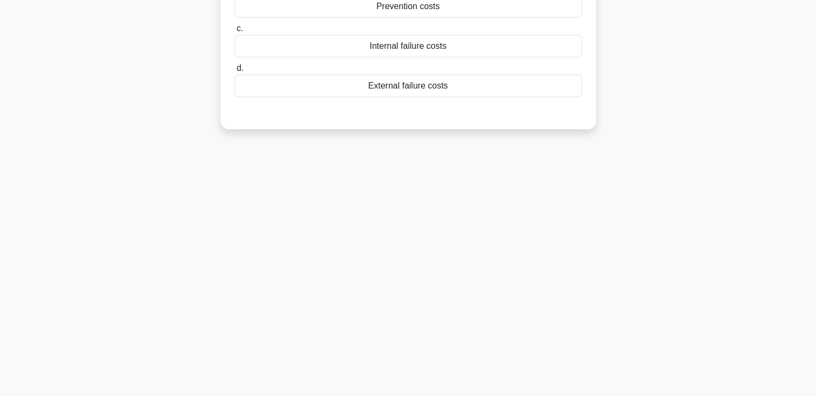
scroll to position [0, 0]
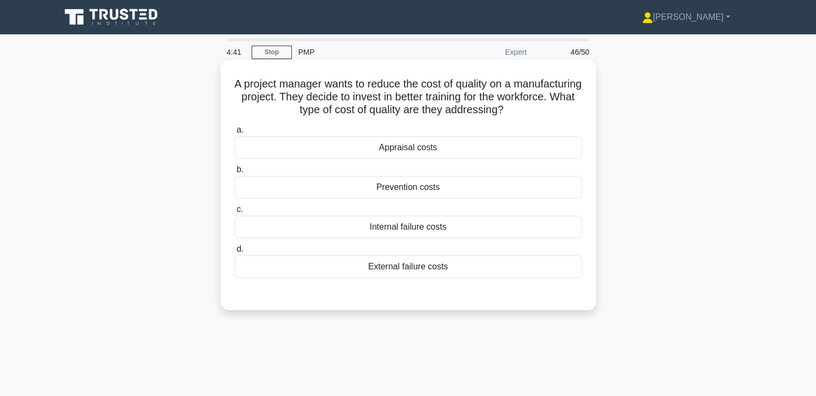
click at [468, 148] on div "Appraisal costs" at bounding box center [409, 147] width 348 height 23
click at [235, 134] on input "a. Appraisal costs" at bounding box center [235, 130] width 0 height 7
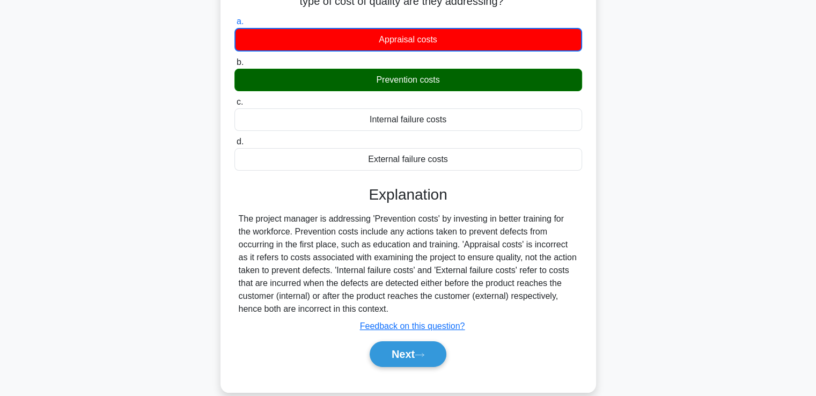
scroll to position [184, 0]
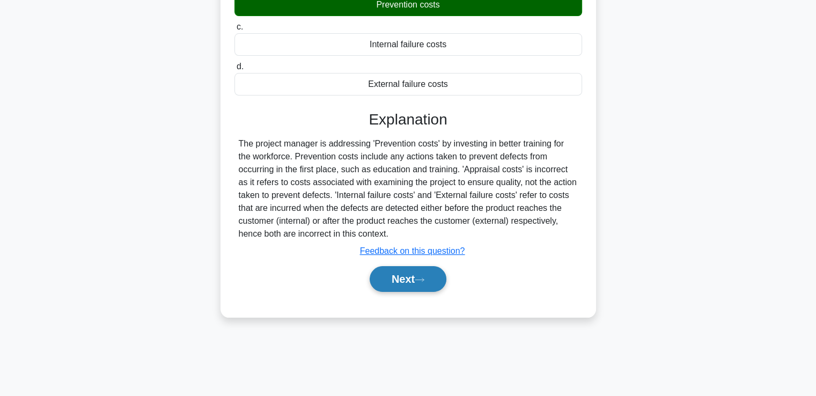
click at [410, 270] on button "Next" at bounding box center [408, 279] width 77 height 26
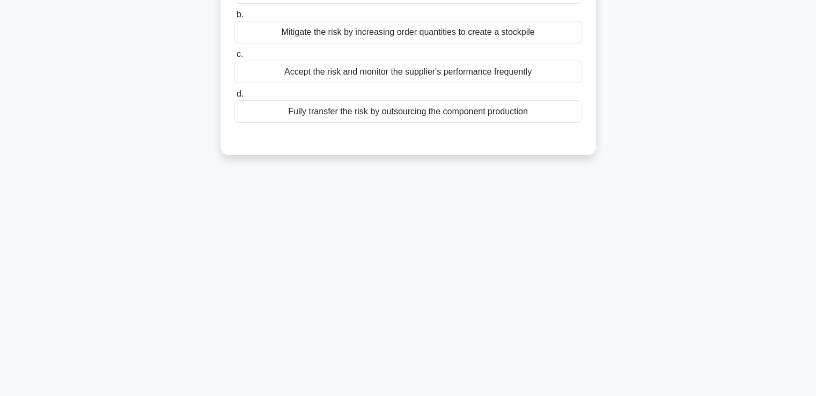
scroll to position [0, 0]
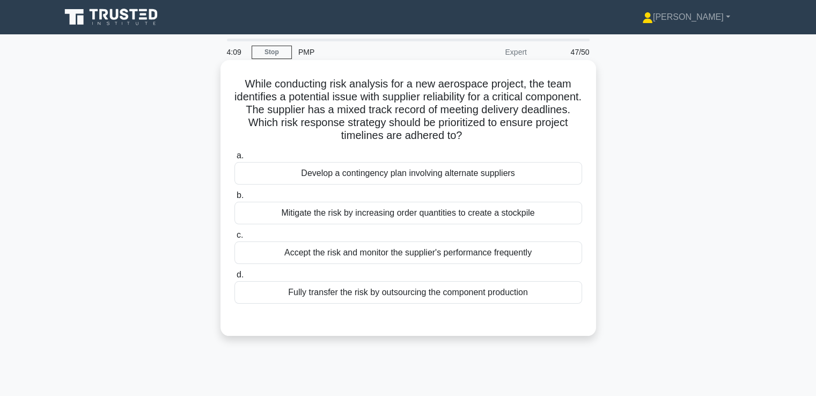
click at [460, 179] on div "Develop a contingency plan involving alternate suppliers" at bounding box center [409, 173] width 348 height 23
click at [235, 159] on input "a. Develop a contingency plan involving alternate suppliers" at bounding box center [235, 155] width 0 height 7
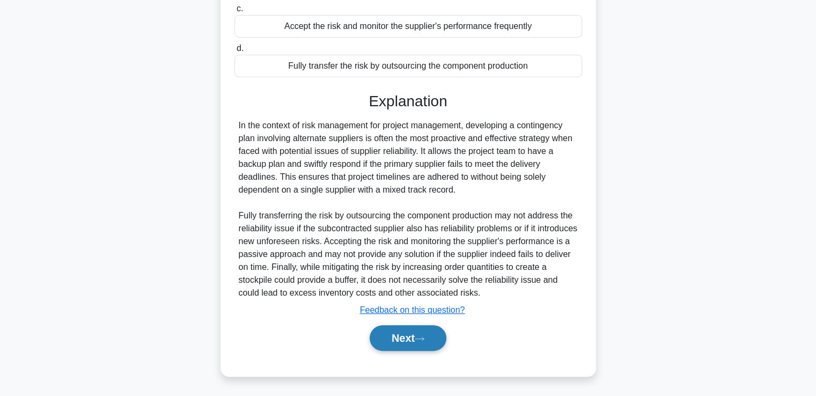
click at [401, 340] on button "Next" at bounding box center [408, 338] width 77 height 26
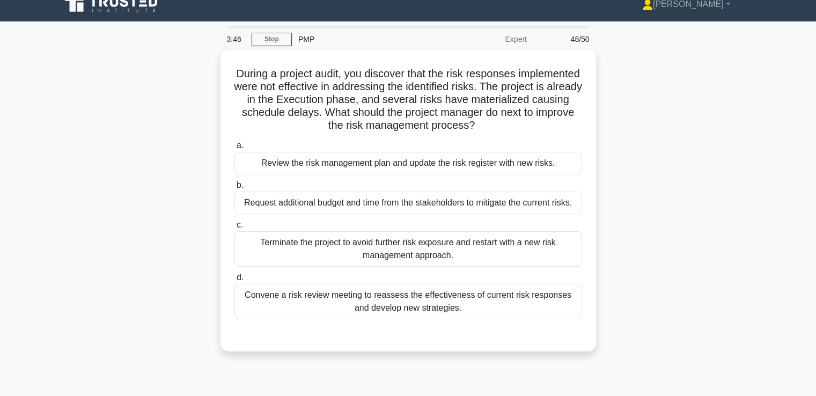
drag, startPoint x: 623, startPoint y: 198, endPoint x: 626, endPoint y: 215, distance: 17.1
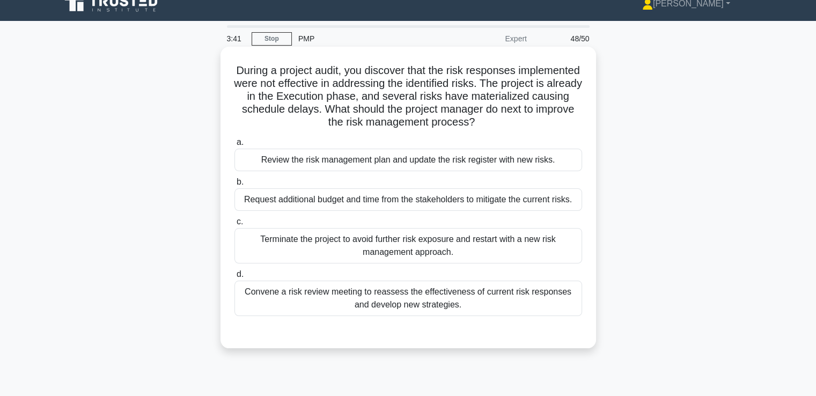
click at [535, 295] on div "Convene a risk review meeting to reassess the effectiveness of current risk res…" at bounding box center [409, 298] width 348 height 35
click at [235, 278] on input "d. Convene a risk review meeting to reassess the effectiveness of current risk …" at bounding box center [235, 274] width 0 height 7
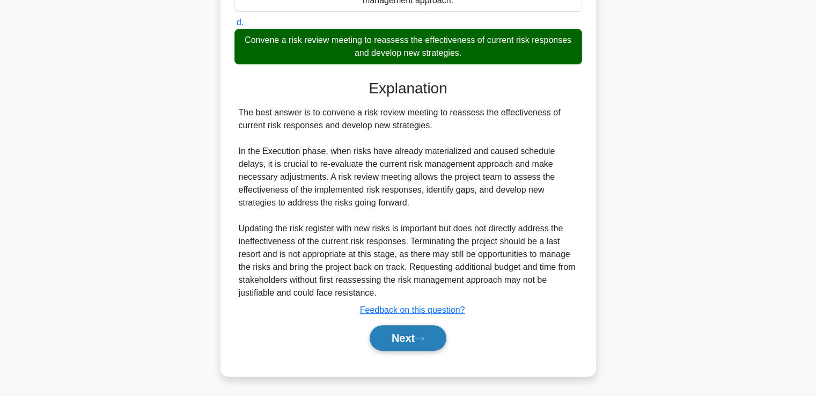
click at [441, 338] on button "Next" at bounding box center [408, 338] width 77 height 26
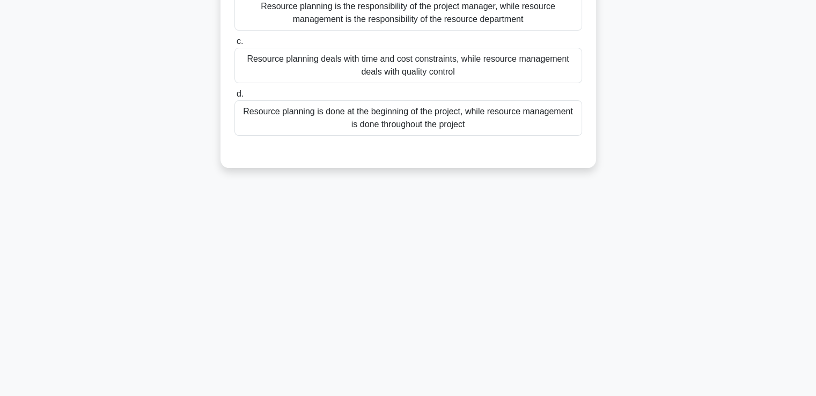
scroll to position [0, 0]
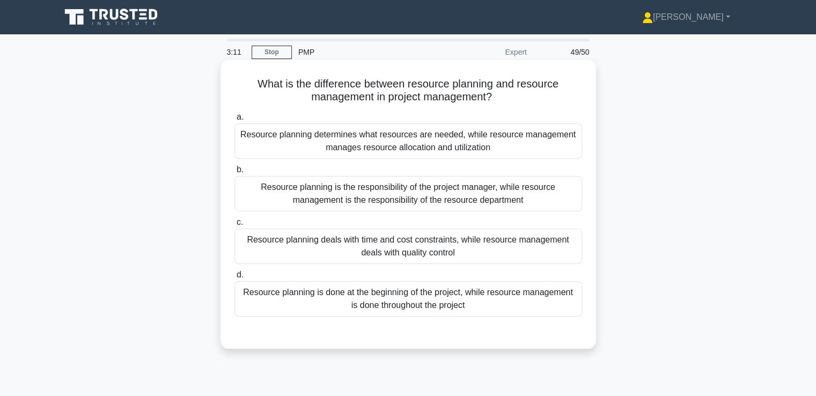
click at [510, 299] on div "Resource planning is done at the beginning of the project, while resource manag…" at bounding box center [409, 298] width 348 height 35
click at [235, 279] on input "d. Resource planning is done at the beginning of the project, while resource ma…" at bounding box center [235, 275] width 0 height 7
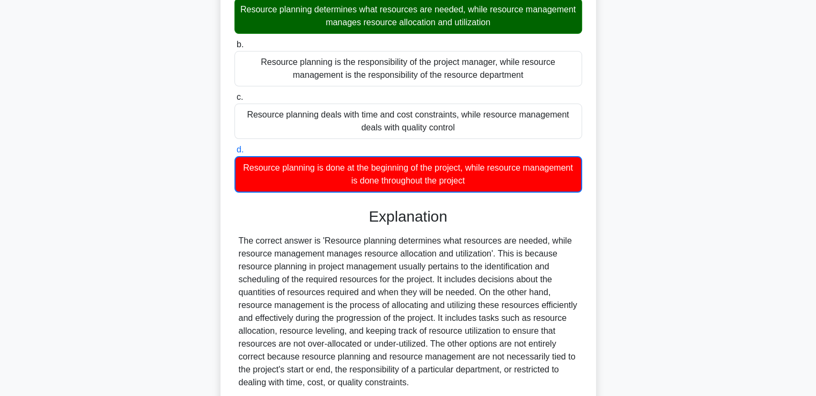
scroll to position [215, 0]
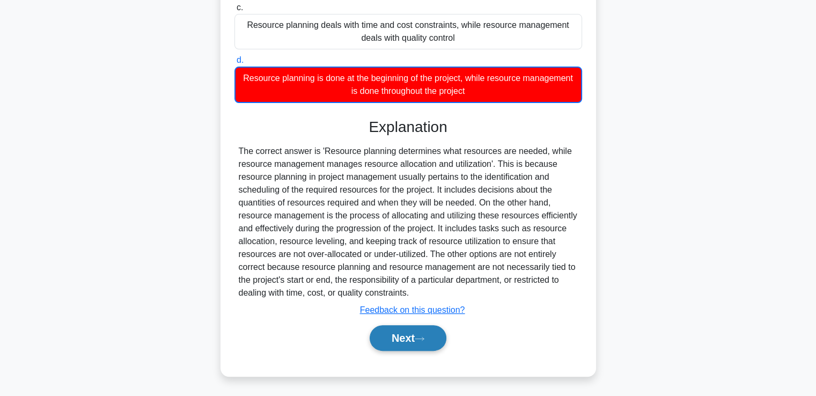
click at [415, 344] on button "Next" at bounding box center [408, 338] width 77 height 26
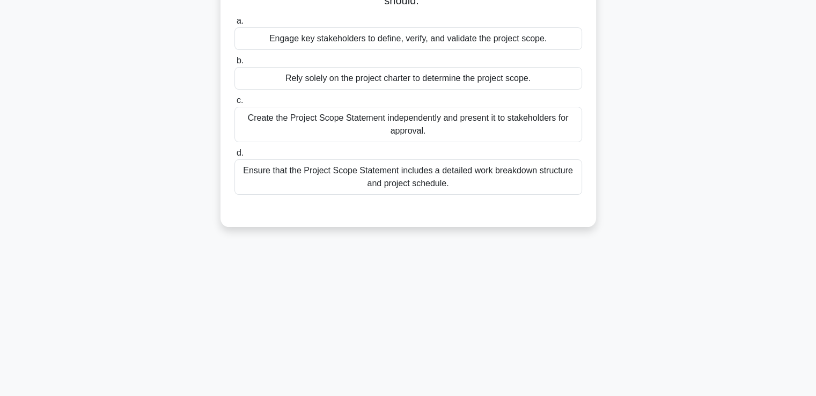
scroll to position [23, 0]
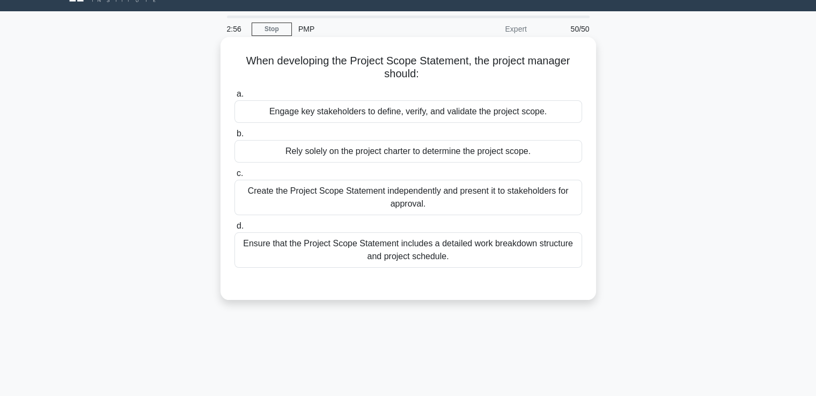
click at [547, 117] on div "Engage key stakeholders to define, verify, and validate the project scope." at bounding box center [409, 111] width 348 height 23
click at [235, 98] on input "a. Engage key stakeholders to define, verify, and validate the project scope." at bounding box center [235, 94] width 0 height 7
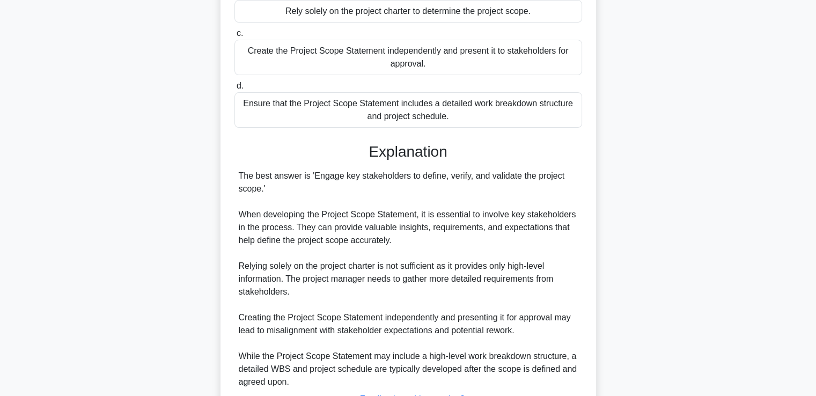
scroll to position [252, 0]
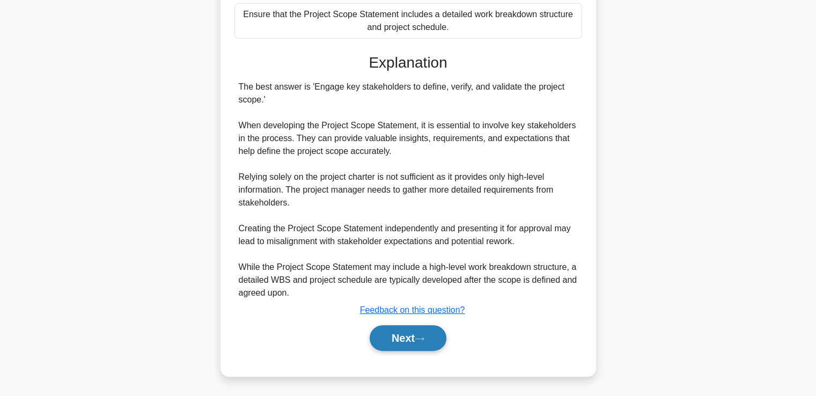
click at [418, 345] on button "Next" at bounding box center [408, 338] width 77 height 26
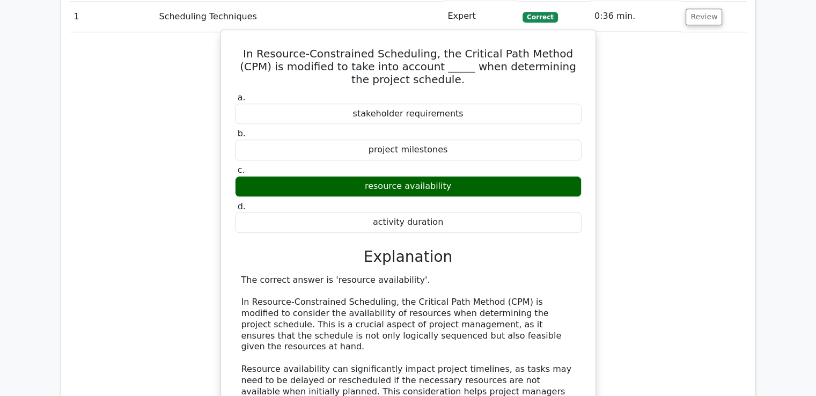
scroll to position [1073, 0]
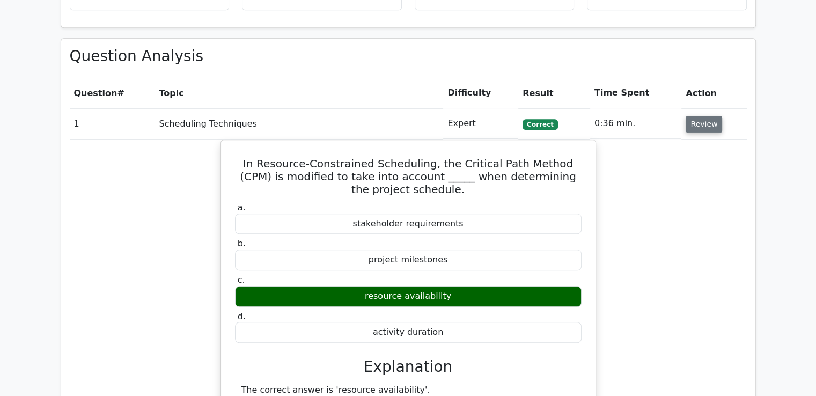
click at [687, 118] on button "Review" at bounding box center [704, 124] width 36 height 17
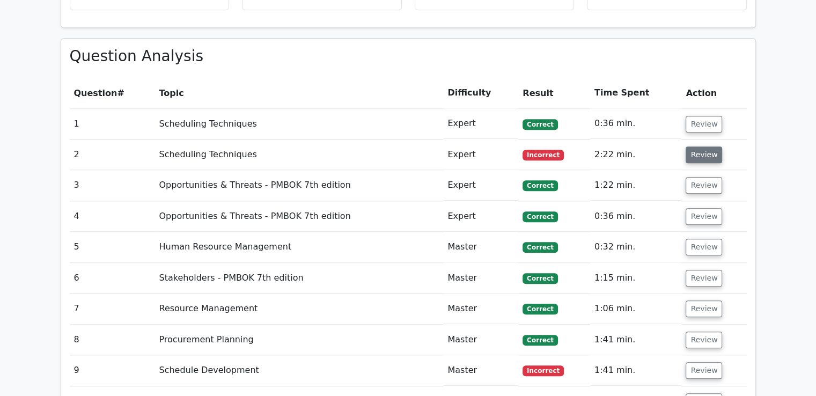
click at [698, 149] on button "Review" at bounding box center [704, 155] width 36 height 17
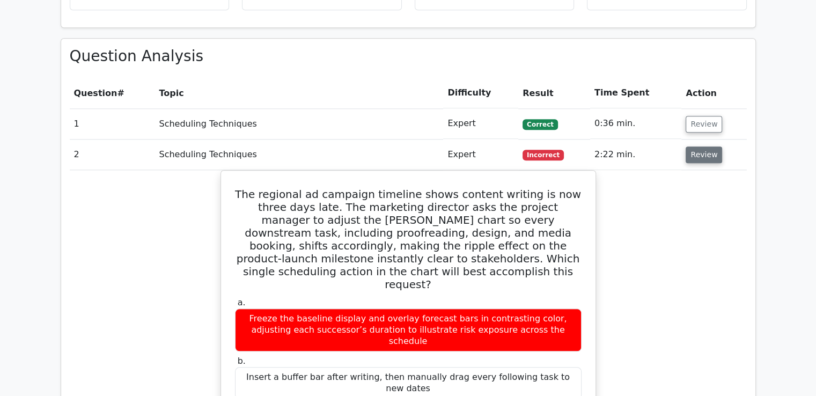
click at [698, 149] on button "Review" at bounding box center [704, 155] width 36 height 17
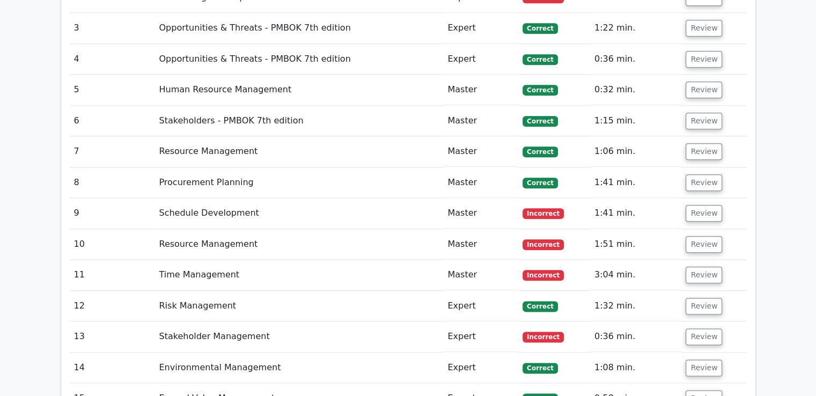
scroll to position [1234, 0]
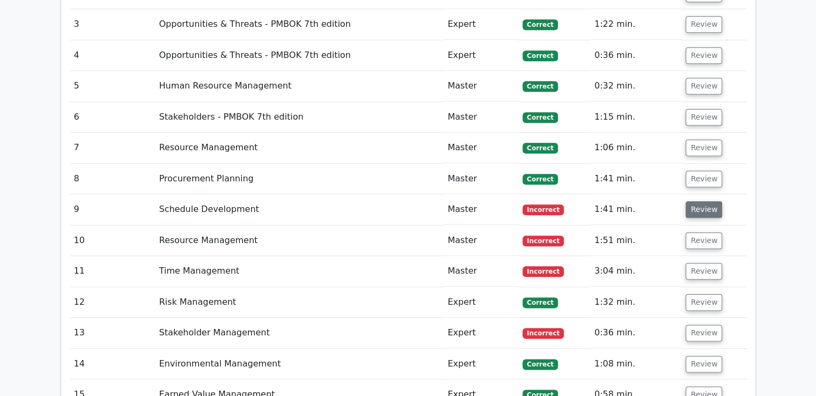
click at [713, 209] on button "Review" at bounding box center [704, 209] width 36 height 17
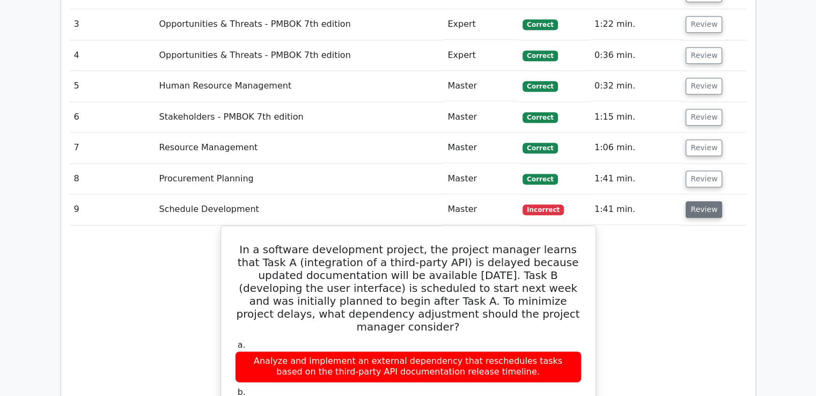
click at [713, 209] on button "Review" at bounding box center [704, 209] width 36 height 17
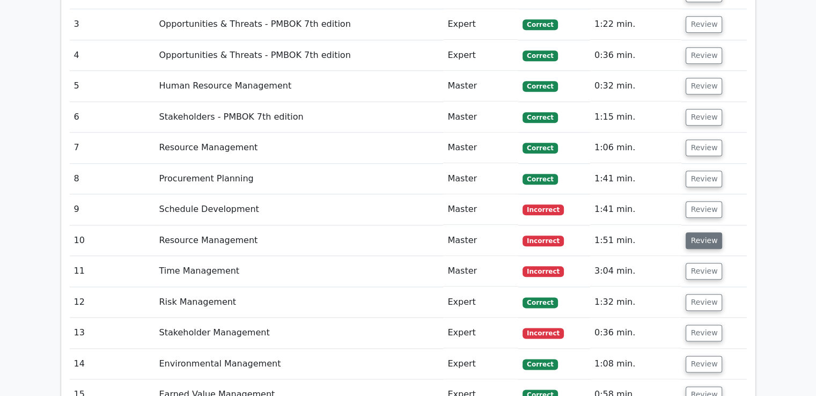
click at [703, 243] on button "Review" at bounding box center [704, 240] width 36 height 17
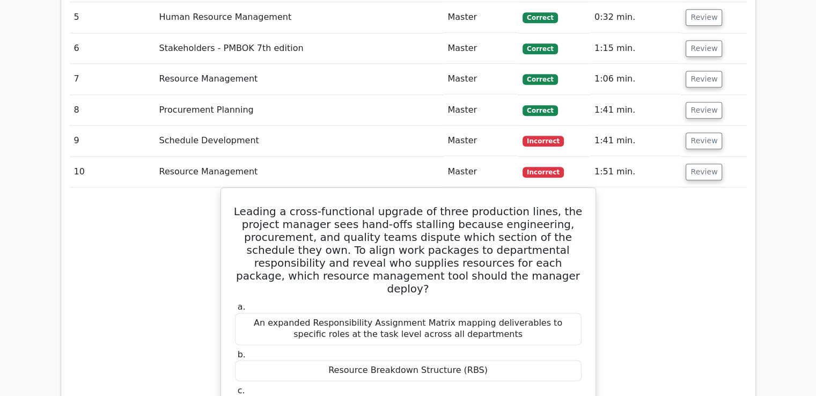
scroll to position [1395, 0]
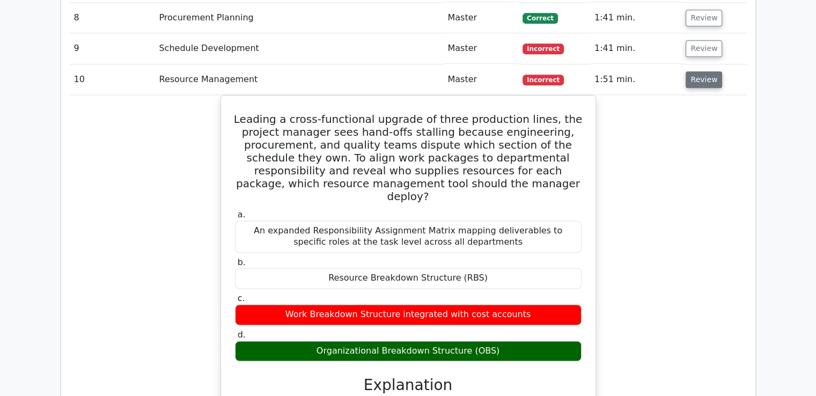
click at [698, 76] on button "Review" at bounding box center [704, 79] width 36 height 17
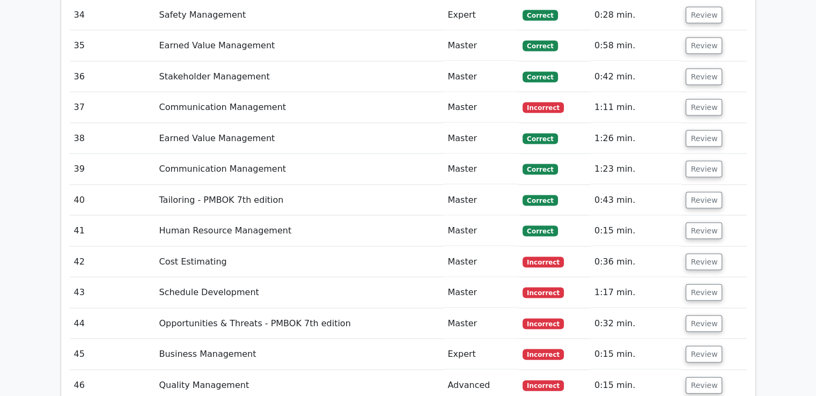
scroll to position [2361, 0]
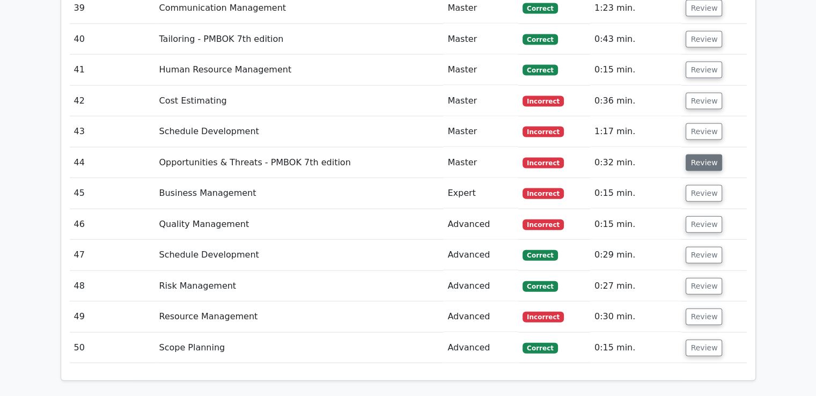
click at [703, 155] on button "Review" at bounding box center [704, 163] width 36 height 17
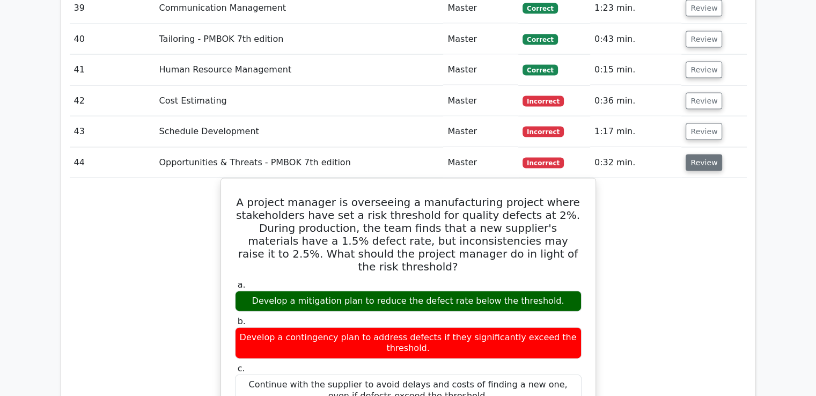
click at [703, 155] on button "Review" at bounding box center [704, 163] width 36 height 17
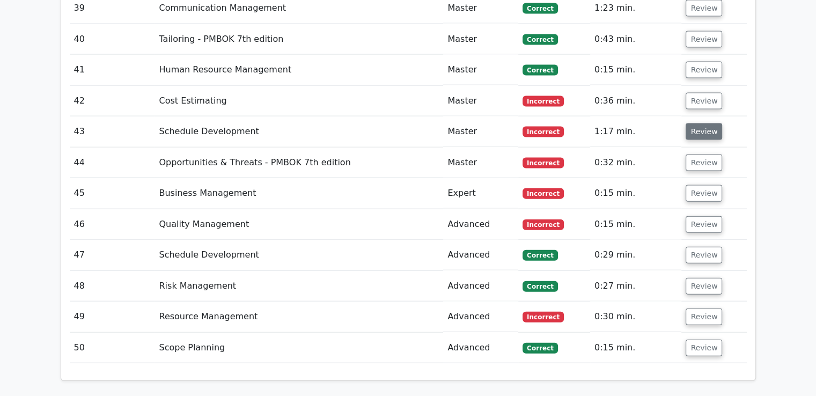
click at [708, 125] on button "Review" at bounding box center [704, 131] width 36 height 17
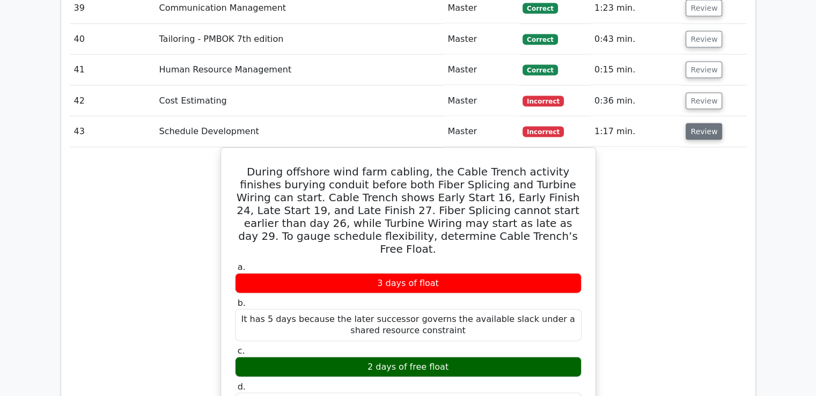
click at [708, 125] on button "Review" at bounding box center [704, 131] width 36 height 17
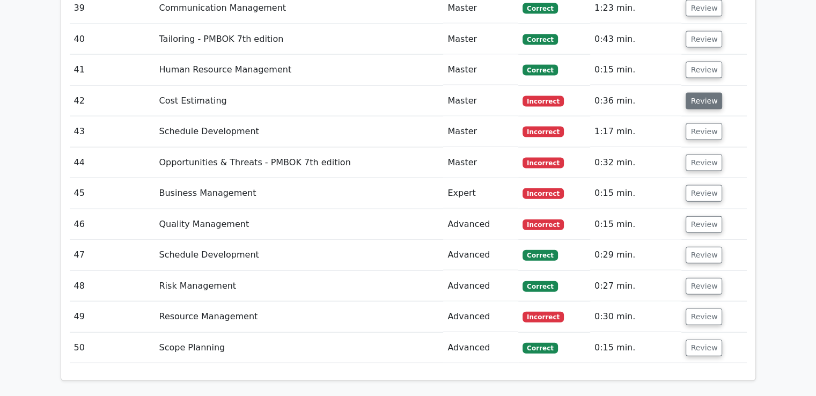
click at [709, 93] on button "Review" at bounding box center [704, 101] width 36 height 17
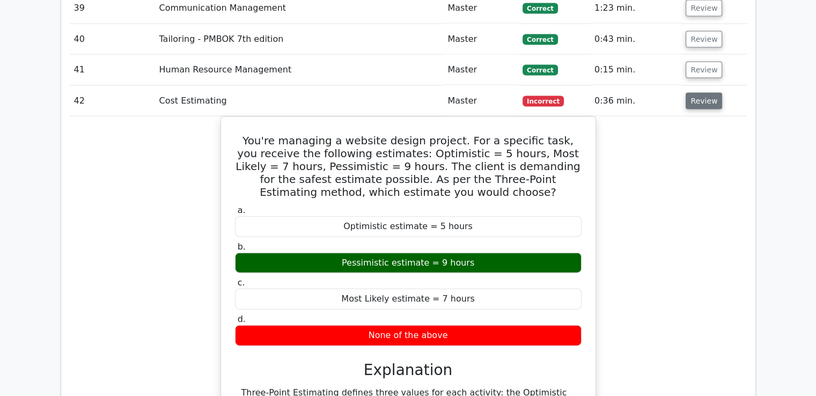
click at [709, 93] on button "Review" at bounding box center [704, 101] width 36 height 17
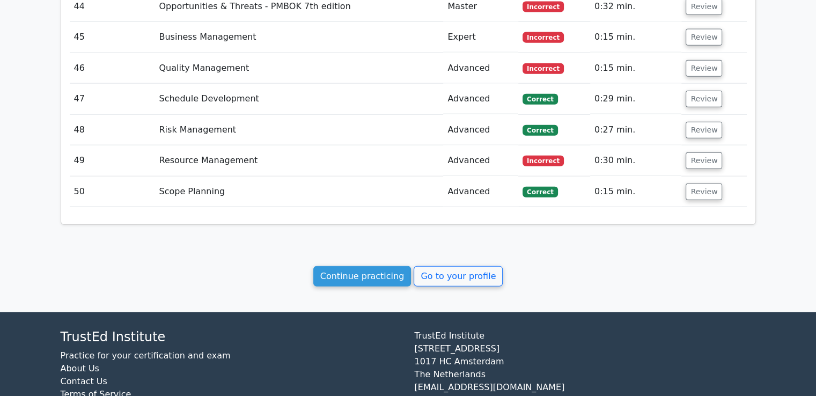
scroll to position [2522, 0]
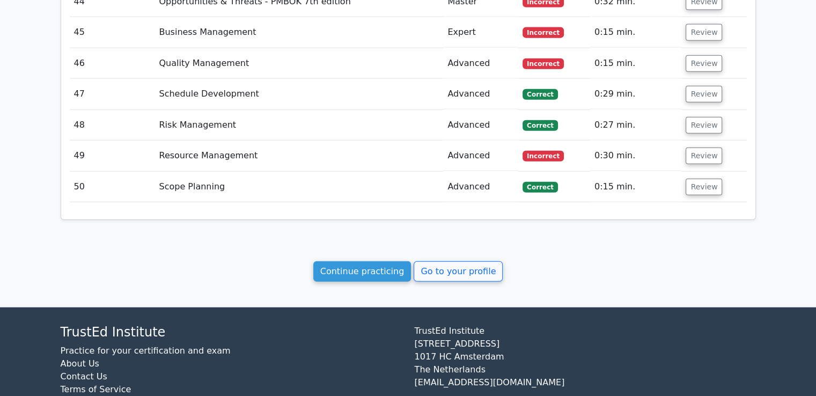
click at [694, 157] on td "Review" at bounding box center [714, 156] width 65 height 31
click at [696, 155] on button "Review" at bounding box center [704, 156] width 36 height 17
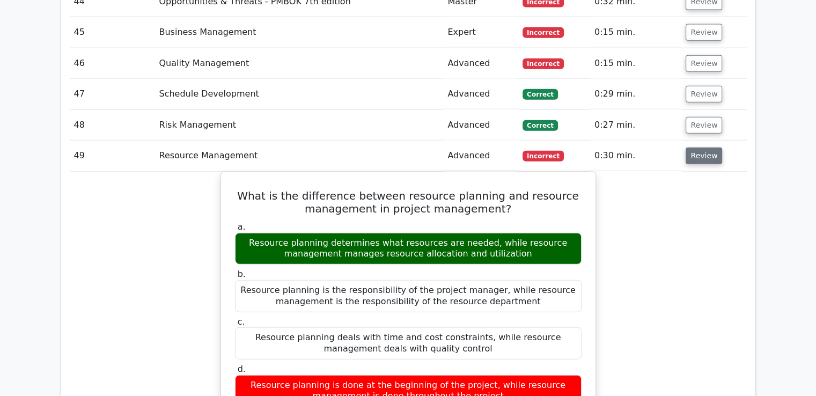
click at [696, 155] on button "Review" at bounding box center [704, 156] width 36 height 17
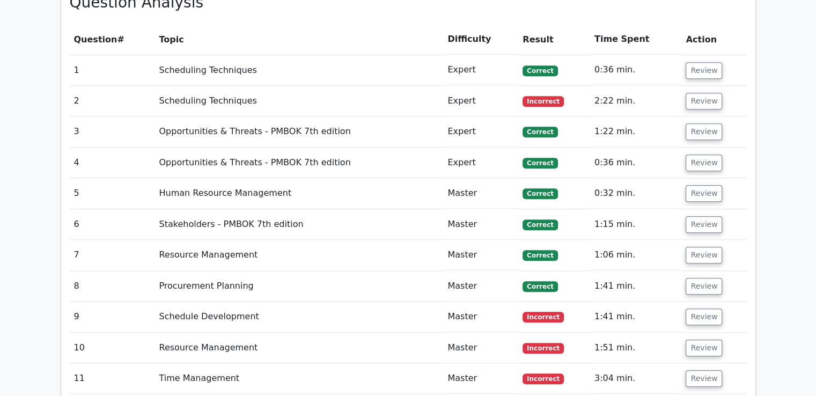
scroll to position [805, 0]
